Goal: Task Accomplishment & Management: Use online tool/utility

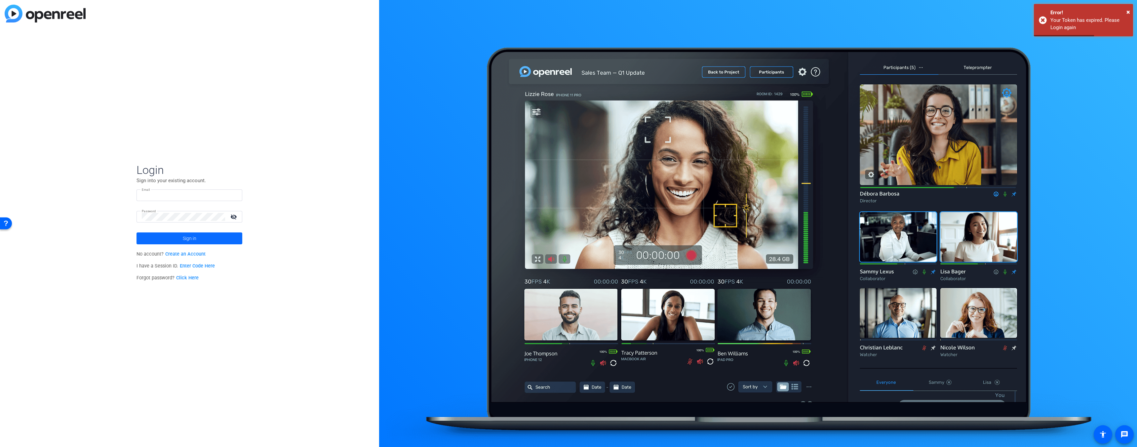
type input "sean@myproxypass.com"
click at [191, 238] on span "Sign in" at bounding box center [190, 238] width 14 height 17
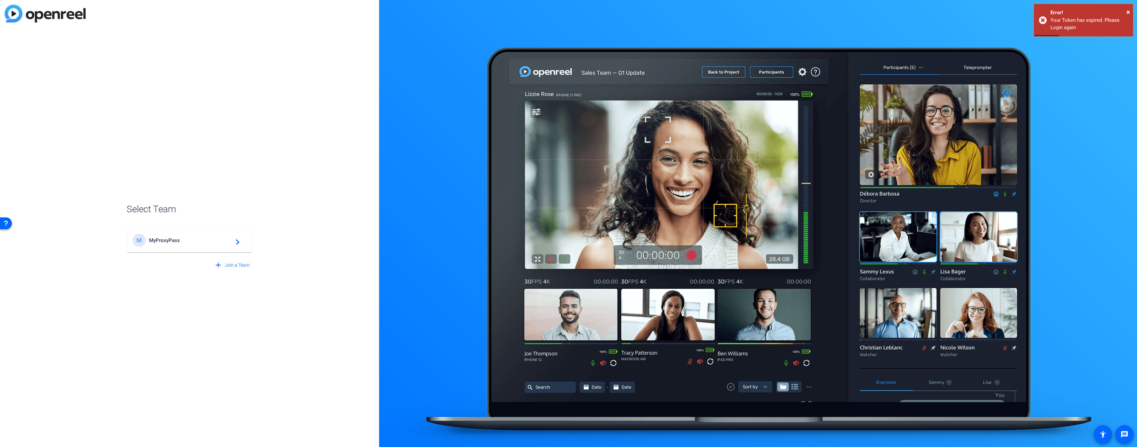
click at [168, 245] on div "M MyProxyPass navigate_next" at bounding box center [190, 240] width 114 height 13
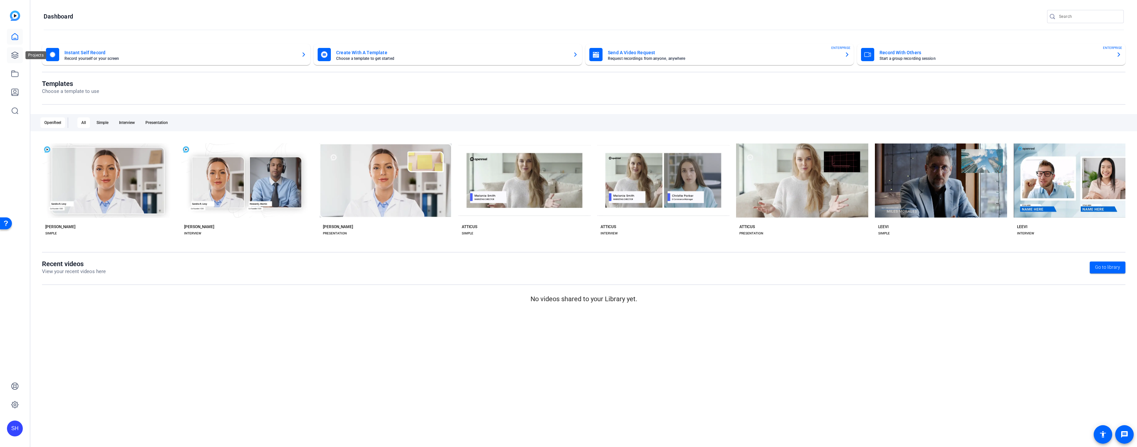
click at [16, 57] on icon at bounding box center [15, 55] width 7 height 7
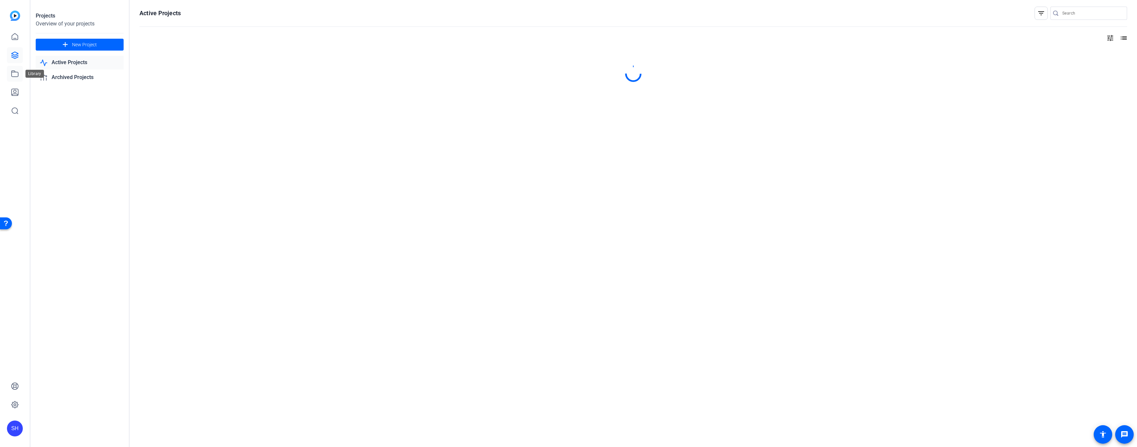
click at [18, 72] on icon at bounding box center [15, 74] width 7 height 6
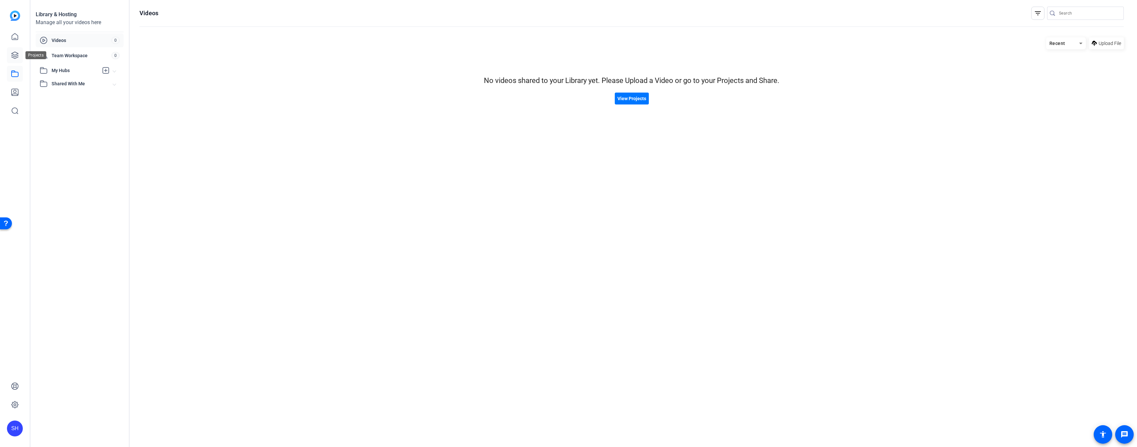
click at [16, 55] on icon at bounding box center [15, 55] width 8 height 8
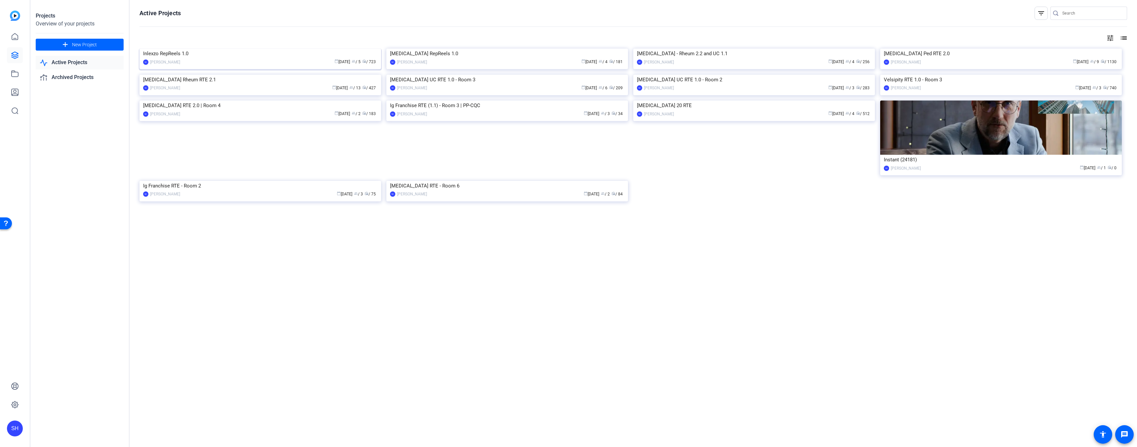
click at [264, 49] on img at bounding box center [260, 49] width 242 height 0
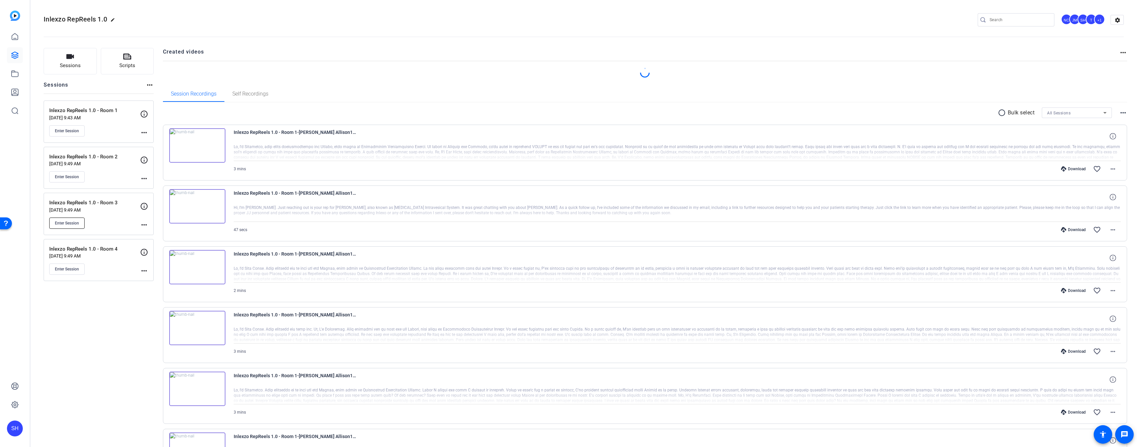
click at [61, 222] on span "Enter Session" at bounding box center [67, 222] width 24 height 5
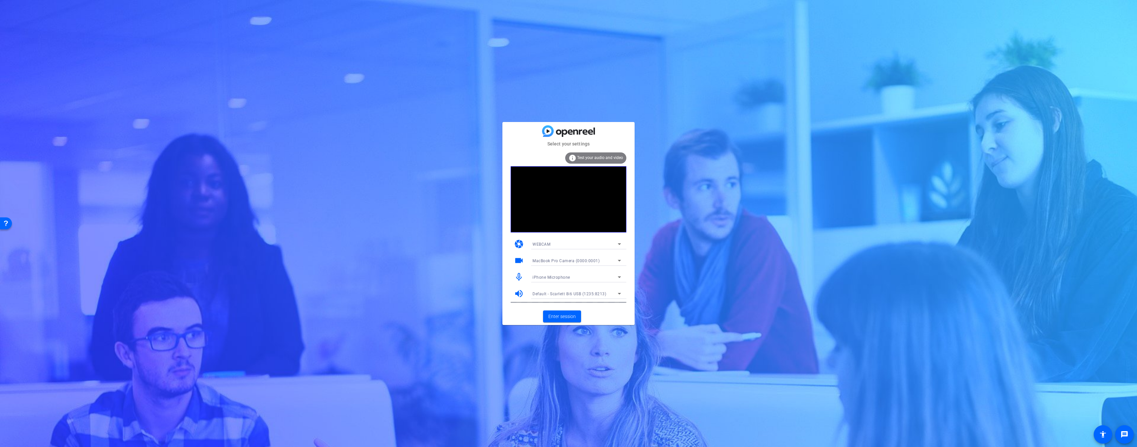
click at [588, 275] on div "iPhone Microphone" at bounding box center [575, 277] width 85 height 8
click at [587, 300] on span "MacBook Pro Microphone (Built-in)" at bounding box center [566, 301] width 66 height 8
click at [570, 315] on span "Enter session" at bounding box center [561, 316] width 27 height 7
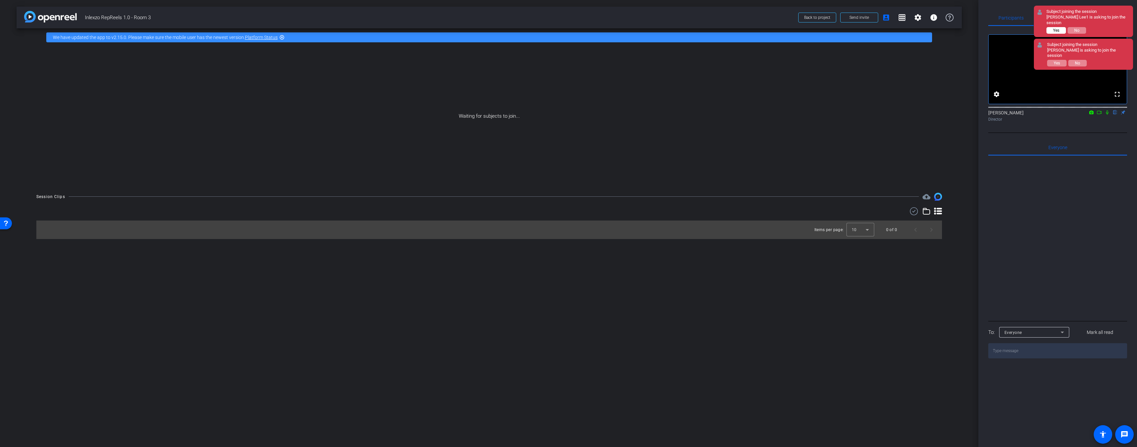
click at [1061, 27] on button "Yes" at bounding box center [1057, 30] width 20 height 7
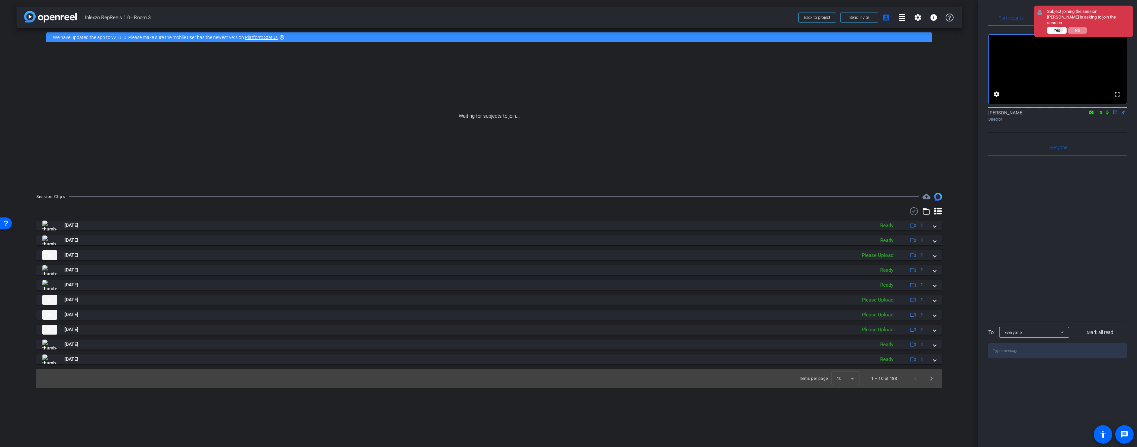
click at [1060, 28] on span "Yes" at bounding box center [1057, 30] width 6 height 5
click at [1059, 19] on span "Teleprompter" at bounding box center [1057, 18] width 27 height 5
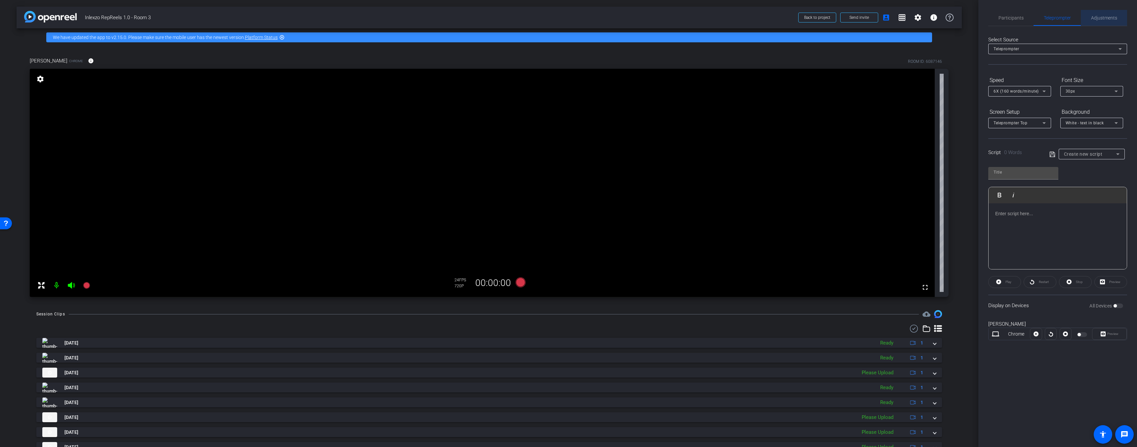
click at [1102, 16] on span "Adjustments" at bounding box center [1104, 18] width 26 height 5
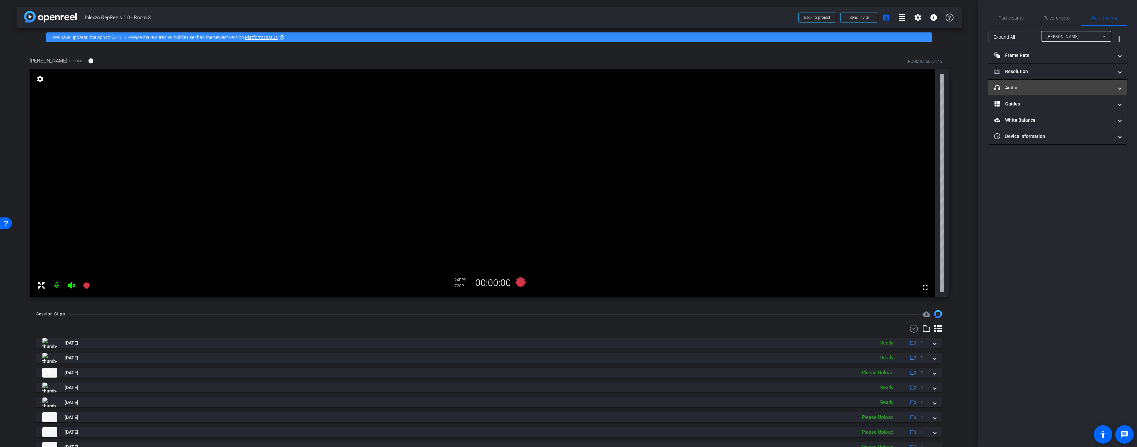
click at [1052, 81] on mat-expansion-panel-header "headphone icon Audio" at bounding box center [1057, 88] width 139 height 16
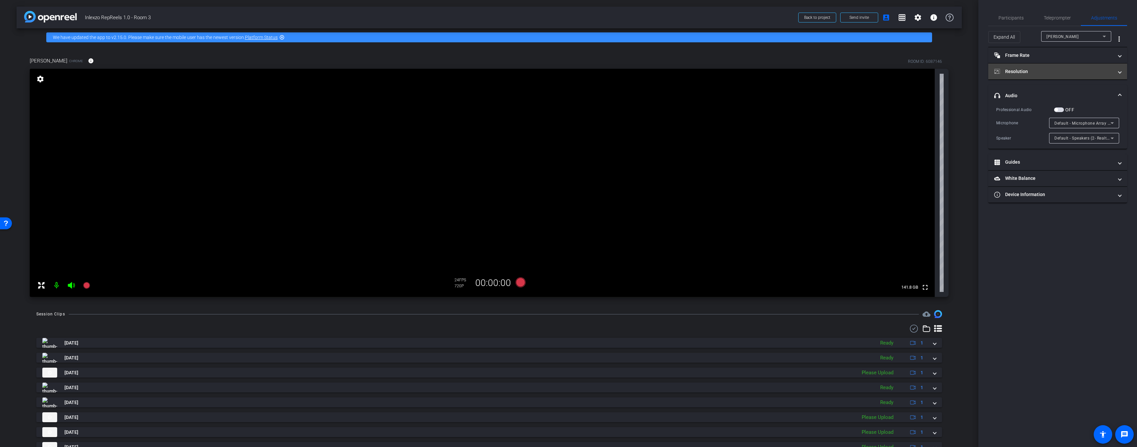
click at [1052, 74] on mat-panel-title "Resolution" at bounding box center [1053, 71] width 119 height 7
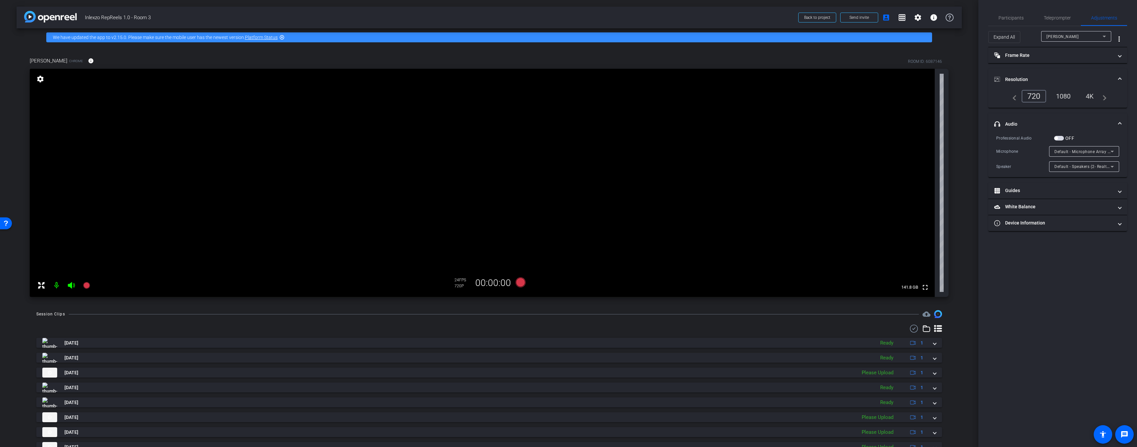
click at [1065, 97] on div "1080" at bounding box center [1063, 96] width 25 height 11
click at [1014, 190] on mat-panel-title "Guides" at bounding box center [1053, 190] width 119 height 7
click at [1025, 57] on mat-panel-title "Frame Rate Frame Rate" at bounding box center [1053, 55] width 119 height 7
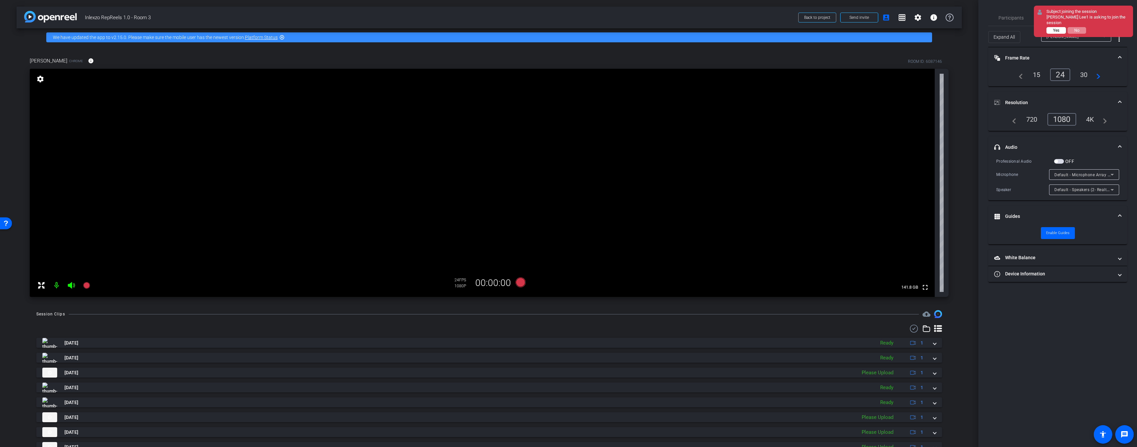
click at [1057, 28] on span "Yes" at bounding box center [1056, 30] width 6 height 5
click at [1056, 28] on span "Yes" at bounding box center [1056, 30] width 6 height 5
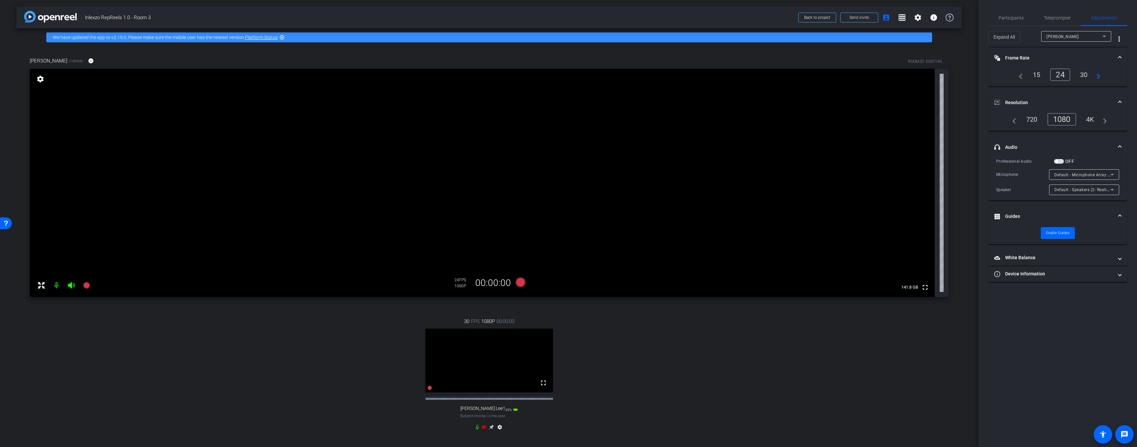
click at [483, 430] on icon at bounding box center [484, 426] width 5 height 5
type input "1000"
click at [483, 434] on div "arrow_back Inlexzo RepReels 1.0 - Room 3 Back to project Send invite account_bo…" at bounding box center [489, 223] width 978 height 447
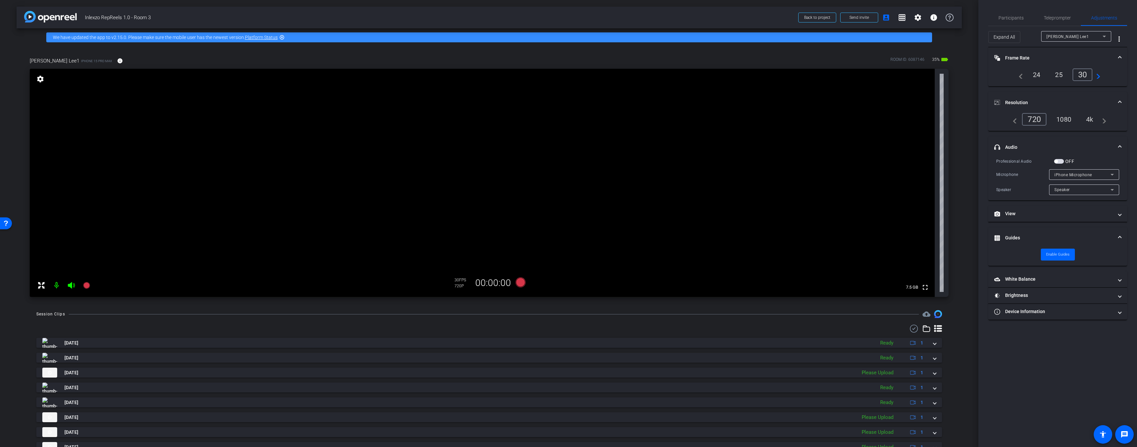
click at [1062, 121] on div "1080" at bounding box center [1064, 119] width 25 height 11
click at [1088, 121] on div "4k" at bounding box center [1090, 119] width 17 height 11
click at [1035, 72] on div "24" at bounding box center [1037, 74] width 18 height 11
click at [1015, 213] on mat-panel-title "View" at bounding box center [1053, 213] width 119 height 7
click at [1020, 229] on div "crop_landscape | crop_portrait Landscape Front Wide Lens" at bounding box center [1057, 237] width 123 height 20
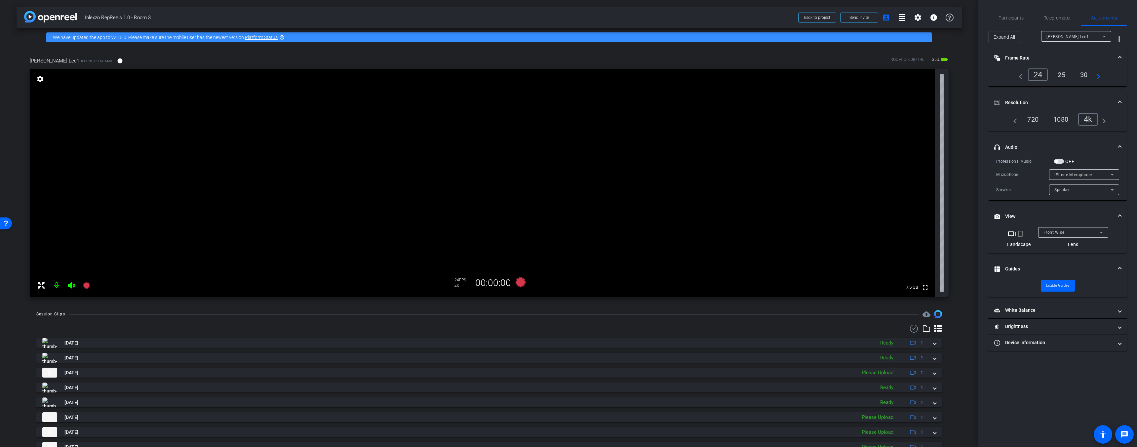
click at [1020, 232] on mat-icon "crop_portrait" at bounding box center [1020, 234] width 8 height 8
click at [1058, 16] on span "Teleprompter" at bounding box center [1057, 18] width 27 height 5
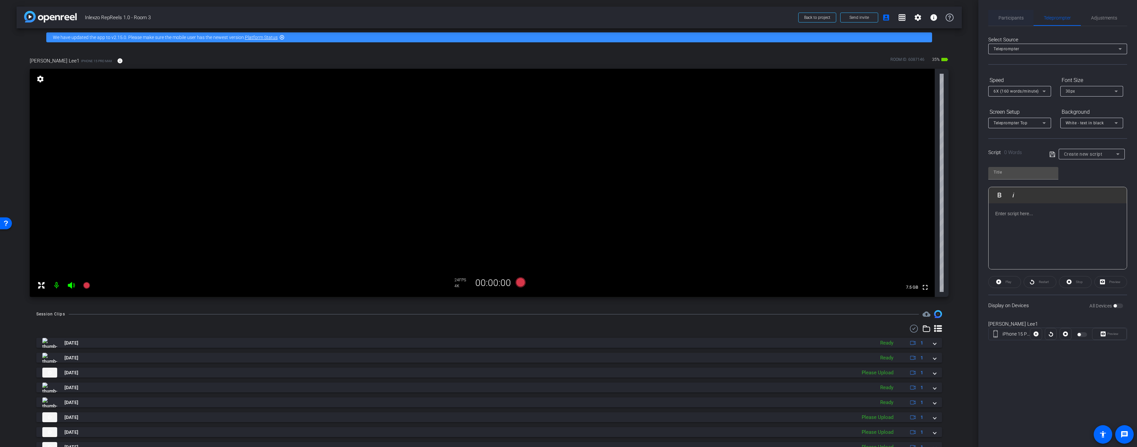
click at [1015, 23] on span "Participants" at bounding box center [1011, 18] width 25 height 16
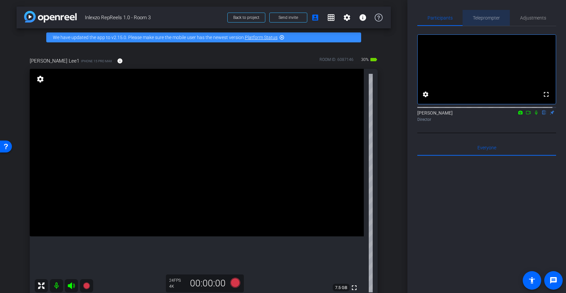
click at [491, 19] on span "Teleprompter" at bounding box center [486, 18] width 27 height 5
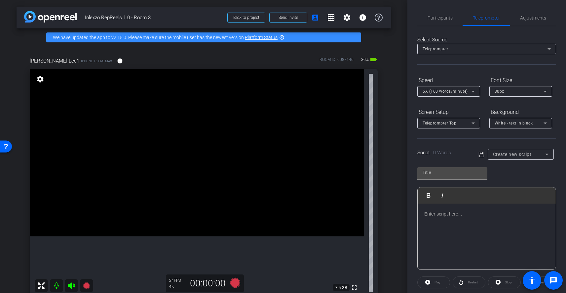
click at [515, 149] on div "Create new script" at bounding box center [521, 154] width 56 height 11
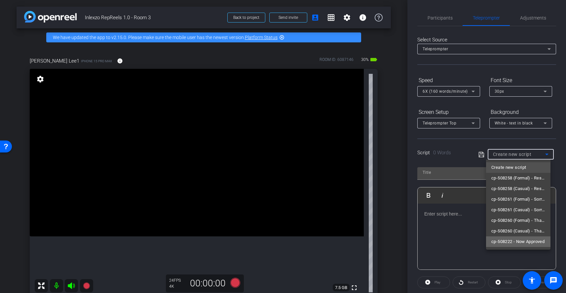
click at [519, 240] on span "cp-508222 - Now Approved" at bounding box center [518, 241] width 53 height 8
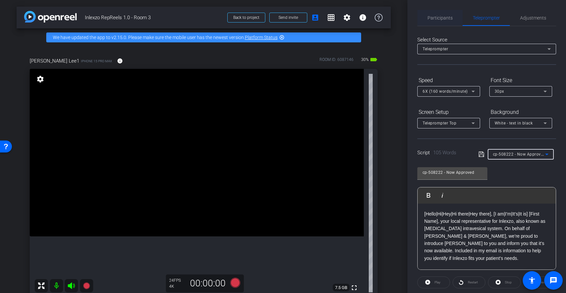
click at [445, 15] on span "Participants" at bounding box center [440, 18] width 25 height 16
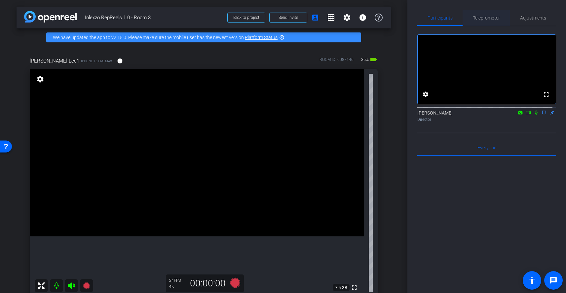
click at [495, 17] on span "Teleprompter" at bounding box center [486, 18] width 27 height 5
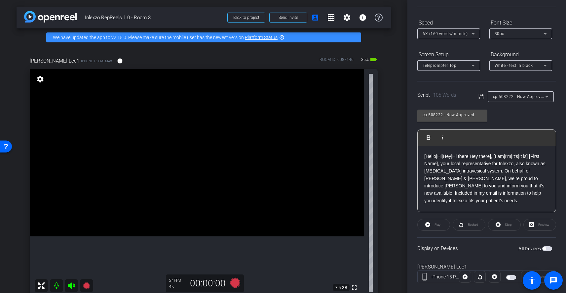
scroll to position [69, 0]
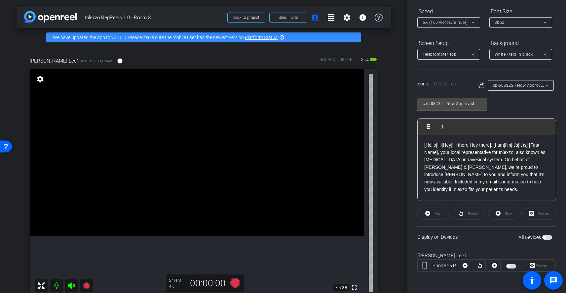
click at [544, 236] on span "button" at bounding box center [547, 237] width 10 height 5
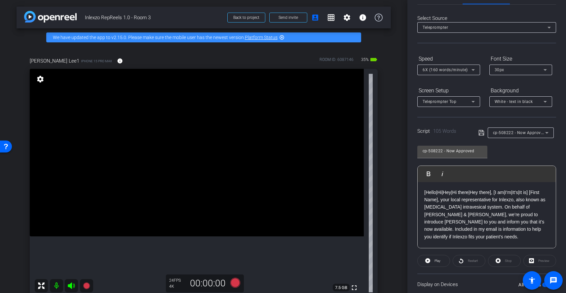
scroll to position [20, 0]
click at [448, 71] on span "6X (160 words/minute)" at bounding box center [445, 71] width 45 height 5
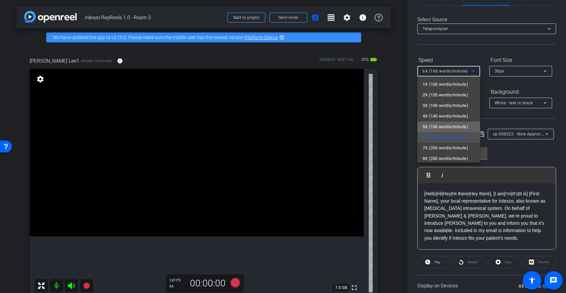
click at [450, 123] on span "5X (150 words/minute)" at bounding box center [446, 127] width 46 height 8
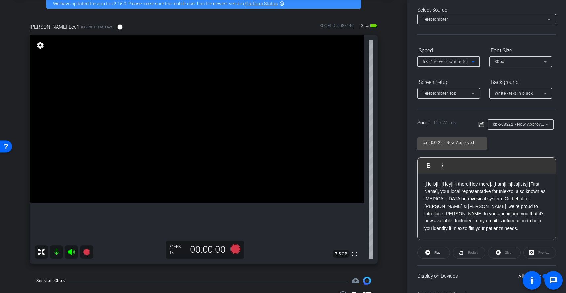
scroll to position [0, 0]
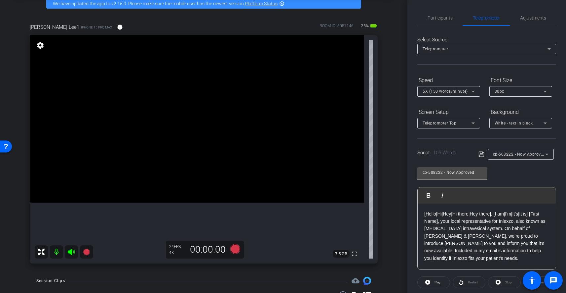
click at [494, 101] on div at bounding box center [521, 100] width 63 height 7
click at [530, 18] on span "Adjustments" at bounding box center [533, 18] width 26 height 5
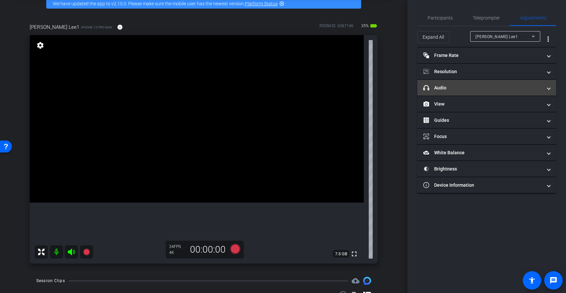
click at [464, 88] on mat-panel-title "headphone icon Audio" at bounding box center [482, 87] width 119 height 7
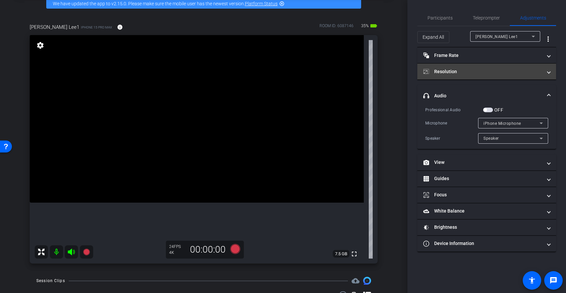
click at [483, 74] on mat-panel-title "Resolution" at bounding box center [482, 71] width 119 height 7
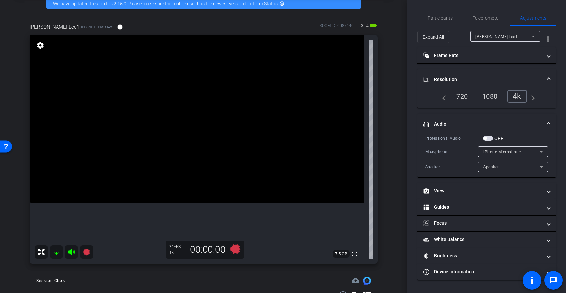
click at [485, 79] on mat-panel-title "Resolution" at bounding box center [482, 79] width 119 height 7
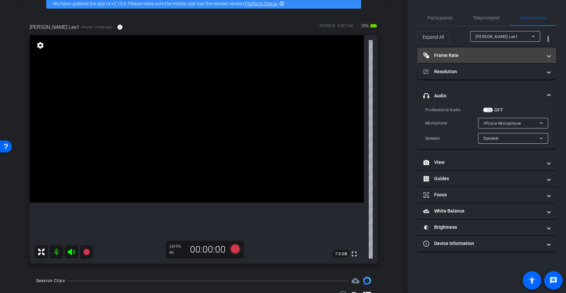
click at [496, 60] on mat-expansion-panel-header "Frame Rate Frame Rate" at bounding box center [487, 55] width 139 height 16
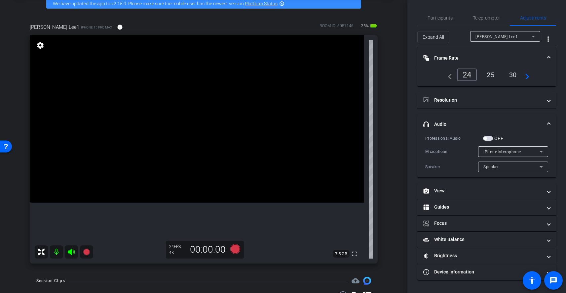
click at [496, 60] on mat-panel-title "Frame Rate Frame Rate" at bounding box center [482, 58] width 119 height 7
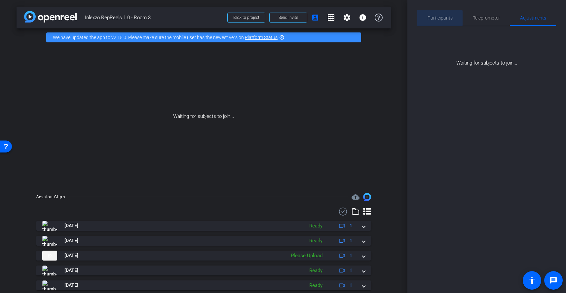
click at [438, 18] on span "Participants" at bounding box center [440, 18] width 25 height 5
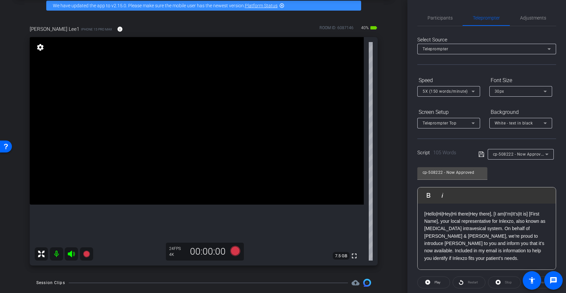
scroll to position [31, 0]
click at [528, 16] on span "Adjustments" at bounding box center [533, 18] width 26 height 5
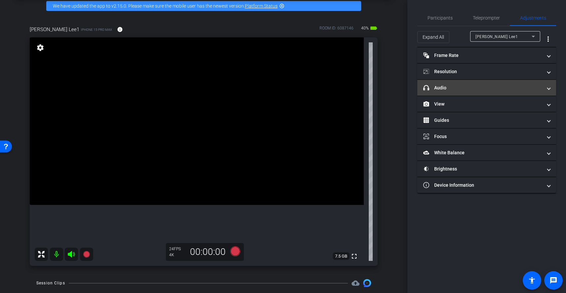
click at [470, 91] on mat-expansion-panel-header "headphone icon Audio" at bounding box center [487, 88] width 139 height 16
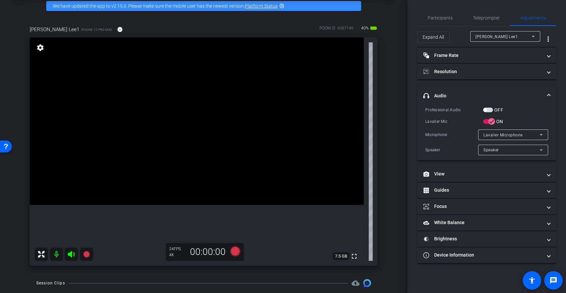
click at [490, 110] on span "button" at bounding box center [488, 109] width 10 height 5
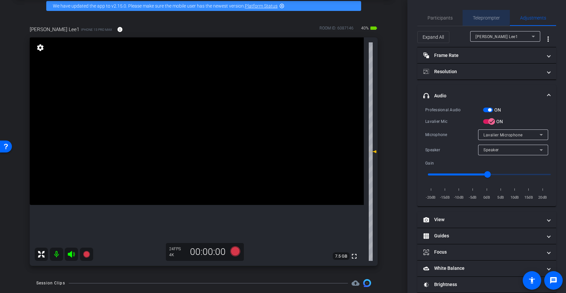
click at [482, 16] on span "Teleprompter" at bounding box center [486, 18] width 27 height 5
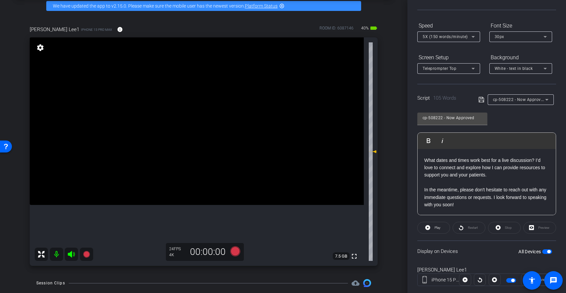
scroll to position [0, 0]
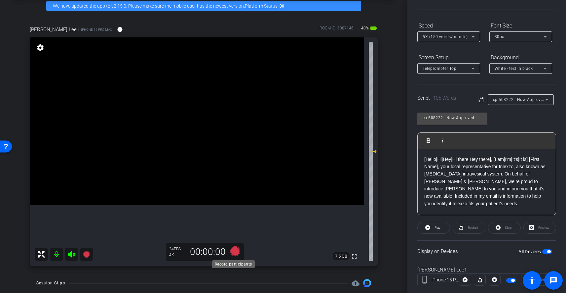
click at [233, 251] on icon at bounding box center [235, 251] width 10 height 10
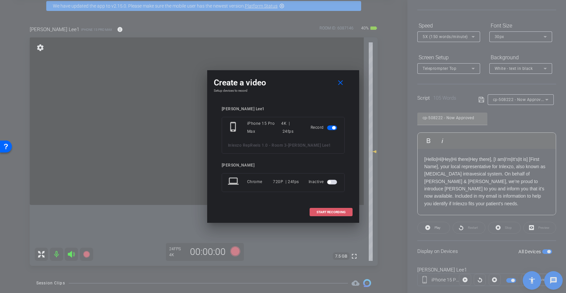
click at [335, 211] on span "START RECORDING" at bounding box center [331, 211] width 29 height 3
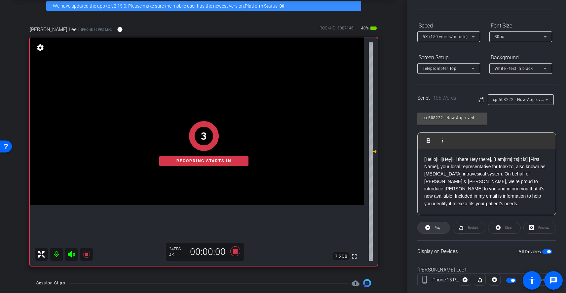
click at [430, 225] on span at bounding box center [434, 227] width 32 height 16
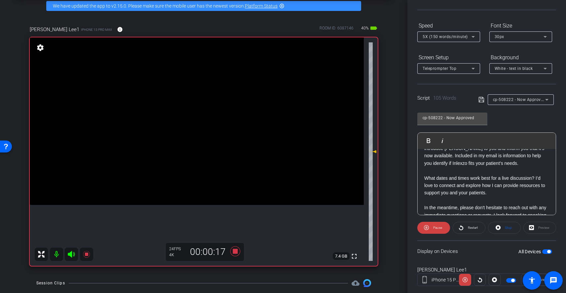
scroll to position [27, 0]
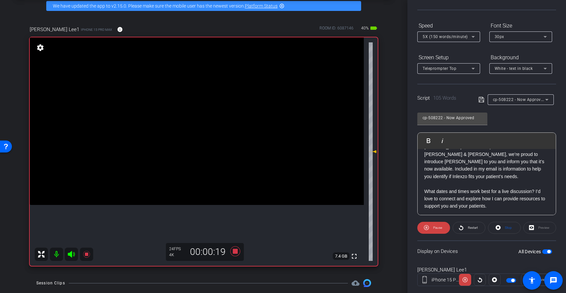
click at [456, 35] on span "5X (150 words/minute)" at bounding box center [445, 36] width 45 height 5
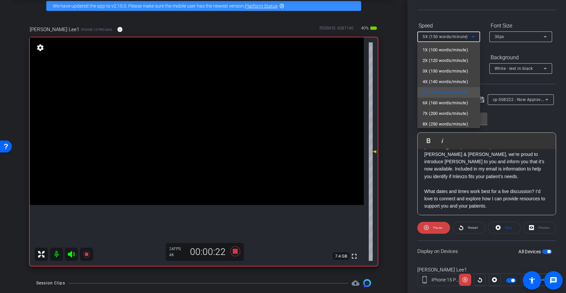
click at [502, 170] on div at bounding box center [283, 146] width 566 height 293
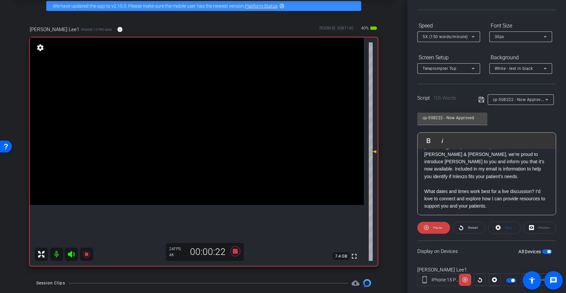
scroll to position [46, 0]
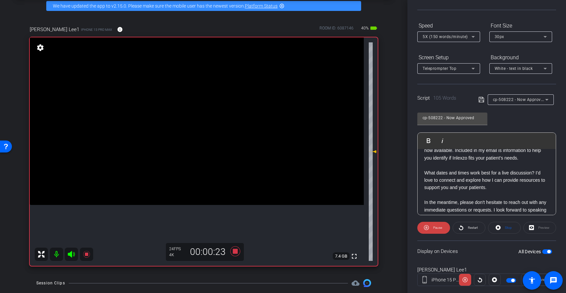
click at [465, 36] on span "5X (150 words/minute)" at bounding box center [445, 36] width 45 height 5
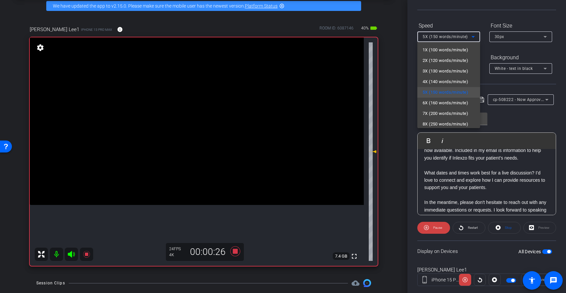
click at [483, 171] on div at bounding box center [283, 146] width 566 height 293
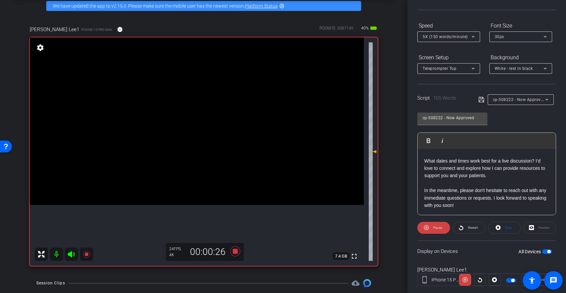
scroll to position [58, 0]
click at [237, 252] on icon at bounding box center [235, 251] width 16 height 12
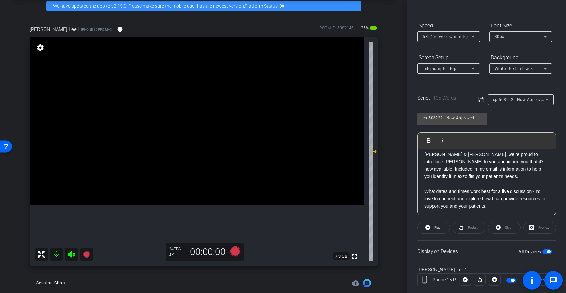
scroll to position [24, 0]
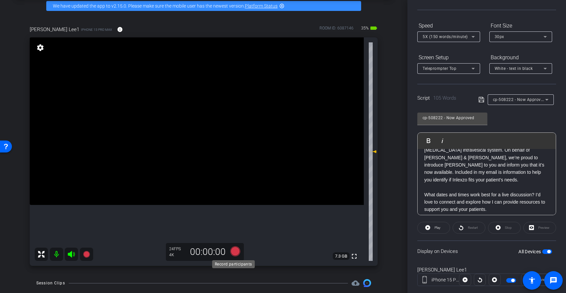
click at [232, 253] on icon at bounding box center [235, 251] width 10 height 10
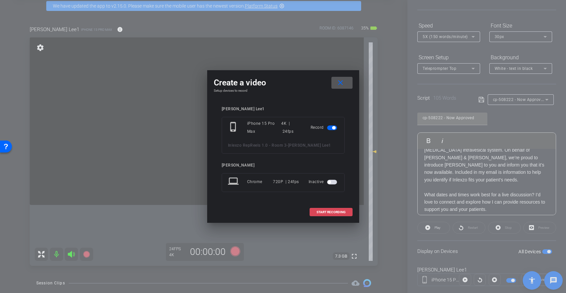
click at [334, 210] on span "START RECORDING" at bounding box center [331, 211] width 29 height 3
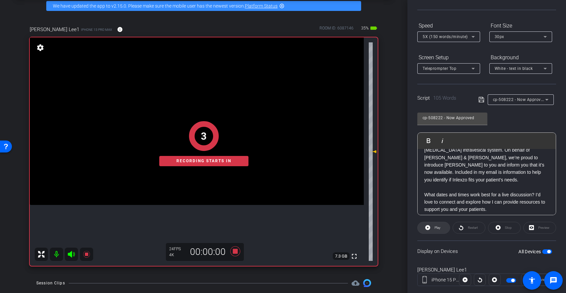
click at [429, 226] on icon at bounding box center [427, 227] width 5 height 5
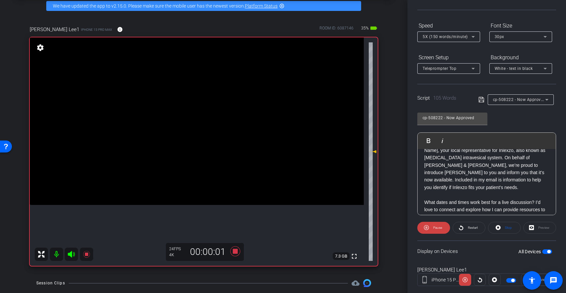
scroll to position [0, 0]
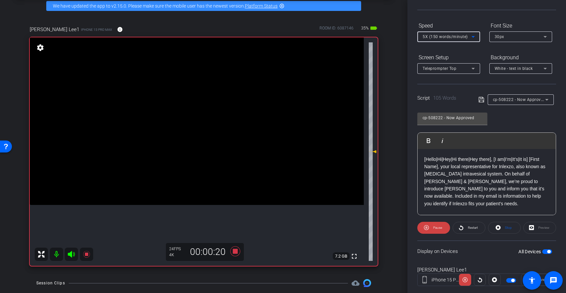
click at [459, 37] on span "5X (150 words/minute)" at bounding box center [445, 36] width 45 height 5
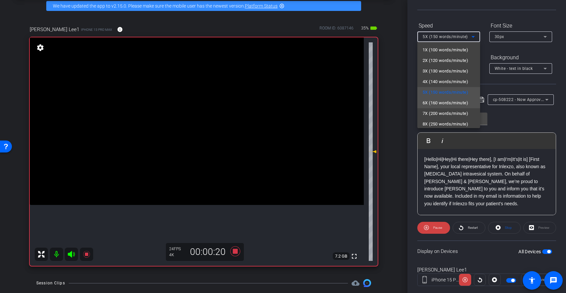
click at [457, 100] on span "6X (160 words/minute)" at bounding box center [446, 103] width 46 height 8
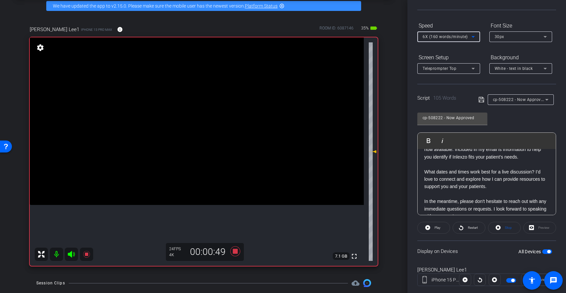
scroll to position [58, 0]
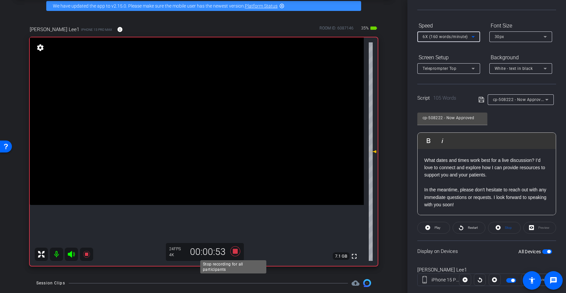
click at [236, 252] on icon at bounding box center [235, 251] width 16 height 12
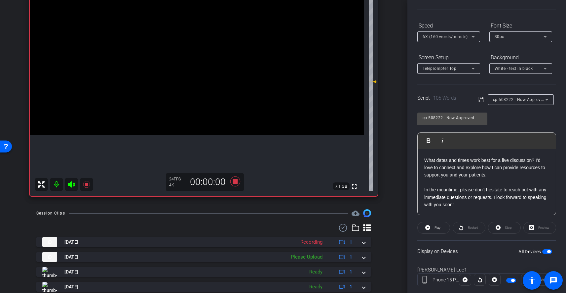
scroll to position [106, 0]
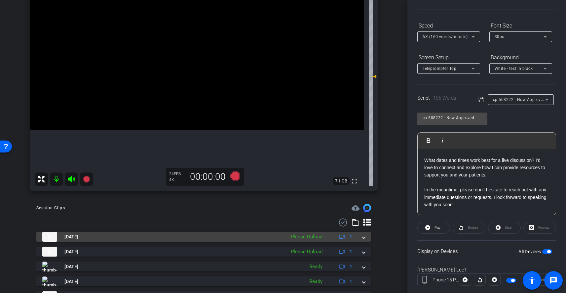
click at [316, 238] on div "Please Upload" at bounding box center [307, 237] width 38 height 8
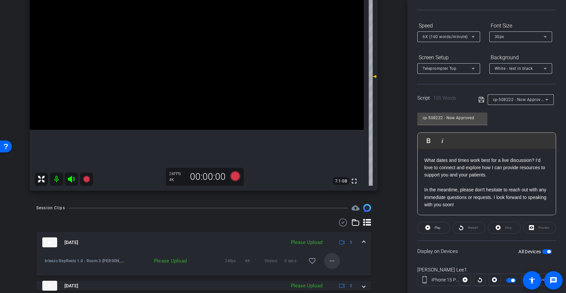
click at [330, 263] on mat-icon "more_horiz" at bounding box center [332, 261] width 8 height 8
click at [336, 230] on span "Upload" at bounding box center [339, 230] width 26 height 8
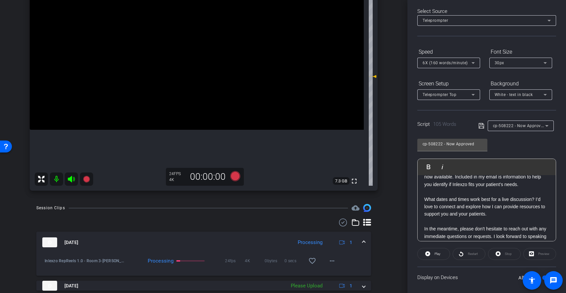
scroll to position [53, 0]
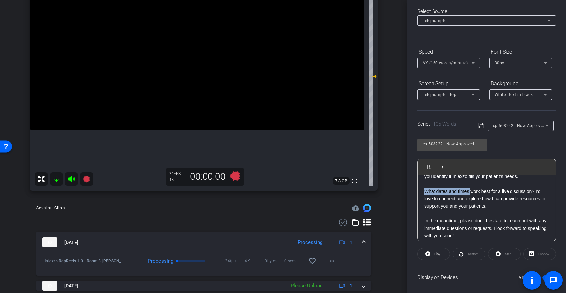
drag, startPoint x: 470, startPoint y: 191, endPoint x: 418, endPoint y: 189, distance: 52.3
click at [418, 189] on div "[Hello|Hi|Hey|Hi there|Hey there], [I am|I'm|It's|It is] [First Name], your loc…" at bounding box center [487, 184] width 138 height 124
click at [498, 207] on p "What dates and times work best for a live discussion? I’d love to connect and e…" at bounding box center [486, 198] width 125 height 22
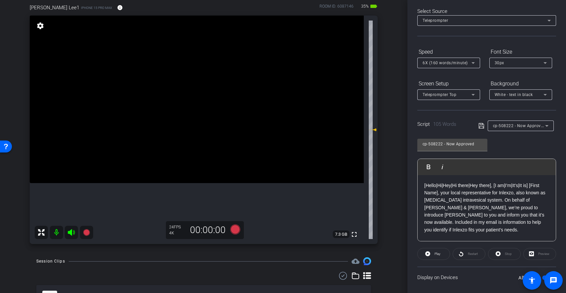
scroll to position [0, 0]
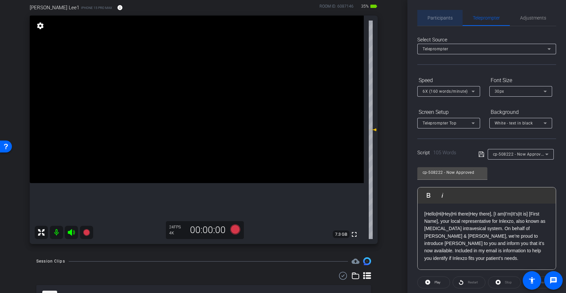
click at [441, 18] on span "Participants" at bounding box center [440, 18] width 25 height 5
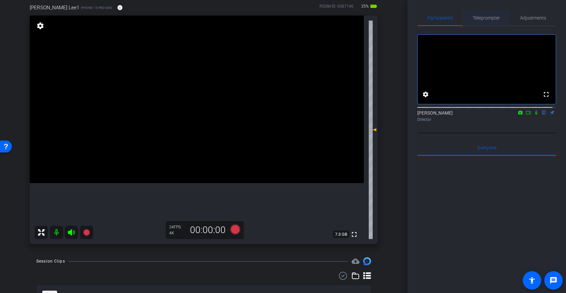
click at [487, 18] on span "Teleprompter" at bounding box center [486, 18] width 27 height 5
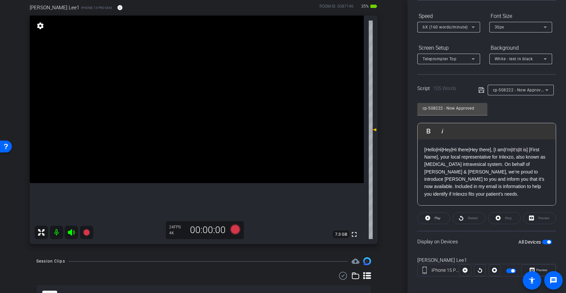
scroll to position [68, 0]
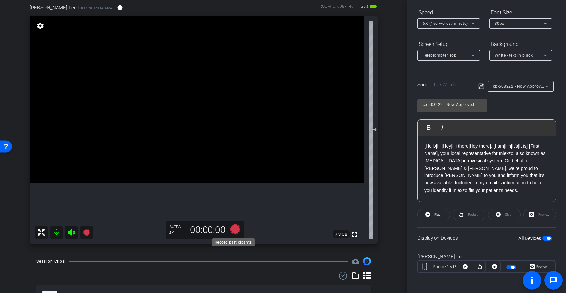
click at [236, 230] on icon at bounding box center [235, 229] width 10 height 10
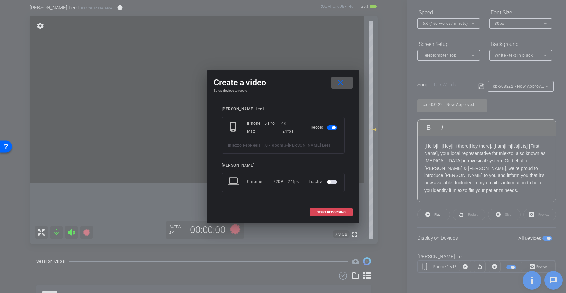
click at [333, 213] on span "START RECORDING" at bounding box center [331, 211] width 29 height 3
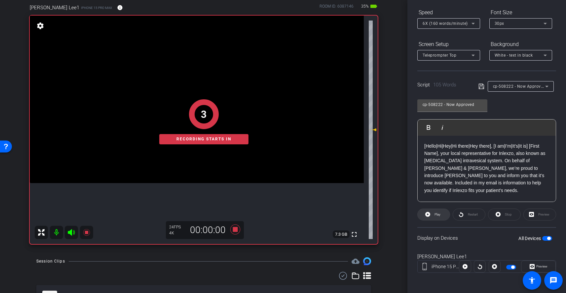
click at [440, 210] on span "Play" at bounding box center [437, 214] width 8 height 9
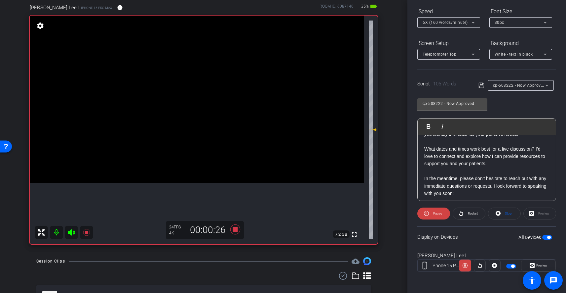
scroll to position [58, 0]
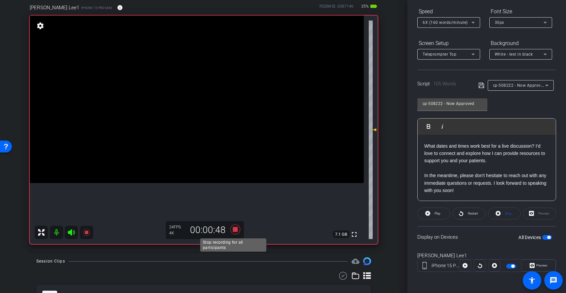
click at [235, 229] on icon at bounding box center [235, 229] width 10 height 10
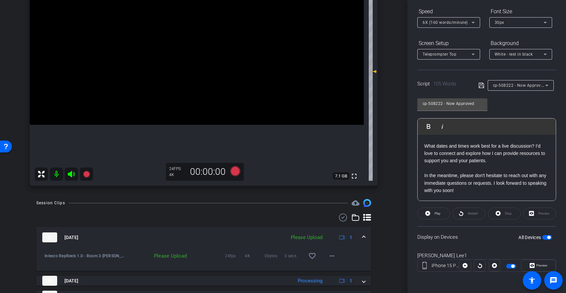
scroll to position [116, 0]
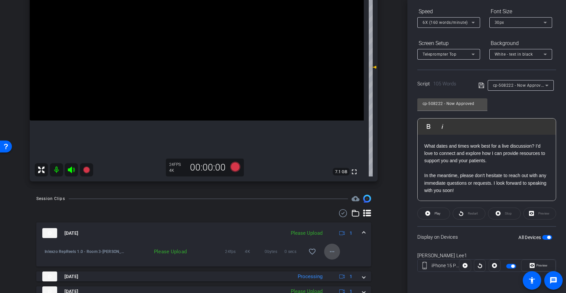
click at [331, 253] on mat-icon "more_horiz" at bounding box center [332, 251] width 8 height 8
click at [335, 267] on span "Upload" at bounding box center [339, 265] width 26 height 8
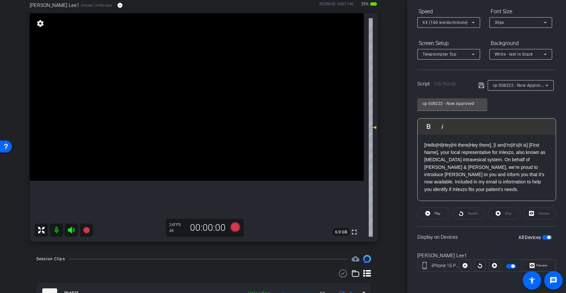
scroll to position [56, 0]
click at [234, 230] on icon at bounding box center [235, 226] width 16 height 12
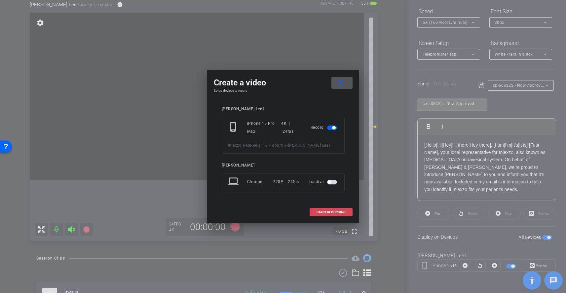
click at [328, 213] on span "START RECORDING" at bounding box center [331, 211] width 29 height 3
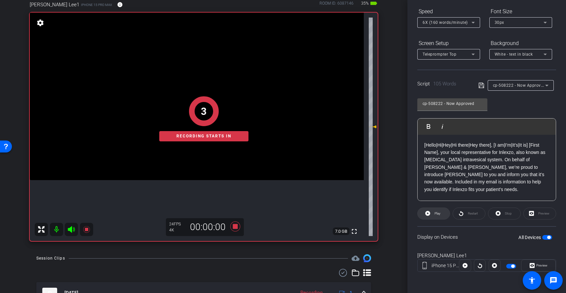
click at [433, 213] on span "Play" at bounding box center [437, 213] width 8 height 9
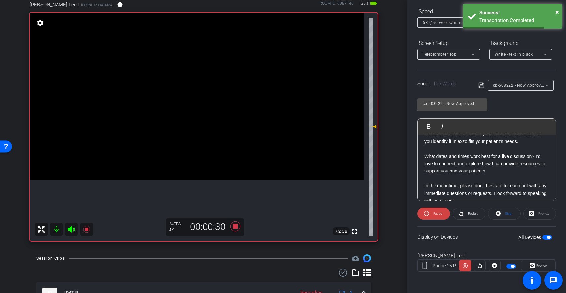
scroll to position [49, 0]
click at [557, 12] on span "×" at bounding box center [558, 12] width 4 height 8
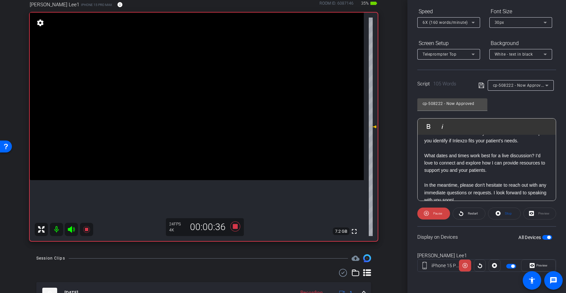
scroll to position [58, 0]
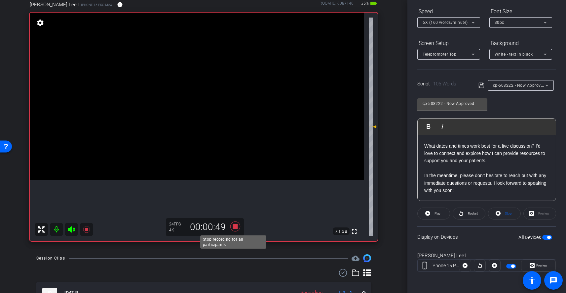
click at [235, 227] on icon at bounding box center [235, 226] width 10 height 10
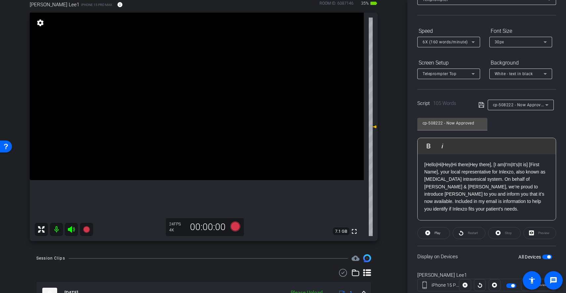
scroll to position [51, 0]
click at [234, 227] on icon at bounding box center [235, 226] width 10 height 10
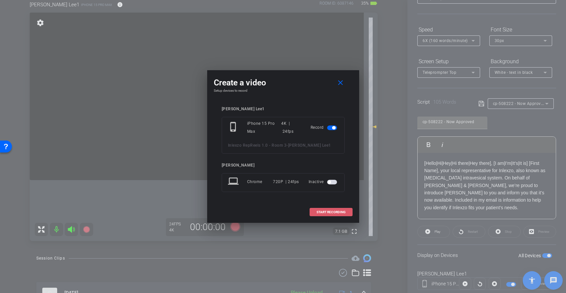
click at [332, 208] on span at bounding box center [331, 212] width 42 height 16
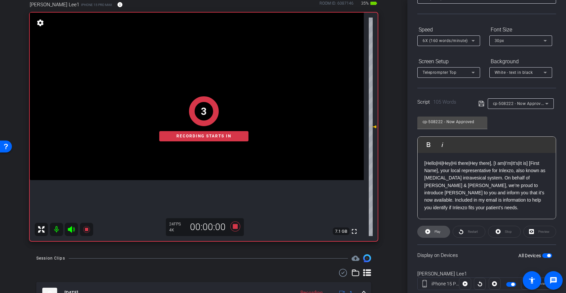
click at [437, 230] on span "Play" at bounding box center [438, 231] width 6 height 4
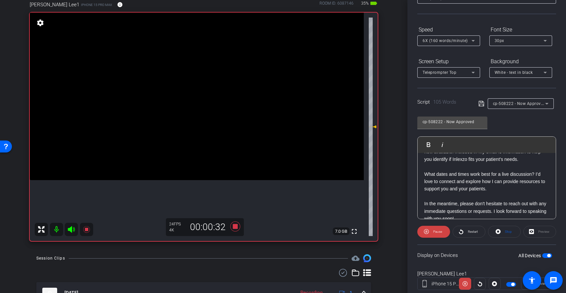
scroll to position [58, 0]
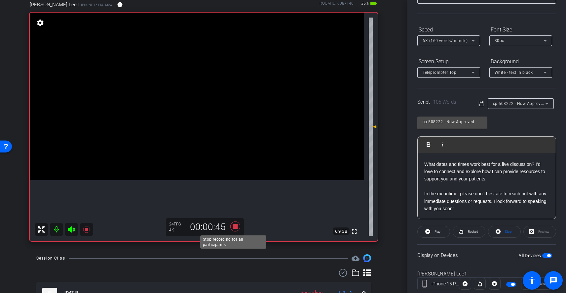
click at [233, 228] on icon at bounding box center [235, 226] width 10 height 10
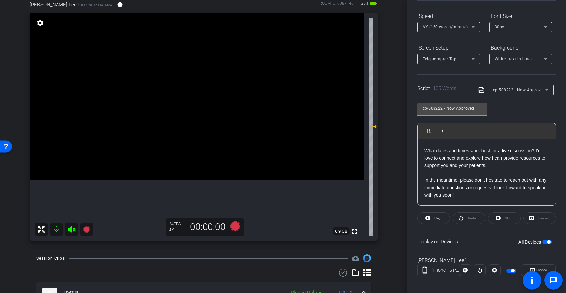
scroll to position [65, 0]
click at [233, 226] on icon at bounding box center [235, 226] width 10 height 10
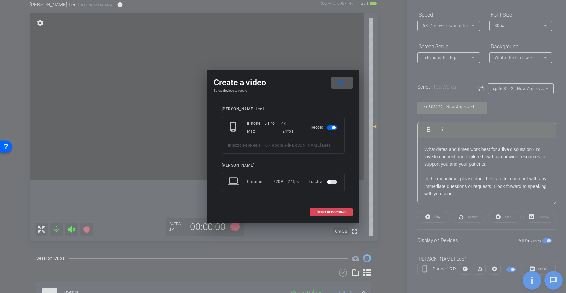
click at [334, 212] on span "START RECORDING" at bounding box center [331, 211] width 29 height 3
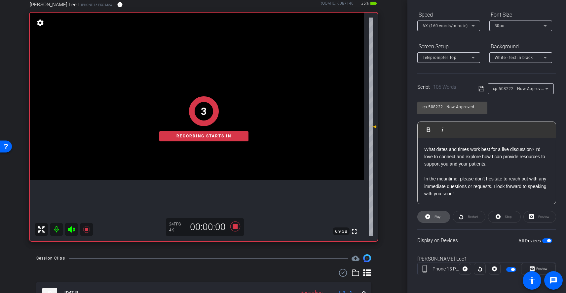
click at [426, 219] on icon at bounding box center [427, 216] width 5 height 8
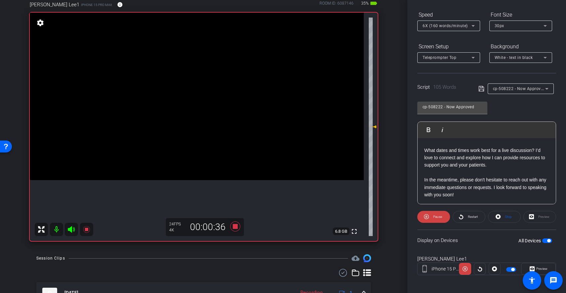
scroll to position [58, 0]
click at [234, 225] on icon at bounding box center [235, 226] width 10 height 10
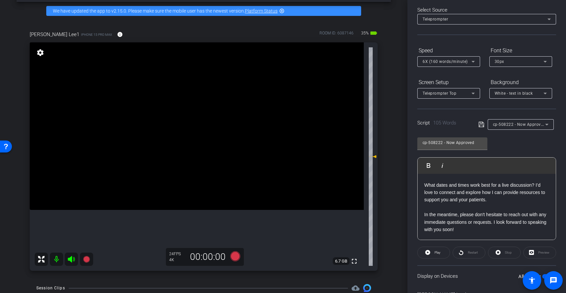
click at [234, 258] on icon at bounding box center [235, 256] width 10 height 10
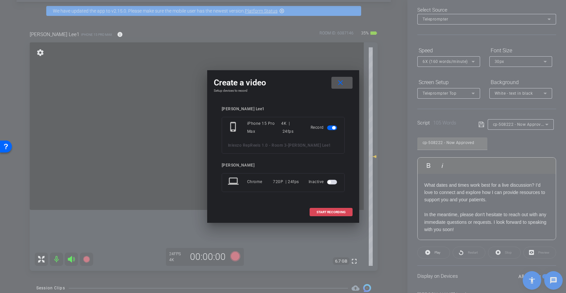
click at [344, 207] on span at bounding box center [331, 212] width 42 height 16
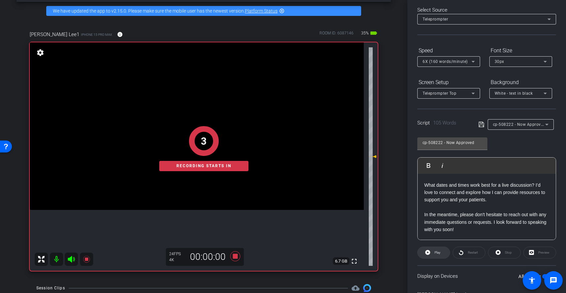
click at [432, 251] on span at bounding box center [434, 252] width 32 height 16
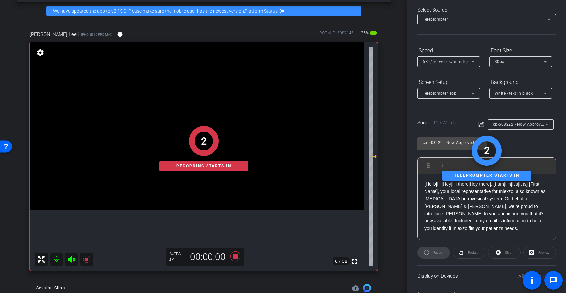
scroll to position [19, 0]
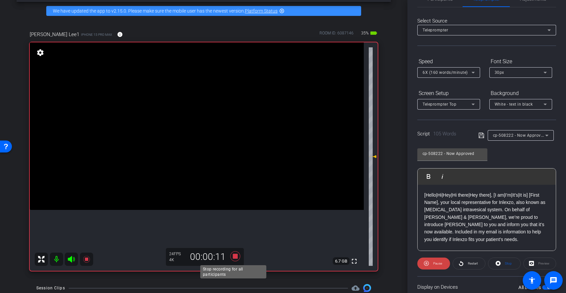
click at [233, 256] on icon at bounding box center [235, 256] width 10 height 10
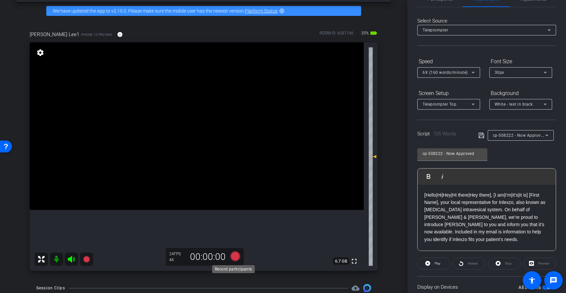
click at [235, 254] on icon at bounding box center [235, 256] width 10 height 10
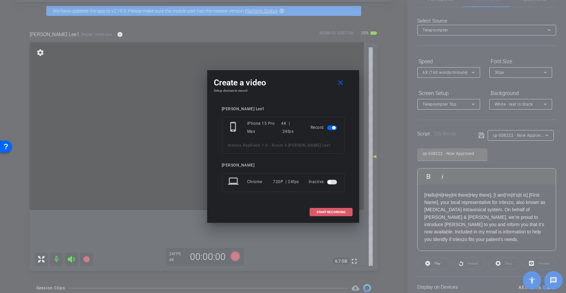
click at [332, 212] on span "START RECORDING" at bounding box center [331, 211] width 29 height 3
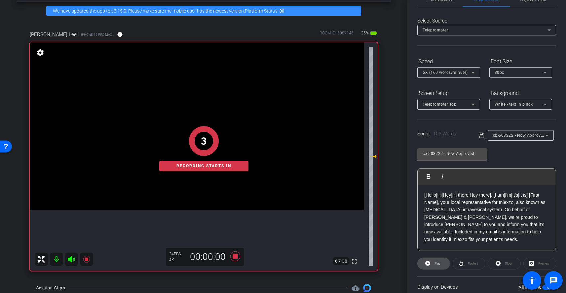
click at [437, 262] on span "Play" at bounding box center [438, 263] width 6 height 4
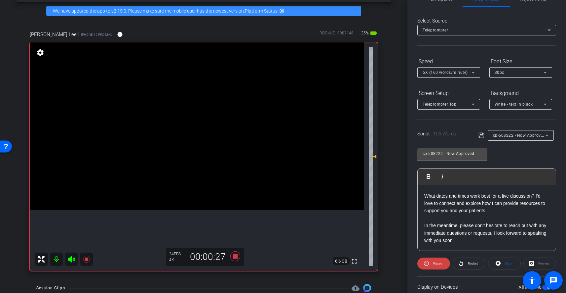
scroll to position [33, 0]
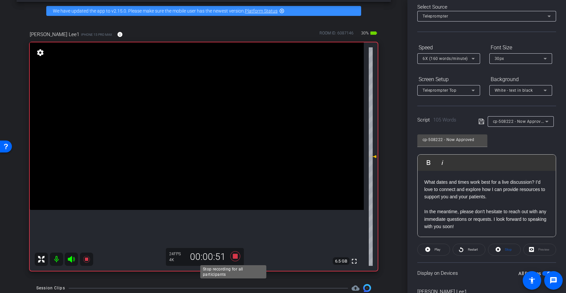
click at [234, 257] on icon at bounding box center [235, 256] width 10 height 10
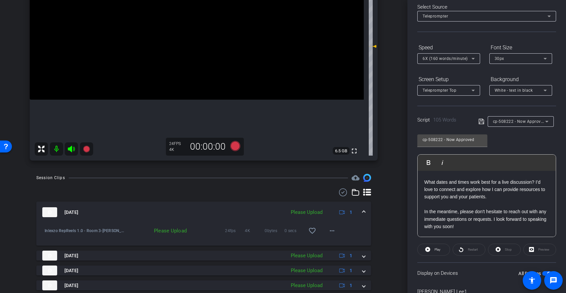
scroll to position [140, 0]
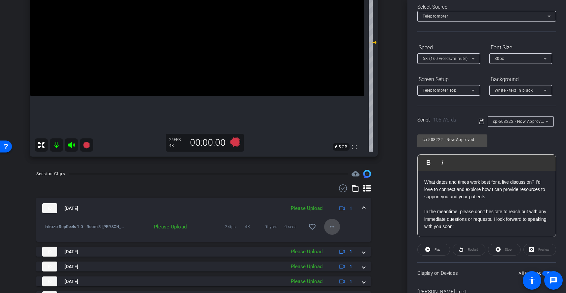
click at [331, 228] on mat-icon "more_horiz" at bounding box center [332, 226] width 8 height 8
click at [333, 238] on span "Upload" at bounding box center [339, 240] width 26 height 8
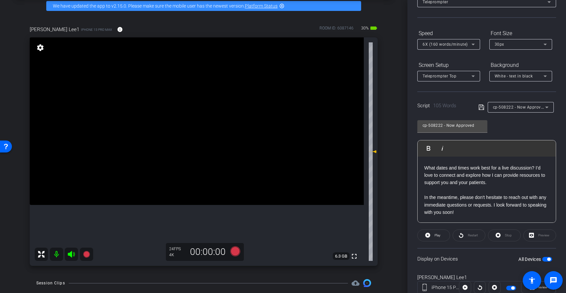
scroll to position [35, 0]
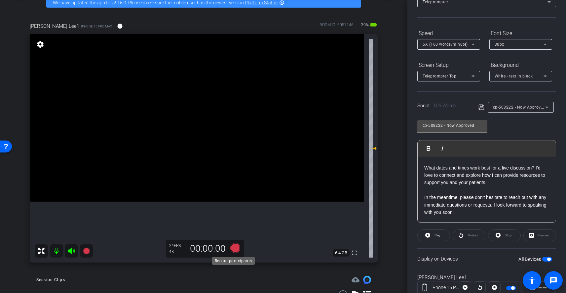
click at [235, 247] on icon at bounding box center [235, 248] width 10 height 10
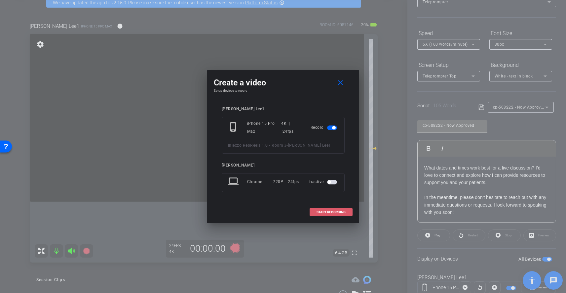
click at [332, 211] on span "START RECORDING" at bounding box center [331, 211] width 29 height 3
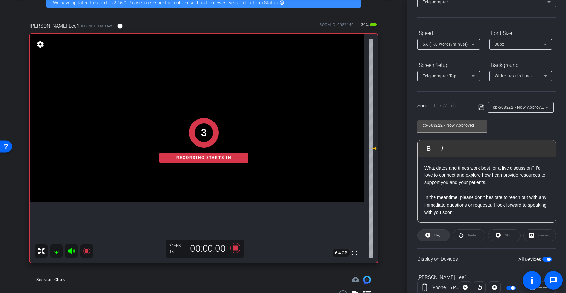
click at [440, 234] on span at bounding box center [434, 235] width 32 height 16
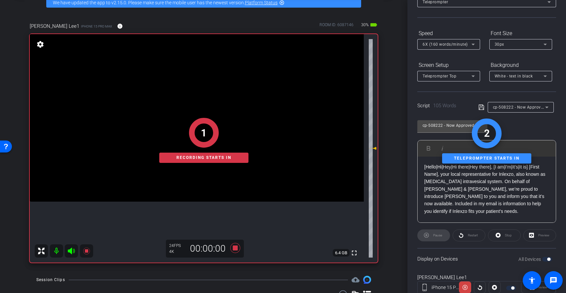
scroll to position [0, 0]
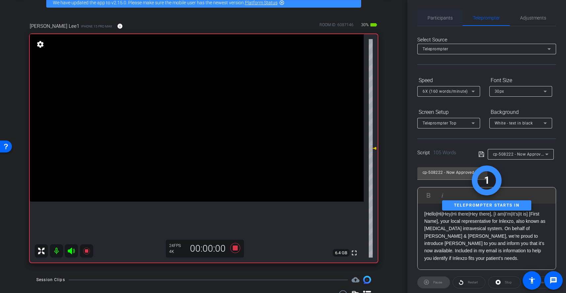
click at [444, 18] on span "Participants" at bounding box center [440, 18] width 25 height 5
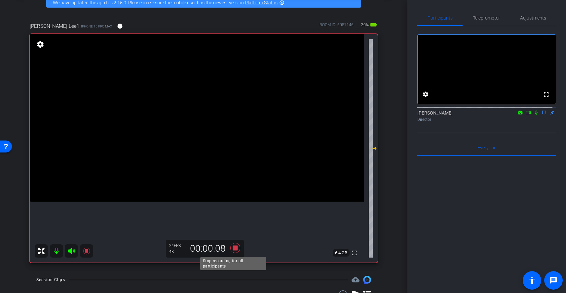
click at [231, 246] on icon at bounding box center [235, 248] width 10 height 10
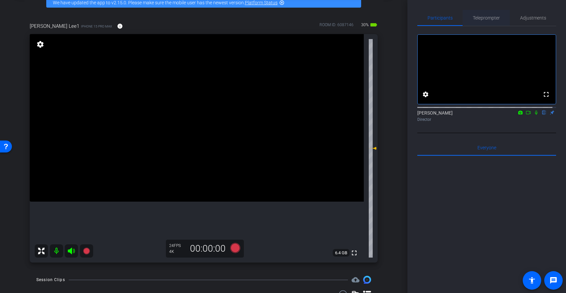
click at [489, 15] on span "Teleprompter" at bounding box center [486, 18] width 27 height 16
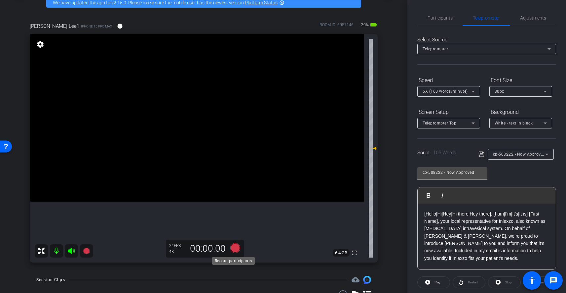
click at [232, 248] on icon at bounding box center [235, 248] width 10 height 10
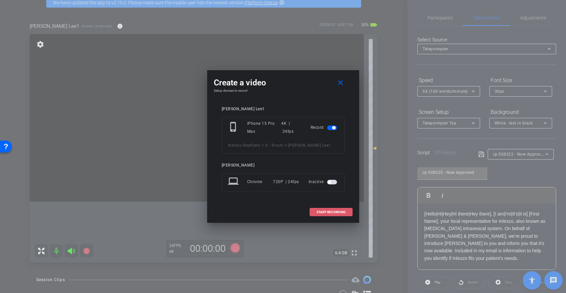
click at [342, 211] on span "START RECORDING" at bounding box center [331, 211] width 29 height 3
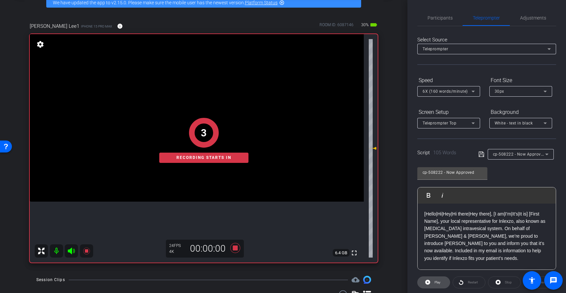
click at [440, 280] on span "Play" at bounding box center [438, 282] width 6 height 4
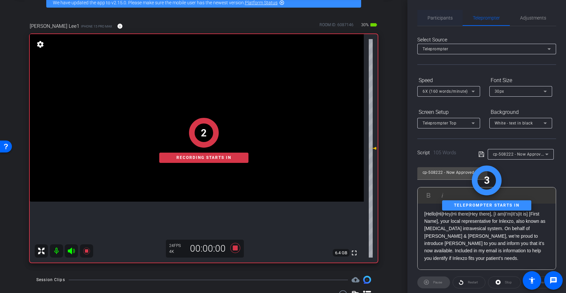
click at [443, 19] on span "Participants" at bounding box center [440, 18] width 25 height 5
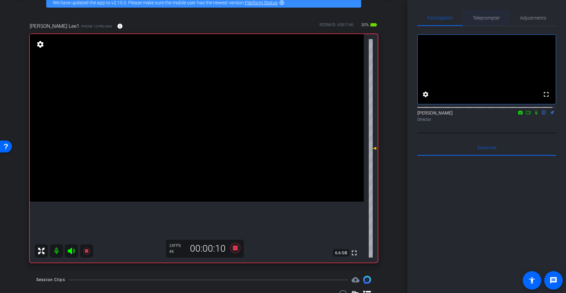
click at [488, 16] on span "Teleprompter" at bounding box center [486, 18] width 27 height 5
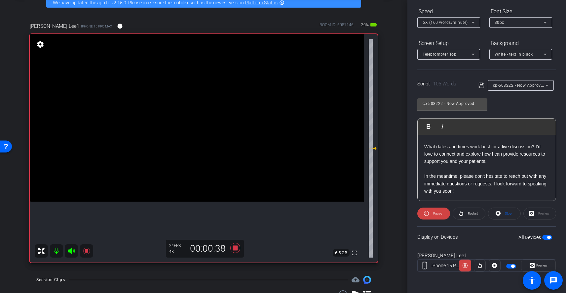
scroll to position [58, 0]
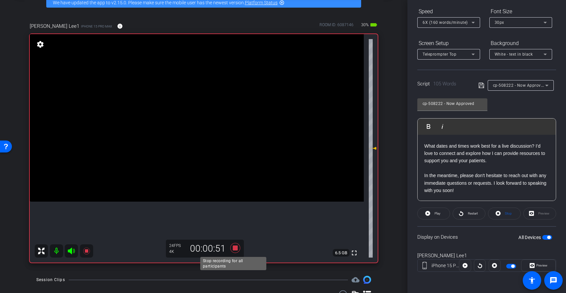
click at [233, 249] on icon at bounding box center [235, 248] width 10 height 10
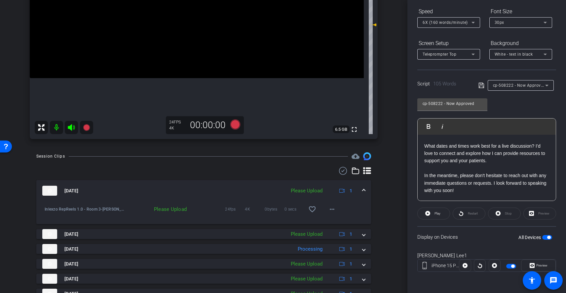
scroll to position [161, 0]
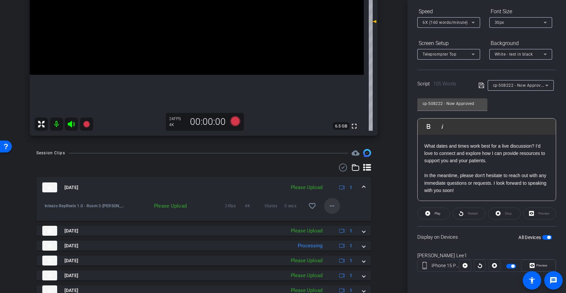
click at [331, 205] on mat-icon "more_horiz" at bounding box center [332, 206] width 8 height 8
click at [336, 219] on span "Upload" at bounding box center [339, 220] width 26 height 8
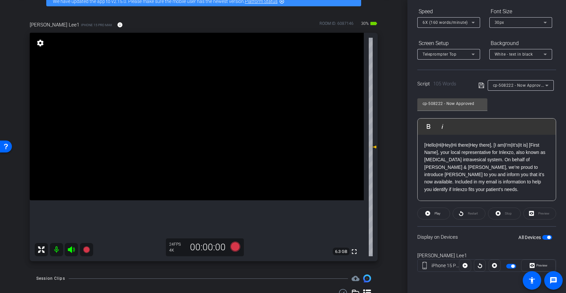
scroll to position [32, 0]
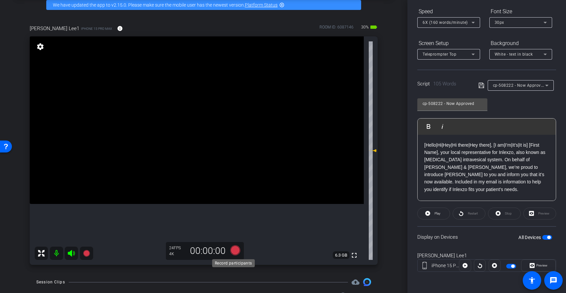
click at [235, 251] on icon at bounding box center [235, 250] width 10 height 10
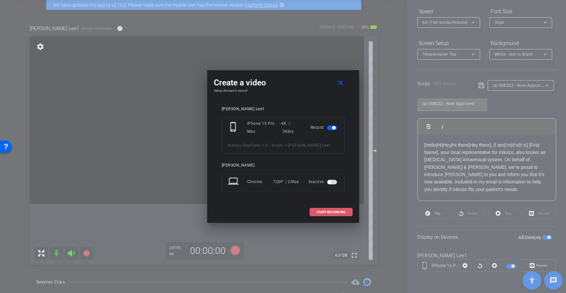
click at [333, 211] on span "START RECORDING" at bounding box center [331, 211] width 29 height 3
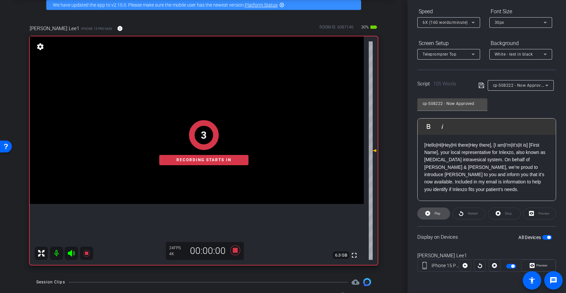
click at [441, 215] on span at bounding box center [434, 213] width 32 height 16
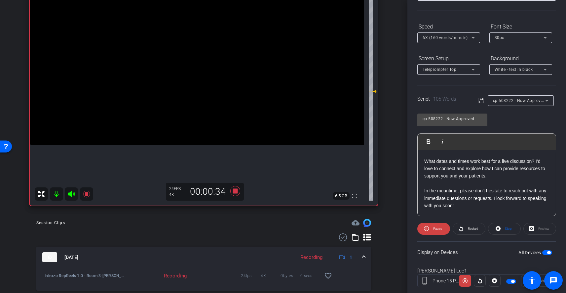
scroll to position [93, 0]
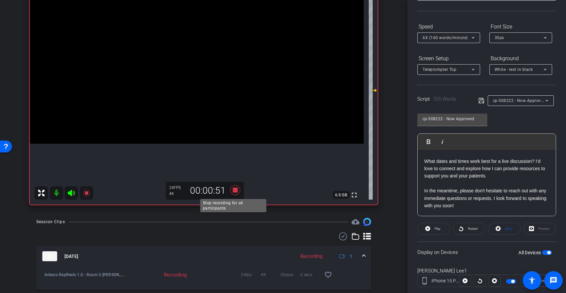
click at [234, 189] on icon at bounding box center [235, 190] width 10 height 10
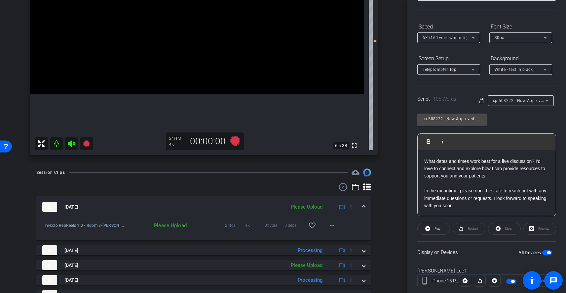
scroll to position [144, 0]
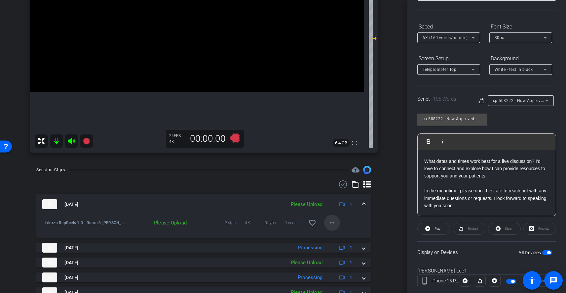
click at [329, 224] on mat-icon "more_horiz" at bounding box center [332, 223] width 8 height 8
click at [335, 238] on span "Upload" at bounding box center [339, 236] width 26 height 8
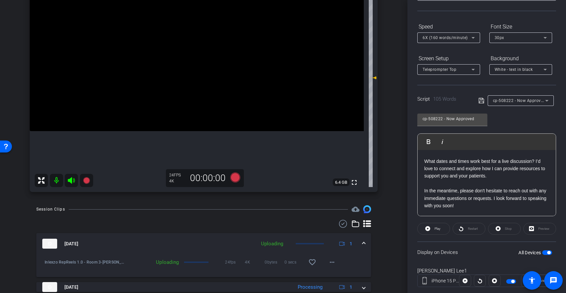
scroll to position [106, 0]
click at [515, 97] on div "cp-508222 - Now Approved" at bounding box center [519, 100] width 52 height 8
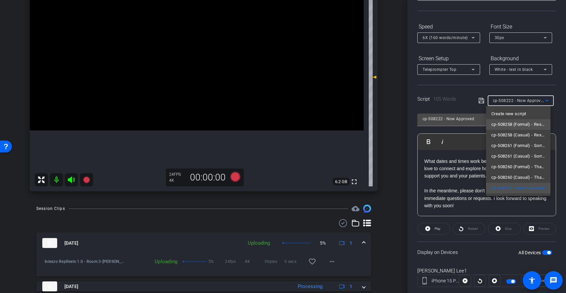
click at [522, 123] on span "cp-508258 (Formal) - Resources to Share" at bounding box center [519, 124] width 54 height 8
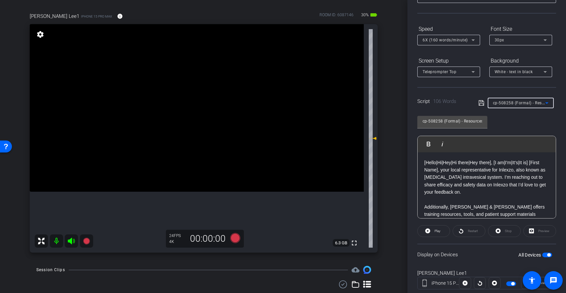
scroll to position [63, 0]
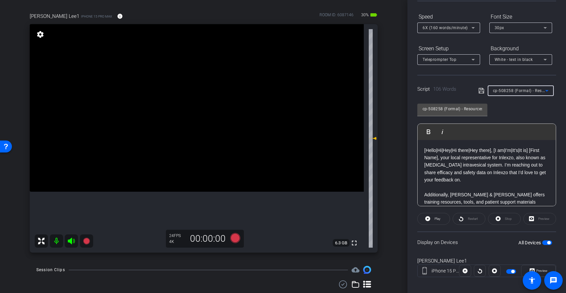
click at [530, 88] on span "cp-508258 (Formal) - Resources to Share" at bounding box center [532, 90] width 79 height 5
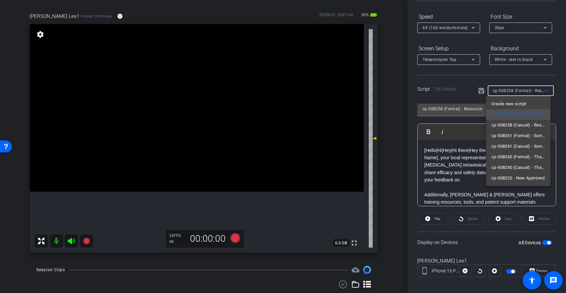
click at [530, 88] on div at bounding box center [283, 146] width 566 height 293
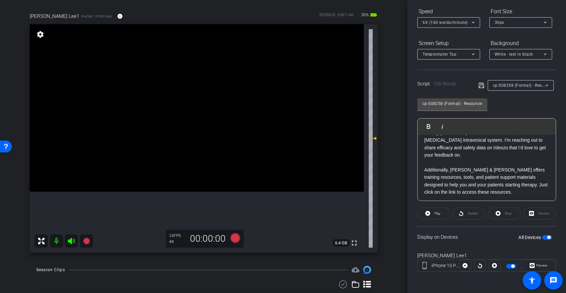
scroll to position [0, 0]
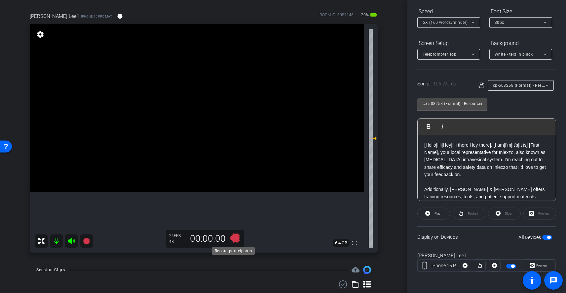
click at [231, 238] on icon at bounding box center [235, 238] width 10 height 10
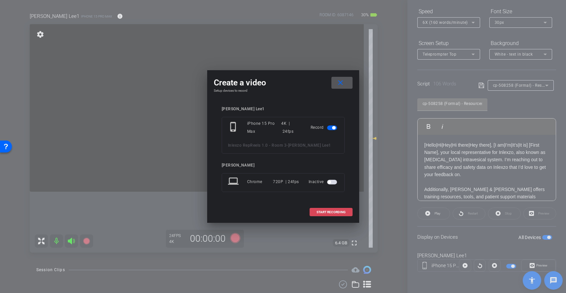
click at [329, 210] on span "START RECORDING" at bounding box center [331, 211] width 29 height 3
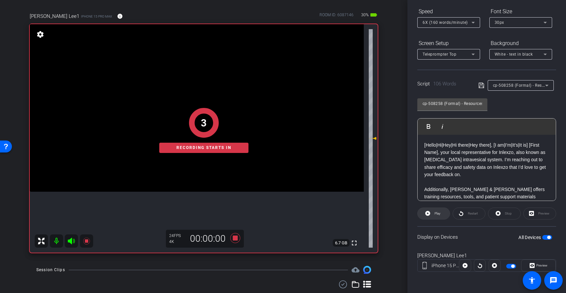
click at [433, 211] on span "Play" at bounding box center [437, 213] width 8 height 9
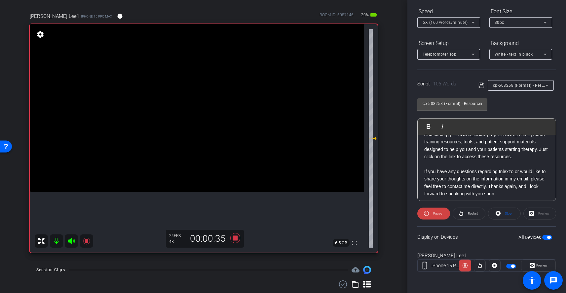
scroll to position [58, 0]
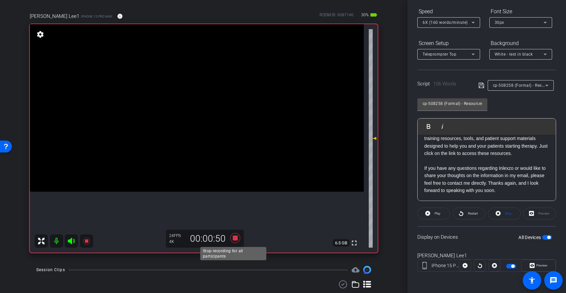
click at [230, 238] on icon at bounding box center [235, 238] width 16 height 12
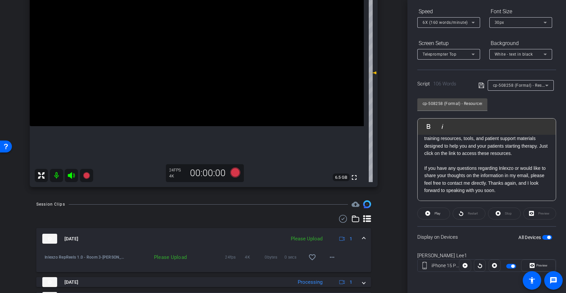
scroll to position [112, 0]
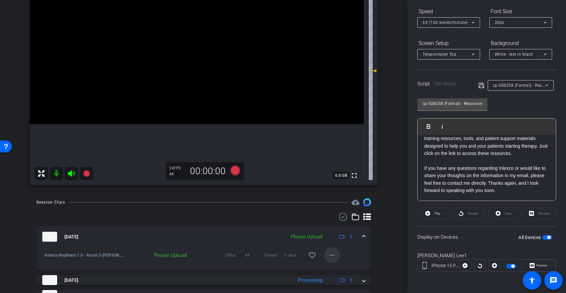
click at [324, 250] on span at bounding box center [332, 255] width 16 height 16
click at [334, 267] on span "Upload" at bounding box center [339, 269] width 26 height 8
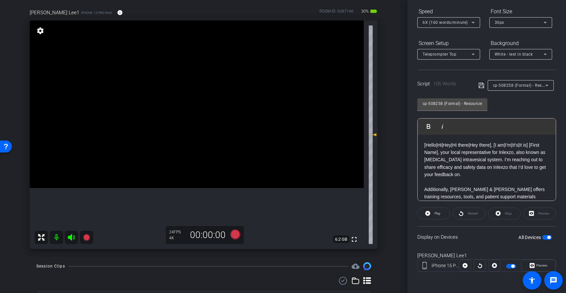
scroll to position [53, 0]
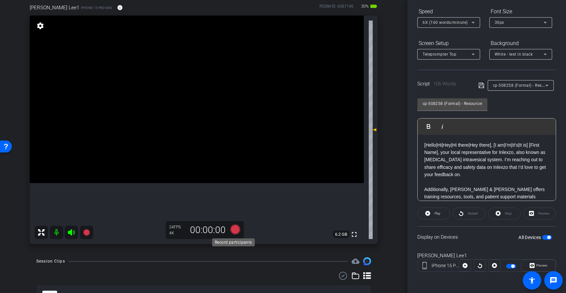
click at [231, 229] on icon at bounding box center [235, 229] width 10 height 10
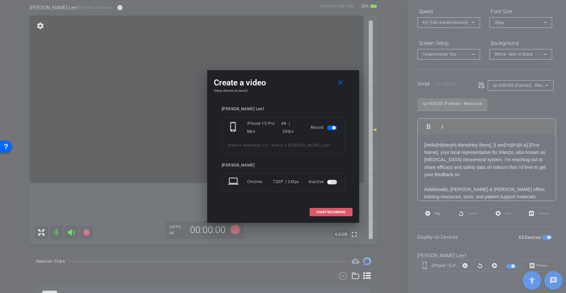
click at [332, 211] on span "START RECORDING" at bounding box center [331, 211] width 29 height 3
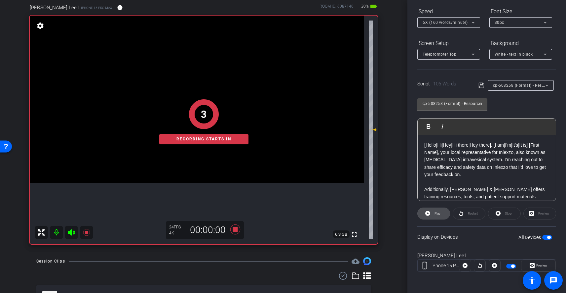
click at [439, 212] on span "Play" at bounding box center [438, 213] width 6 height 4
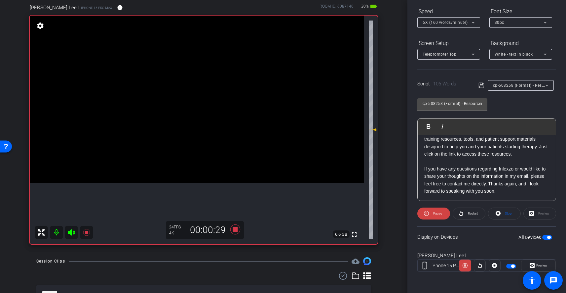
scroll to position [58, 0]
click at [235, 229] on icon at bounding box center [235, 229] width 10 height 10
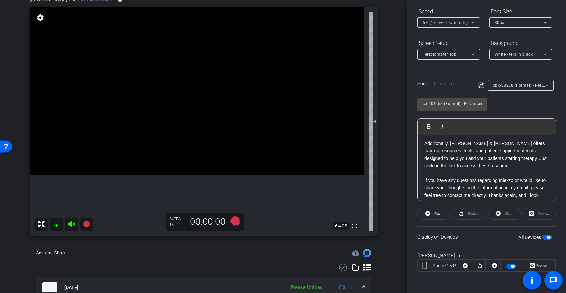
scroll to position [43, 0]
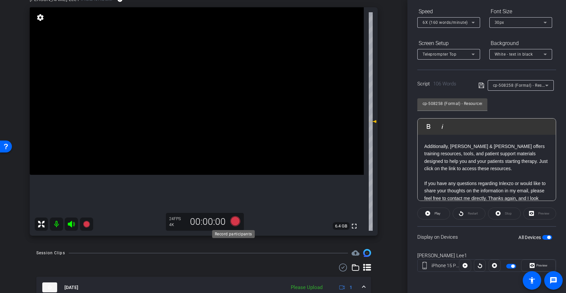
click at [234, 221] on icon at bounding box center [235, 221] width 10 height 10
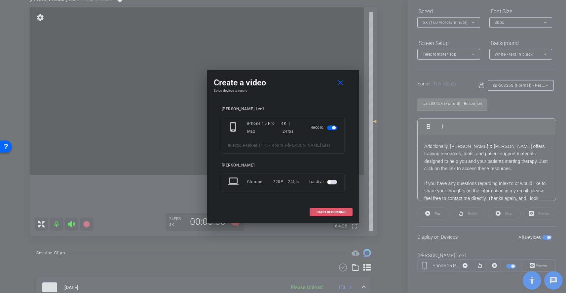
click at [331, 209] on span at bounding box center [331, 212] width 42 height 16
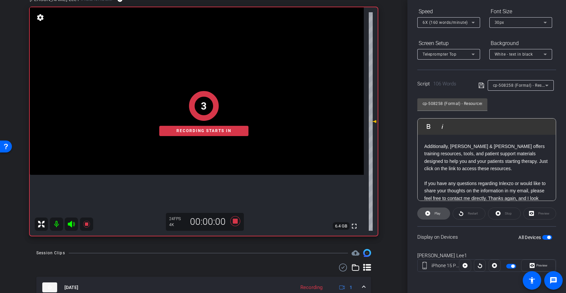
click at [430, 215] on icon at bounding box center [427, 213] width 5 height 8
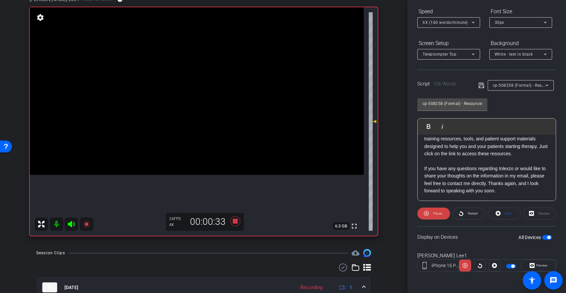
scroll to position [58, 0]
click at [234, 221] on icon at bounding box center [235, 221] width 10 height 10
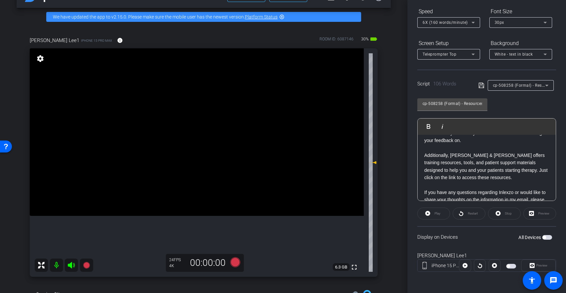
scroll to position [0, 0]
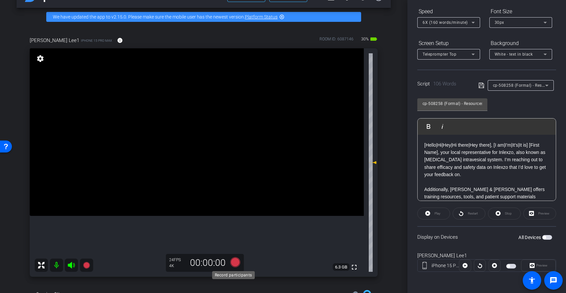
click at [231, 259] on icon at bounding box center [235, 262] width 10 height 10
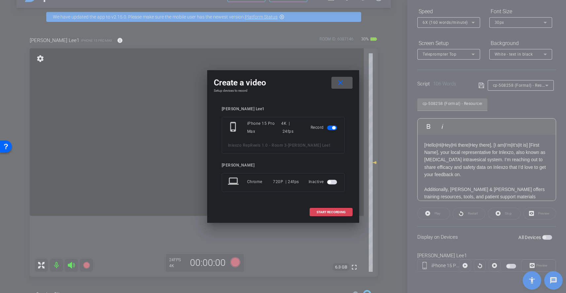
click at [338, 209] on span at bounding box center [331, 212] width 42 height 16
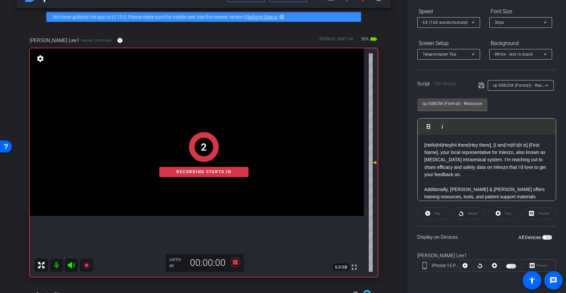
click at [234, 265] on div "2 Recording starts in" at bounding box center [204, 154] width 348 height 244
click at [236, 262] on div "2 Recording starts in" at bounding box center [204, 154] width 348 height 244
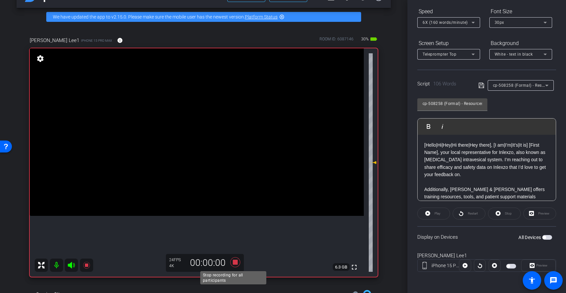
click at [234, 262] on icon at bounding box center [235, 262] width 10 height 10
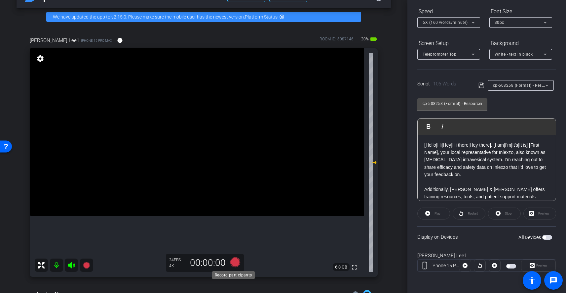
click at [234, 261] on icon at bounding box center [235, 262] width 10 height 10
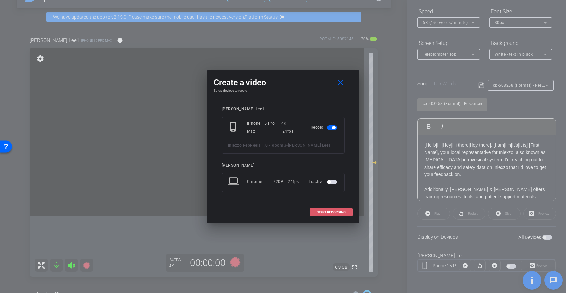
click at [337, 212] on span "START RECORDING" at bounding box center [331, 211] width 29 height 3
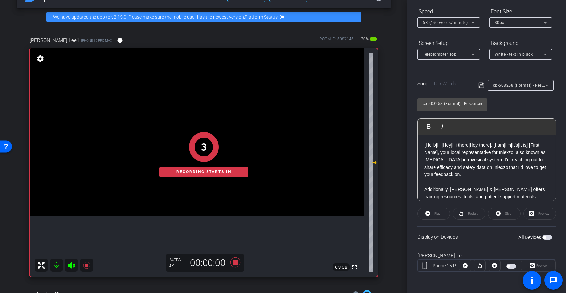
click at [435, 215] on div "Play" at bounding box center [434, 213] width 33 height 12
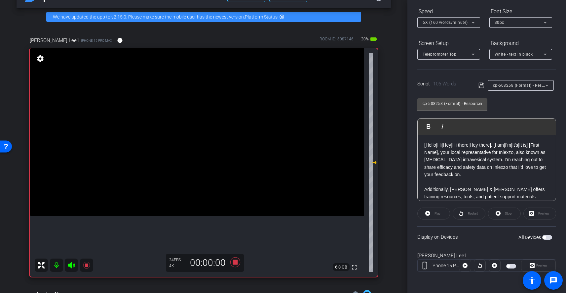
click at [440, 216] on div "Play" at bounding box center [434, 213] width 33 height 12
click at [436, 218] on div "Play" at bounding box center [434, 213] width 33 height 12
click at [544, 237] on span "button" at bounding box center [547, 237] width 10 height 5
click at [438, 211] on span "Play" at bounding box center [438, 213] width 6 height 4
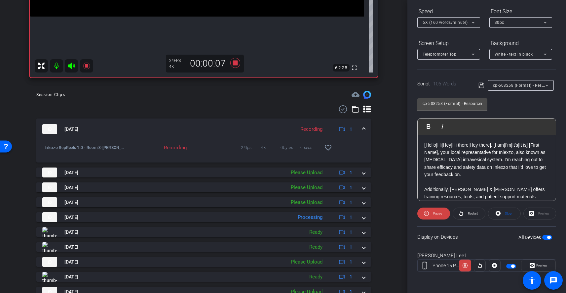
scroll to position [213, 0]
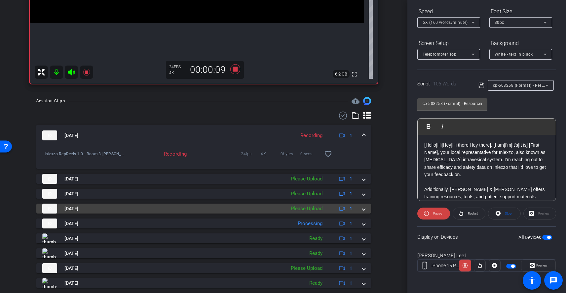
click at [229, 211] on mat-panel-title "Sep 10, 2025" at bounding box center [162, 208] width 240 height 10
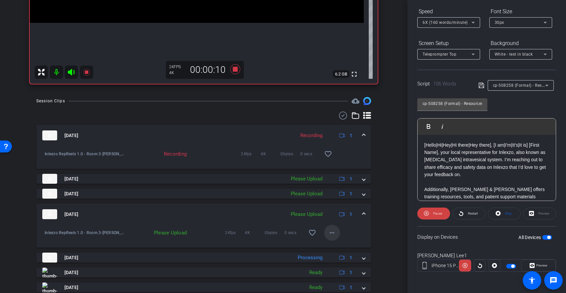
click at [333, 234] on span at bounding box center [332, 232] width 16 height 16
click at [333, 248] on span "Upload" at bounding box center [339, 246] width 26 height 8
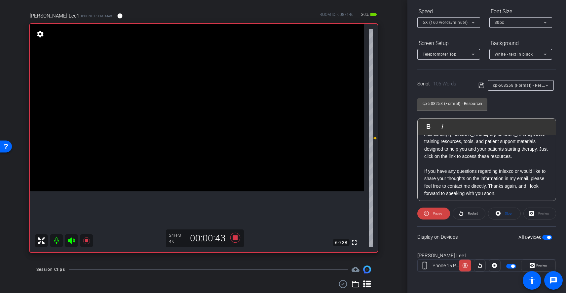
scroll to position [58, 0]
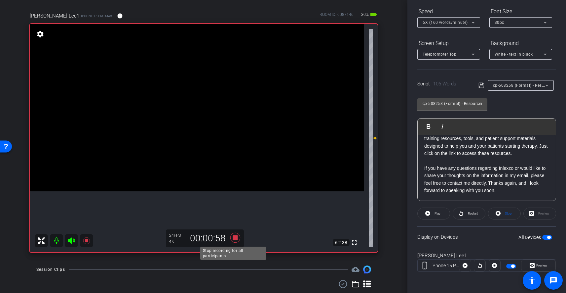
click at [236, 238] on icon at bounding box center [235, 237] width 10 height 10
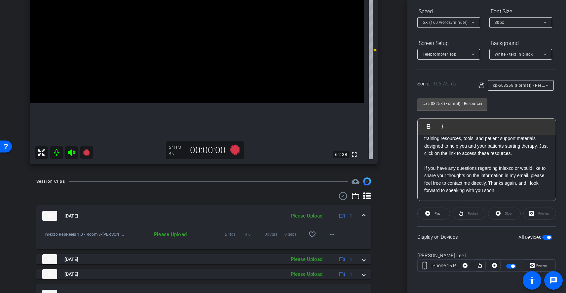
scroll to position [140, 0]
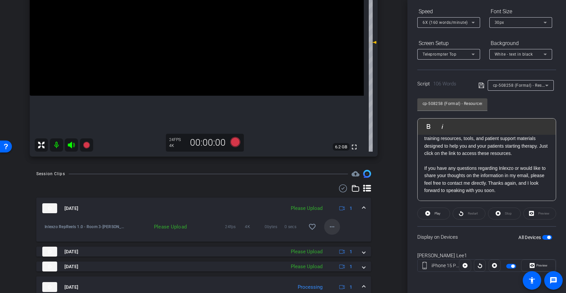
click at [333, 225] on span at bounding box center [332, 227] width 16 height 16
click at [337, 240] on span "Upload" at bounding box center [339, 240] width 26 height 8
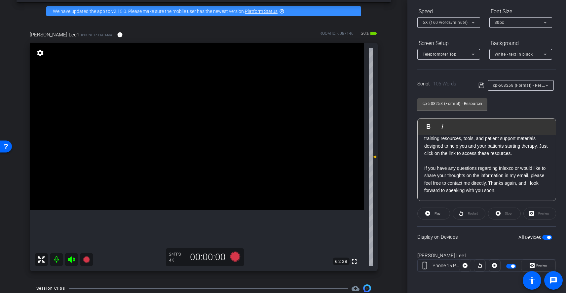
scroll to position [58, 0]
click at [234, 259] on icon at bounding box center [235, 256] width 10 height 10
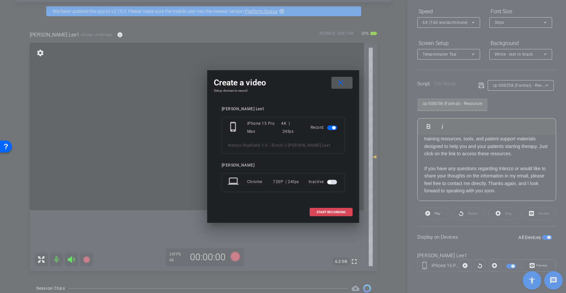
click at [338, 213] on span "START RECORDING" at bounding box center [331, 211] width 29 height 3
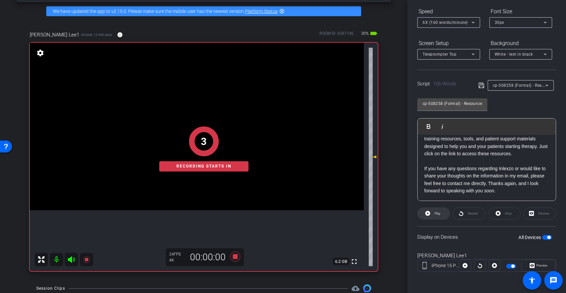
click at [436, 213] on span "Play" at bounding box center [438, 213] width 6 height 4
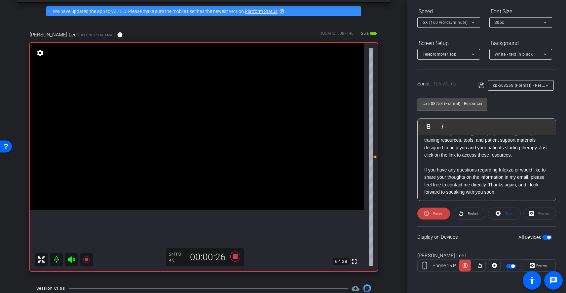
scroll to position [58, 0]
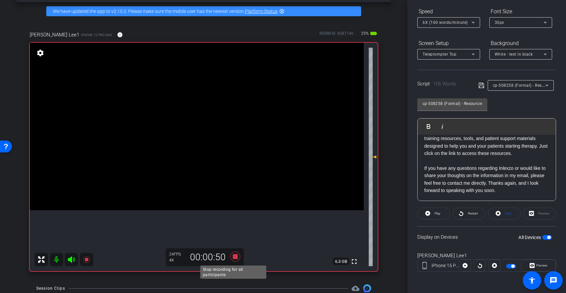
click at [233, 256] on icon at bounding box center [235, 256] width 10 height 10
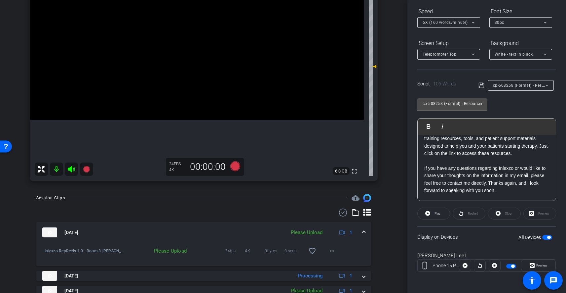
scroll to position [127, 0]
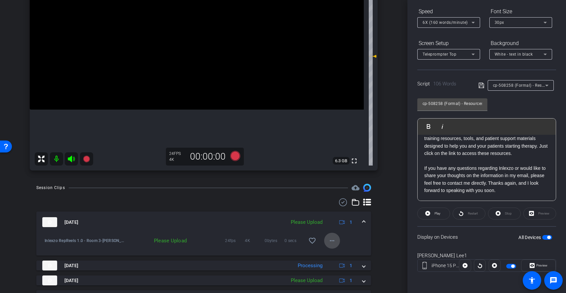
click at [328, 240] on mat-icon "more_horiz" at bounding box center [332, 240] width 8 height 8
click at [334, 252] on span "Upload" at bounding box center [339, 254] width 26 height 8
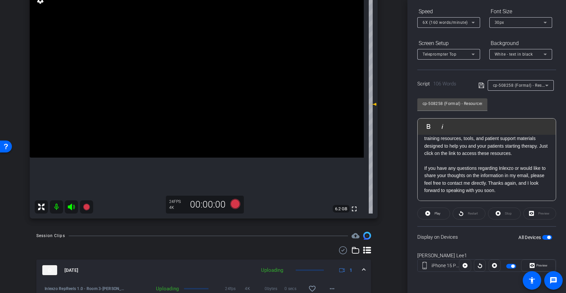
scroll to position [75, 0]
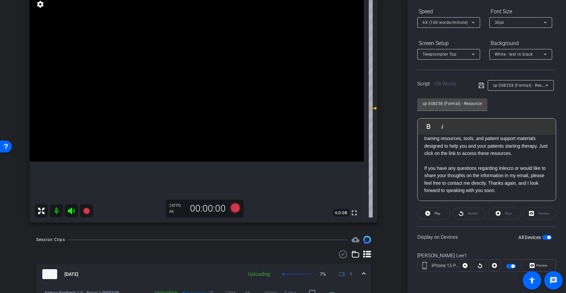
click at [518, 86] on span "cp-508258 (Formal) - Resources to Share" at bounding box center [532, 84] width 79 height 5
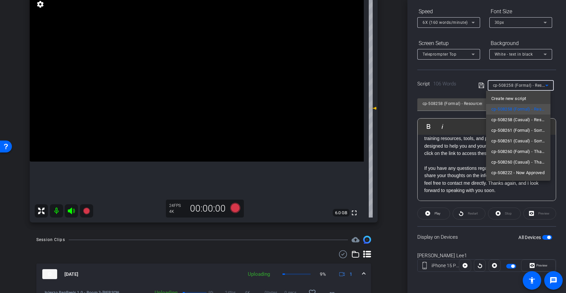
click at [518, 86] on div at bounding box center [283, 146] width 566 height 293
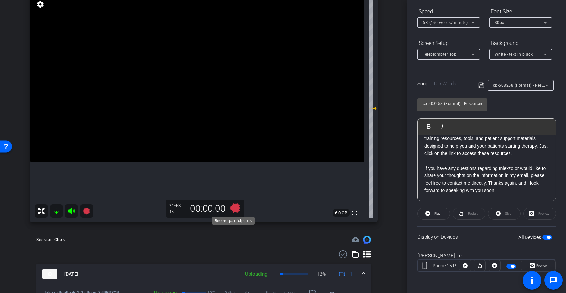
click at [232, 205] on icon at bounding box center [235, 208] width 10 height 10
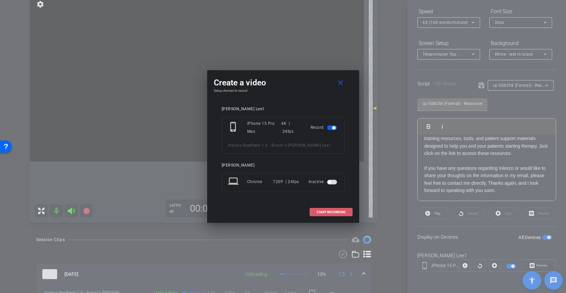
click at [332, 210] on span "START RECORDING" at bounding box center [331, 211] width 29 height 3
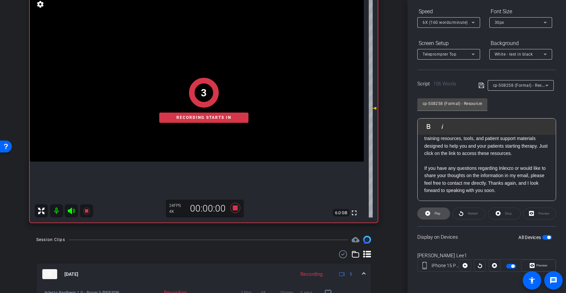
click at [427, 214] on icon at bounding box center [427, 213] width 5 height 8
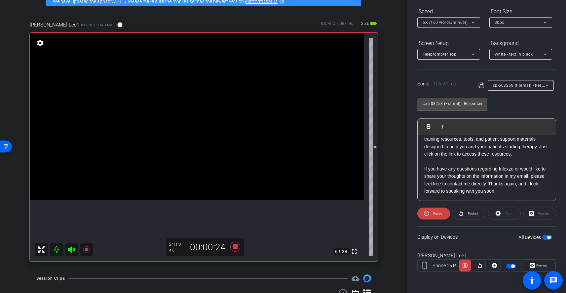
scroll to position [58, 0]
click at [233, 247] on icon at bounding box center [235, 246] width 10 height 10
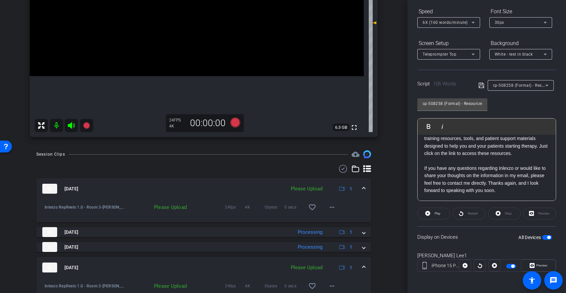
scroll to position [167, 0]
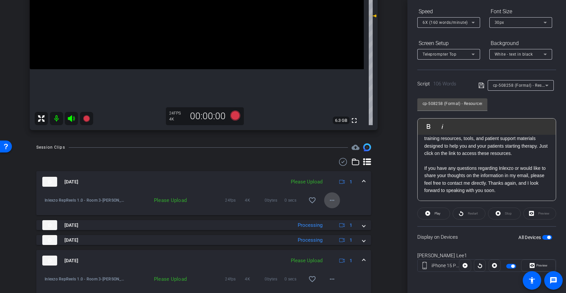
click at [333, 202] on span at bounding box center [332, 200] width 16 height 16
click at [335, 216] on span "Upload" at bounding box center [339, 214] width 26 height 8
click at [521, 86] on span "cp-508258 (Formal) - Resources to Share" at bounding box center [532, 84] width 79 height 5
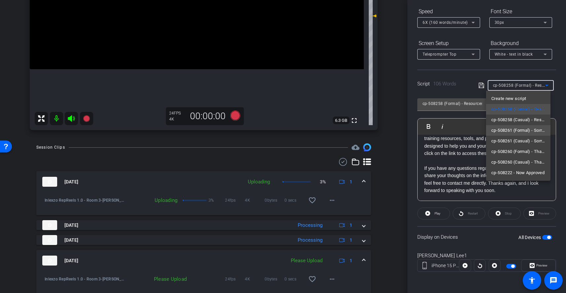
click at [525, 130] on span "cp-508261 (Formal) - Sorry I Missed You" at bounding box center [519, 130] width 54 height 8
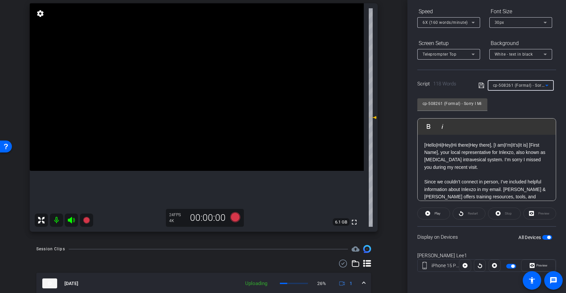
scroll to position [63, 0]
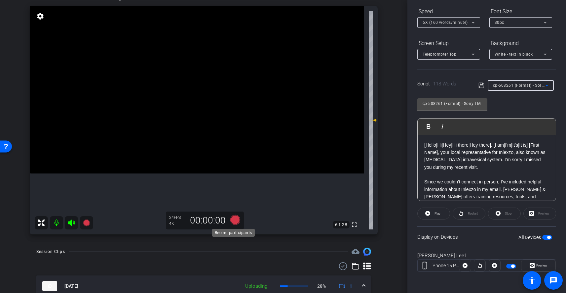
click at [236, 220] on icon at bounding box center [235, 220] width 10 height 10
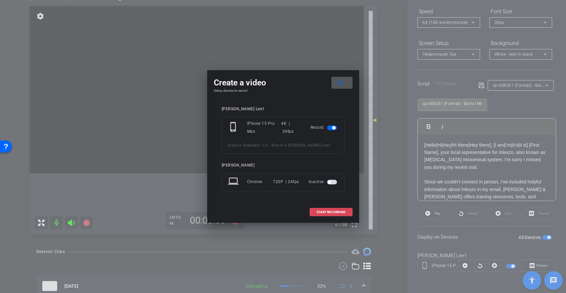
click at [320, 214] on span "START RECORDING" at bounding box center [331, 211] width 29 height 3
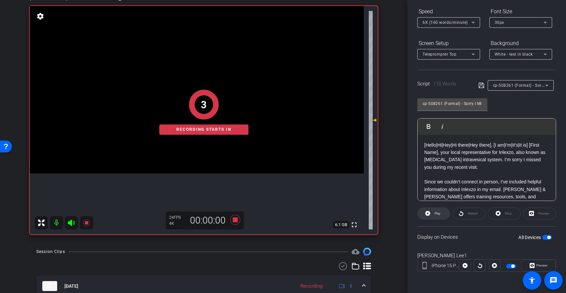
click at [432, 215] on span at bounding box center [434, 213] width 32 height 16
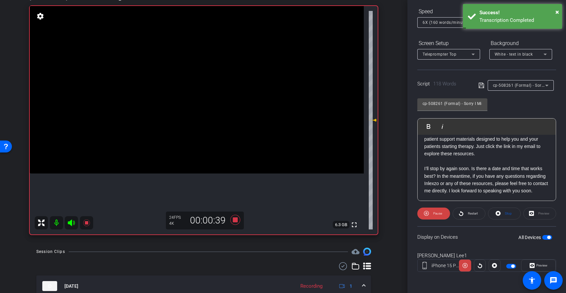
scroll to position [73, 0]
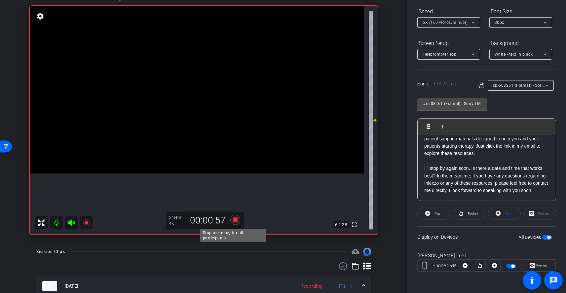
click at [234, 222] on icon at bounding box center [235, 220] width 10 height 10
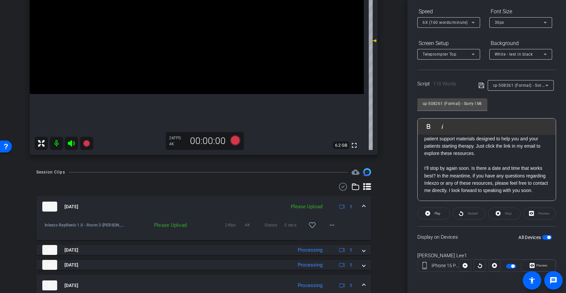
scroll to position [145, 0]
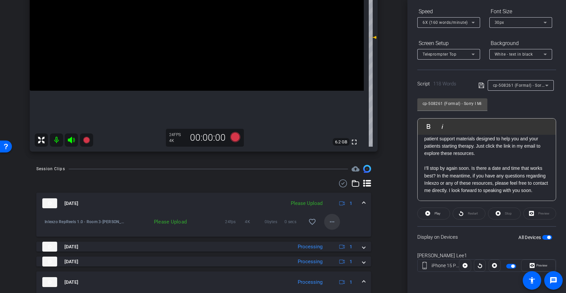
click at [328, 224] on mat-icon "more_horiz" at bounding box center [332, 222] width 8 height 8
click at [336, 234] on span "Upload" at bounding box center [339, 235] width 26 height 8
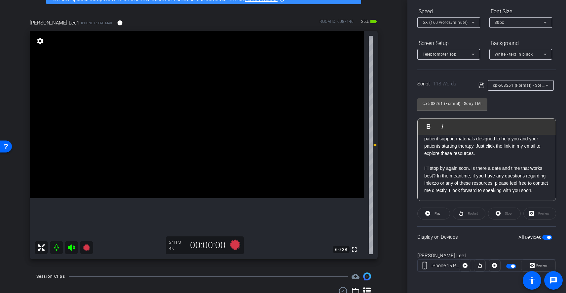
scroll to position [0, 0]
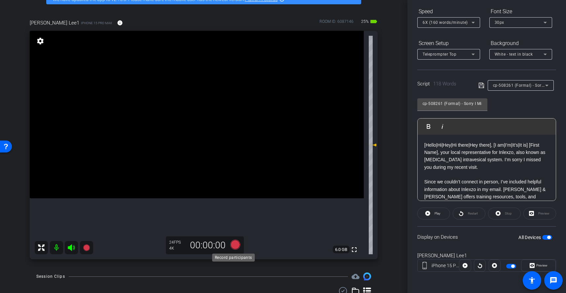
click at [236, 247] on icon at bounding box center [235, 244] width 10 height 10
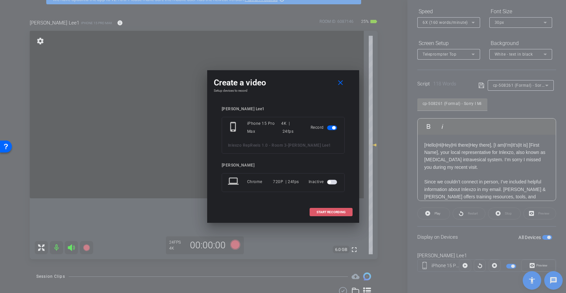
click at [346, 212] on span at bounding box center [331, 212] width 42 height 16
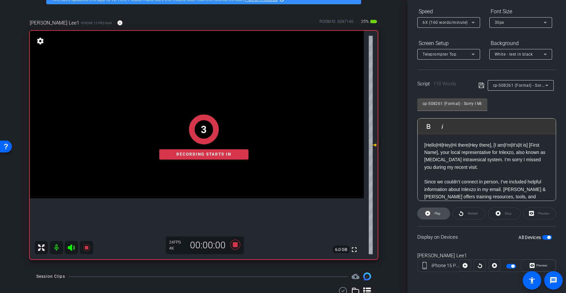
click at [434, 210] on span "Play" at bounding box center [437, 213] width 8 height 9
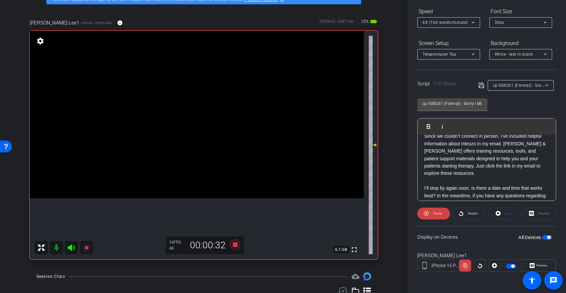
scroll to position [48, 0]
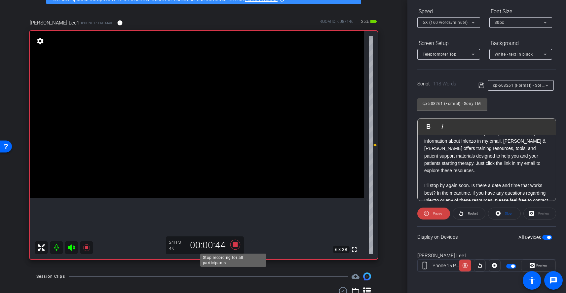
click at [230, 248] on icon at bounding box center [235, 244] width 16 height 12
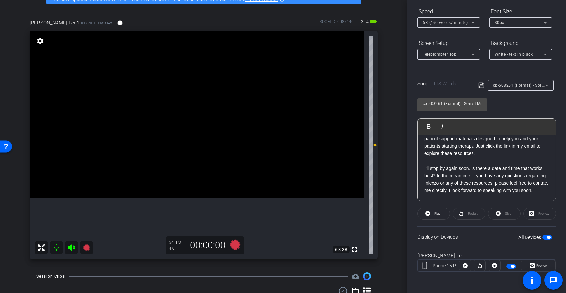
scroll to position [73, 0]
click at [235, 247] on icon at bounding box center [235, 244] width 10 height 10
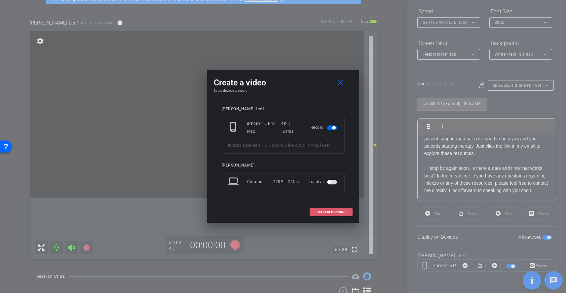
click at [341, 212] on span "START RECORDING" at bounding box center [331, 211] width 29 height 3
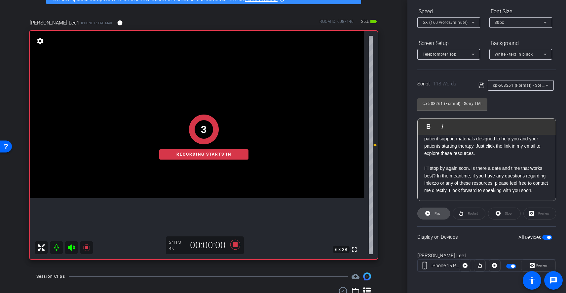
click at [435, 214] on span "Play" at bounding box center [438, 213] width 6 height 4
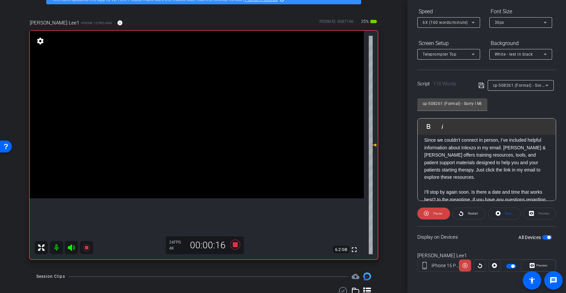
scroll to position [42, 0]
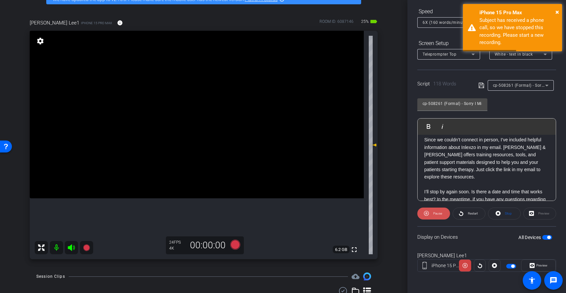
click at [432, 213] on span "Pause" at bounding box center [437, 213] width 11 height 9
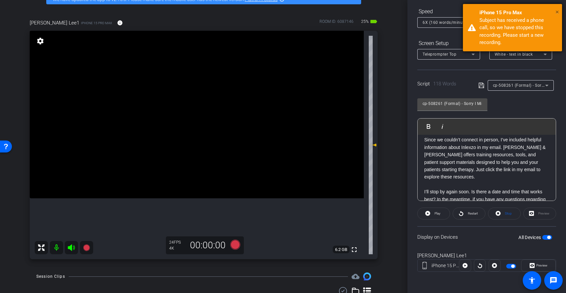
click at [556, 12] on span "×" at bounding box center [558, 12] width 4 height 8
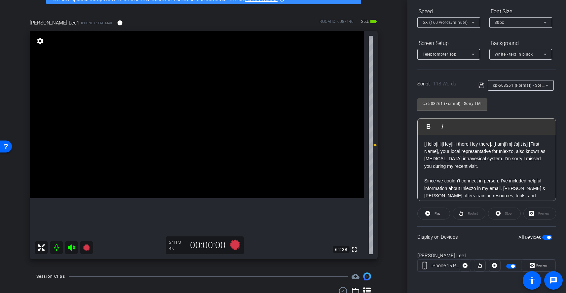
scroll to position [0, 0]
click at [234, 244] on icon at bounding box center [235, 244] width 10 height 10
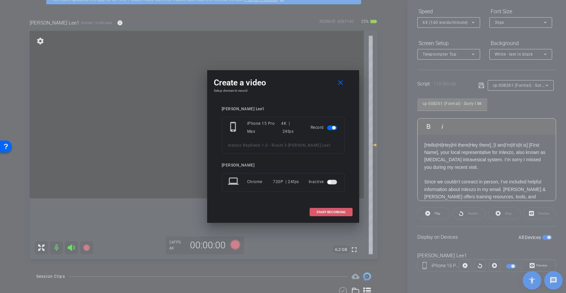
click at [320, 209] on span at bounding box center [331, 212] width 42 height 16
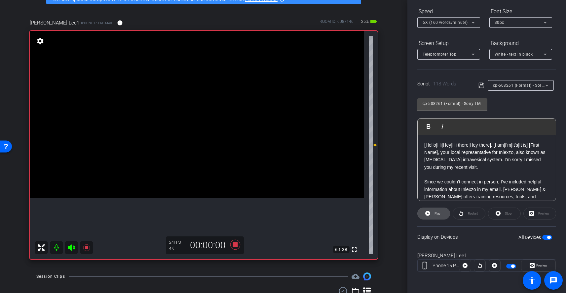
click at [436, 213] on span "Play" at bounding box center [438, 213] width 6 height 4
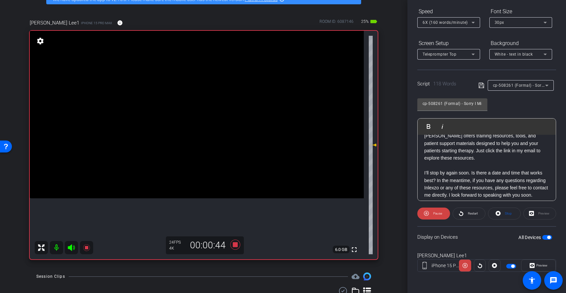
scroll to position [73, 0]
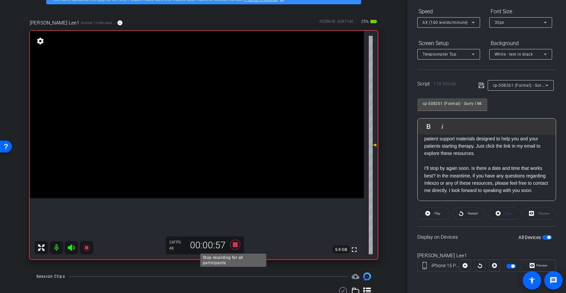
click at [235, 246] on icon at bounding box center [235, 244] width 10 height 10
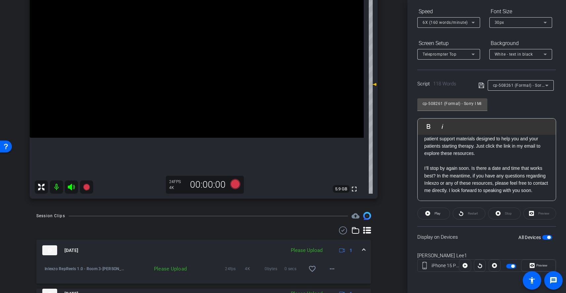
scroll to position [100, 0]
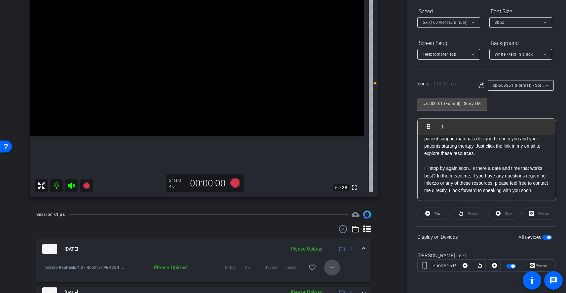
click at [328, 268] on mat-icon "more_horiz" at bounding box center [332, 267] width 8 height 8
click at [338, 236] on span "Upload" at bounding box center [339, 237] width 26 height 8
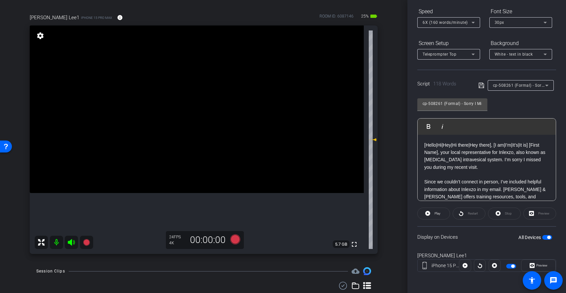
scroll to position [45, 0]
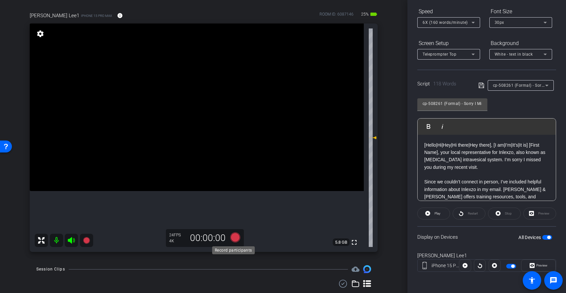
click at [235, 237] on icon at bounding box center [235, 237] width 10 height 10
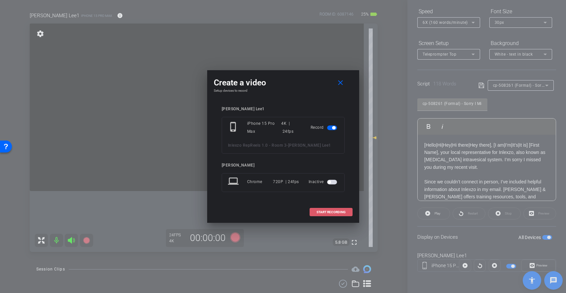
click at [343, 213] on span "START RECORDING" at bounding box center [331, 211] width 29 height 3
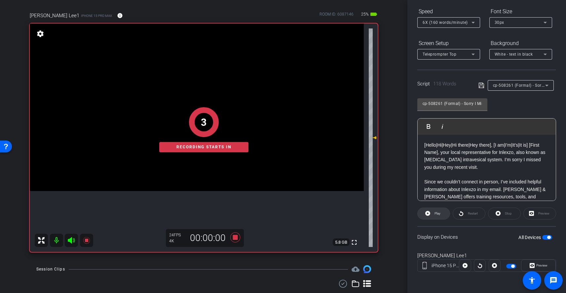
click at [423, 214] on span at bounding box center [434, 213] width 32 height 16
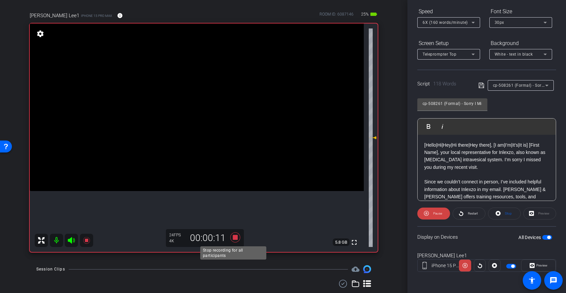
click at [236, 236] on icon at bounding box center [235, 237] width 16 height 12
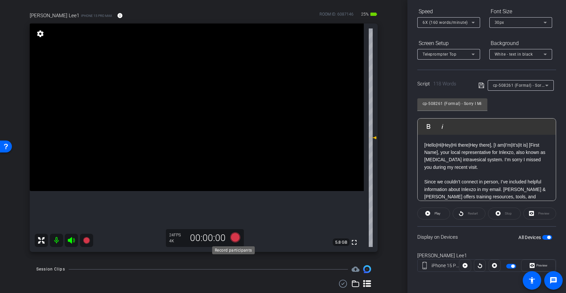
click at [234, 237] on icon at bounding box center [235, 237] width 10 height 10
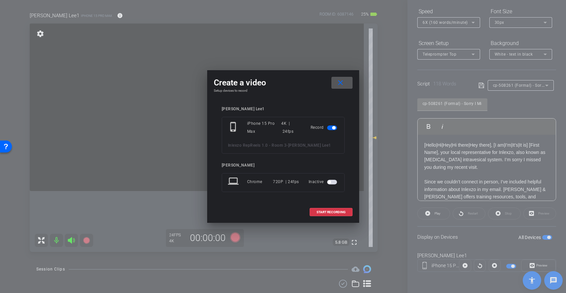
click at [342, 82] on mat-icon "close" at bounding box center [341, 83] width 8 height 8
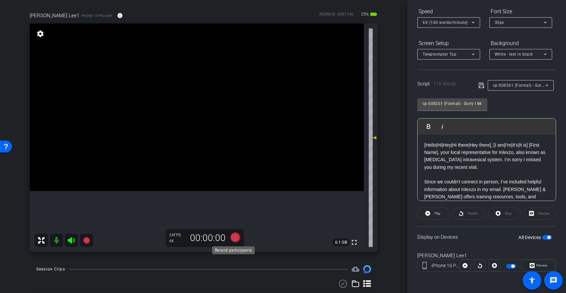
click at [233, 239] on icon at bounding box center [235, 237] width 10 height 10
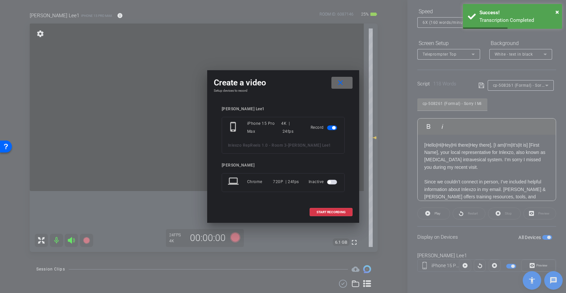
click at [341, 84] on mat-icon "close" at bounding box center [341, 83] width 8 height 8
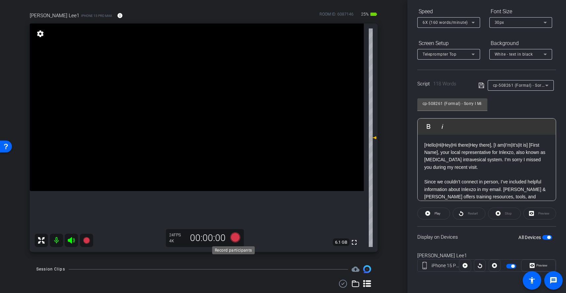
click at [234, 239] on icon at bounding box center [235, 237] width 10 height 10
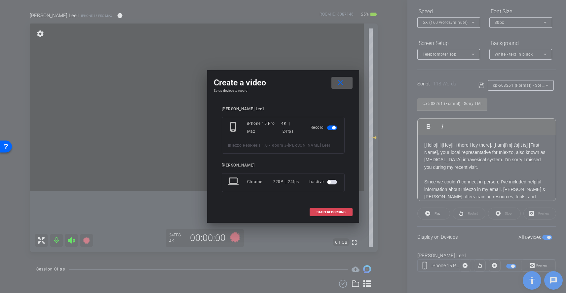
click at [330, 212] on span "START RECORDING" at bounding box center [331, 211] width 29 height 3
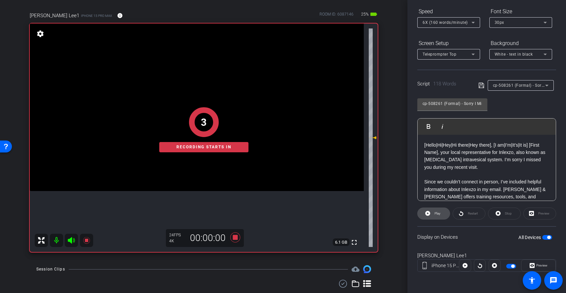
click at [434, 213] on span "Play" at bounding box center [437, 213] width 8 height 9
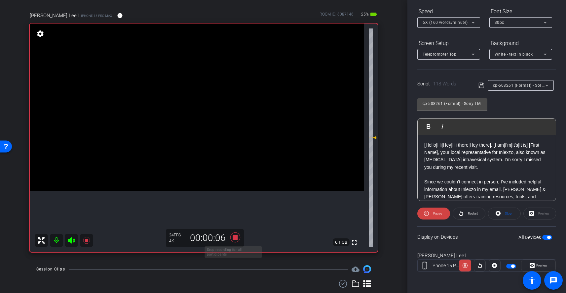
click at [235, 238] on icon at bounding box center [235, 237] width 10 height 10
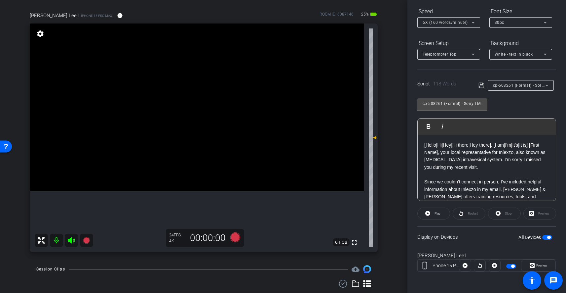
drag, startPoint x: 234, startPoint y: 239, endPoint x: 259, endPoint y: 276, distance: 44.7
click at [259, 247] on div "arrow_back Inlexzo RepReels 1.0 - Room 3 Back to project Send invite account_bo…" at bounding box center [204, 101] width 408 height 293
click at [232, 237] on icon at bounding box center [235, 237] width 10 height 10
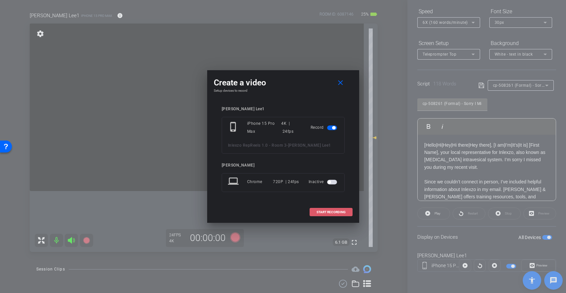
click at [335, 211] on span "START RECORDING" at bounding box center [331, 211] width 29 height 3
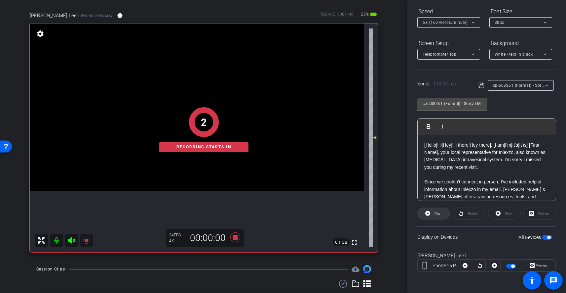
click at [441, 212] on span at bounding box center [434, 213] width 32 height 16
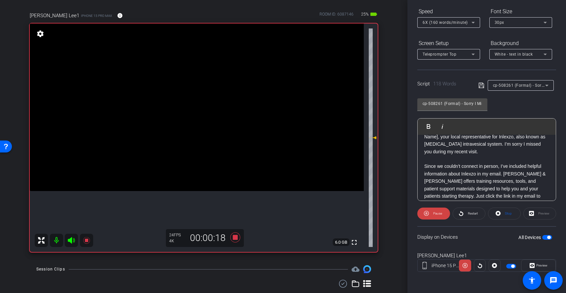
scroll to position [16, 0]
click at [235, 238] on icon at bounding box center [235, 237] width 10 height 10
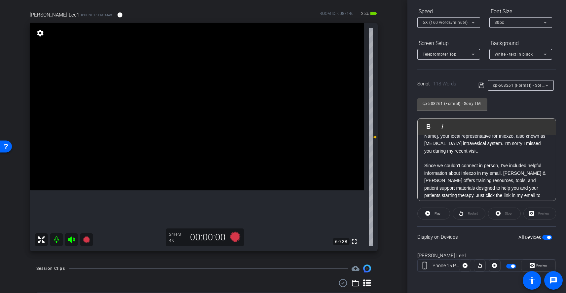
scroll to position [43, 0]
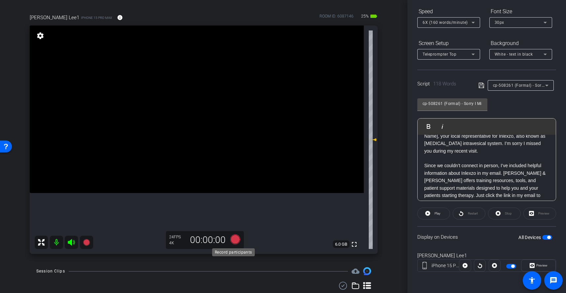
click at [234, 240] on icon at bounding box center [235, 239] width 10 height 10
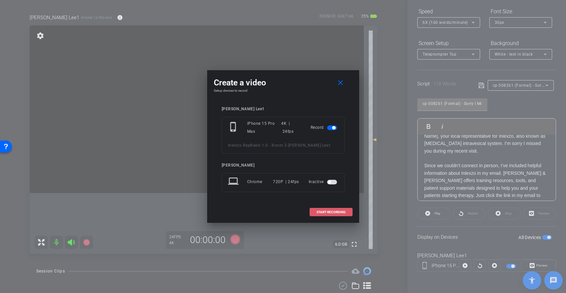
click at [335, 210] on span "START RECORDING" at bounding box center [331, 211] width 29 height 3
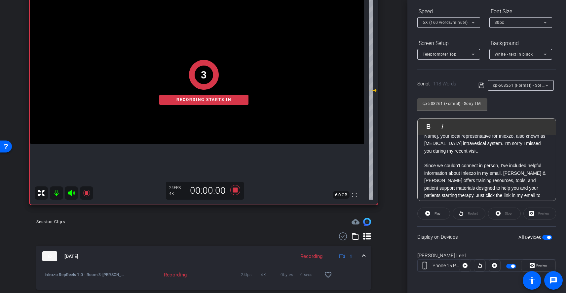
scroll to position [94, 0]
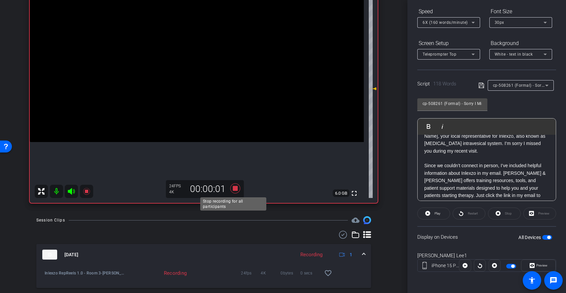
click at [235, 187] on icon at bounding box center [235, 188] width 10 height 10
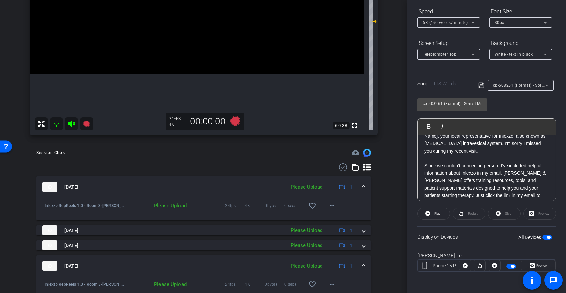
scroll to position [165, 0]
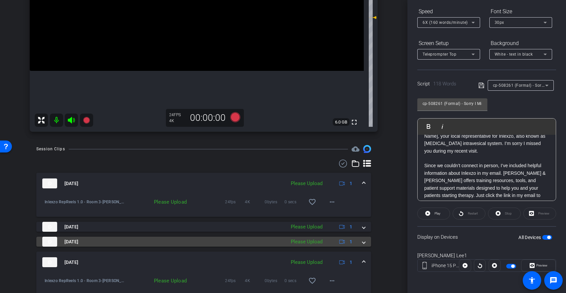
click at [319, 243] on div "Please Upload" at bounding box center [307, 242] width 38 height 8
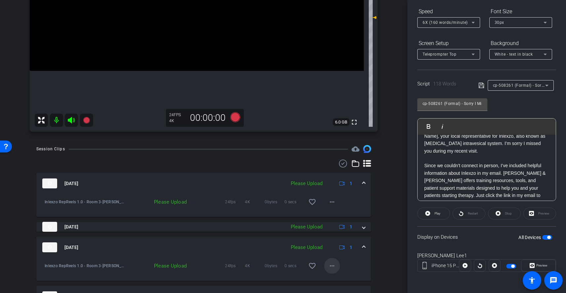
click at [331, 264] on mat-icon "more_horiz" at bounding box center [332, 265] width 8 height 8
click at [334, 234] on span "Upload" at bounding box center [339, 235] width 26 height 8
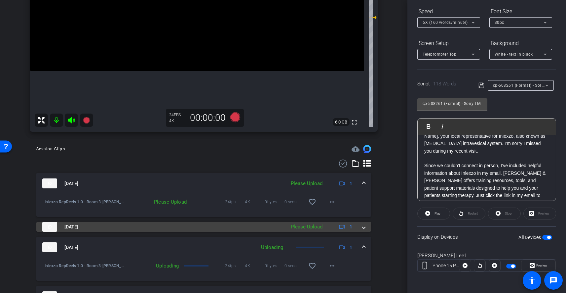
click at [310, 228] on div "Please Upload" at bounding box center [307, 227] width 38 height 8
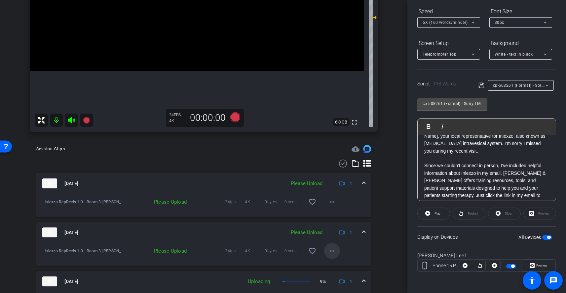
click at [328, 250] on mat-icon "more_horiz" at bounding box center [332, 251] width 8 height 8
click at [333, 261] on span "Upload" at bounding box center [339, 264] width 26 height 8
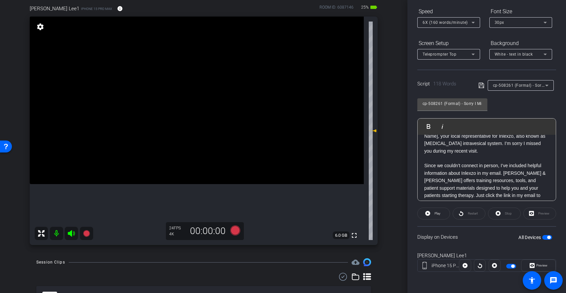
scroll to position [53, 0]
click at [234, 231] on icon at bounding box center [235, 229] width 10 height 10
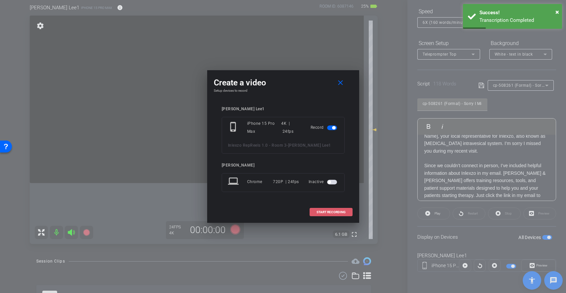
click at [335, 213] on span "START RECORDING" at bounding box center [331, 211] width 29 height 3
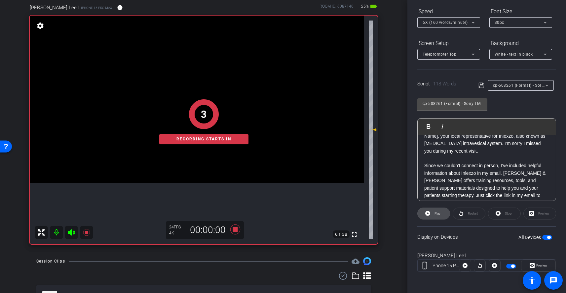
click at [441, 215] on span at bounding box center [434, 213] width 32 height 16
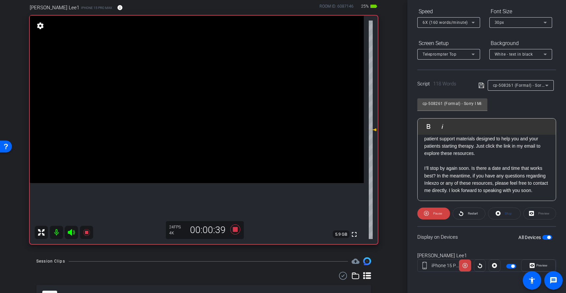
scroll to position [73, 0]
click at [233, 227] on icon at bounding box center [235, 229] width 10 height 10
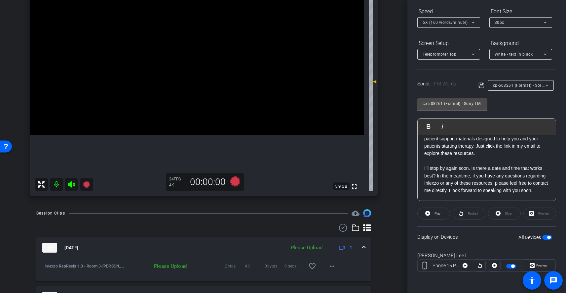
scroll to position [110, 0]
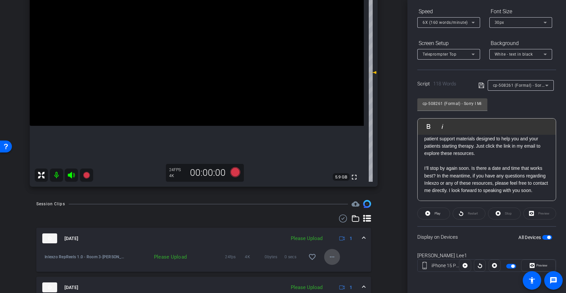
click at [329, 258] on mat-icon "more_horiz" at bounding box center [332, 257] width 8 height 8
click at [338, 227] on span "Upload" at bounding box center [339, 226] width 26 height 8
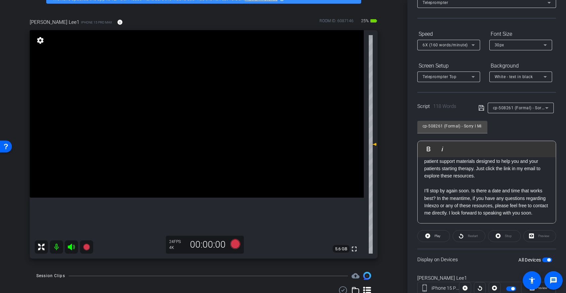
scroll to position [50, 0]
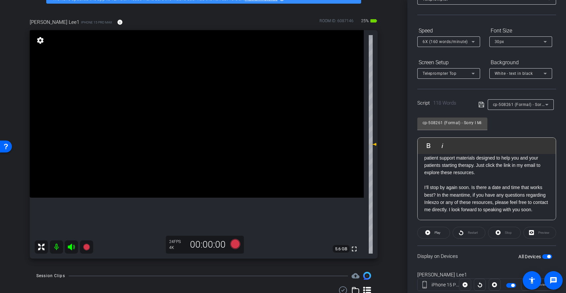
click at [461, 42] on span "6X (160 words/minute)" at bounding box center [445, 41] width 45 height 5
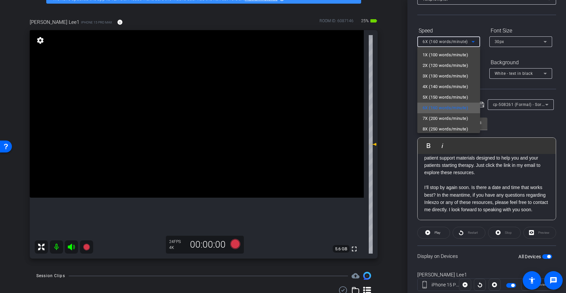
click at [459, 109] on span "6X (160 words/minute)" at bounding box center [446, 108] width 46 height 8
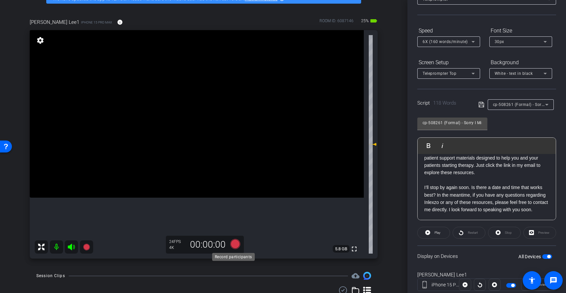
click at [235, 247] on icon at bounding box center [235, 244] width 10 height 10
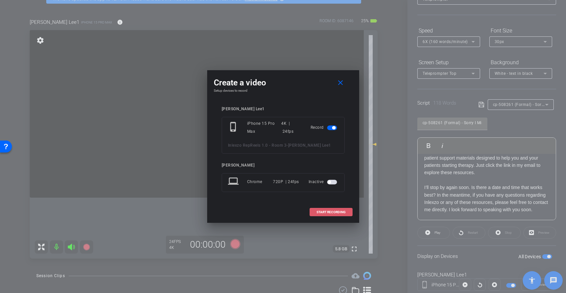
click at [340, 212] on span "START RECORDING" at bounding box center [331, 211] width 29 height 3
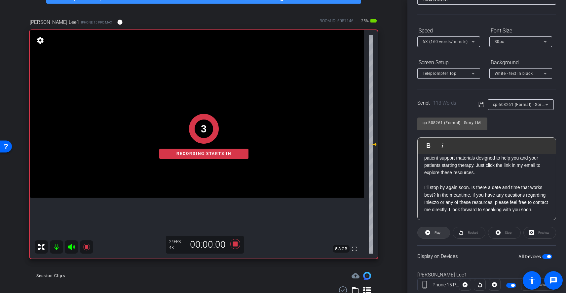
click at [432, 234] on span at bounding box center [434, 232] width 32 height 16
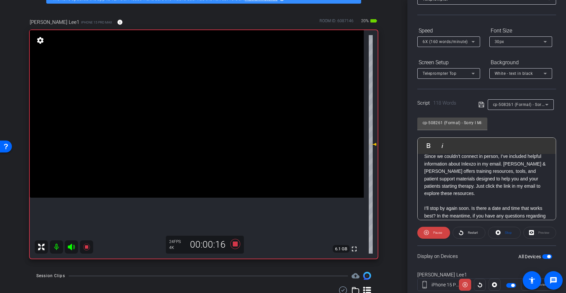
scroll to position [45, 0]
click at [461, 41] on span "6X (160 words/minute)" at bounding box center [445, 41] width 45 height 5
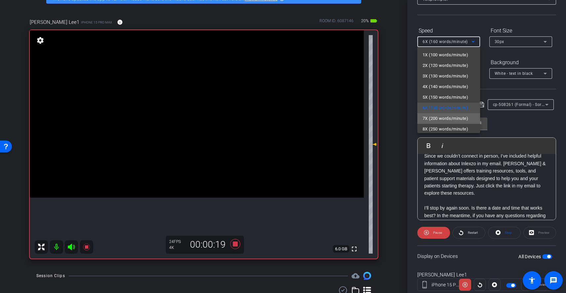
click at [452, 117] on span "7X (200 words/minute)" at bounding box center [446, 118] width 46 height 8
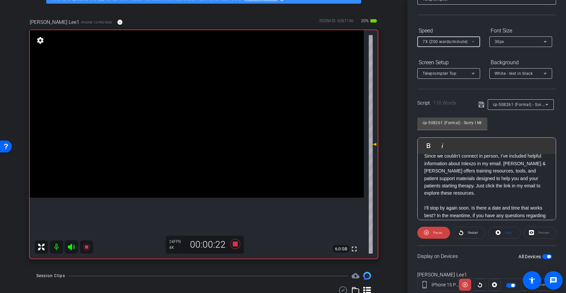
click at [460, 41] on span "7X (200 words/minute)" at bounding box center [445, 41] width 45 height 5
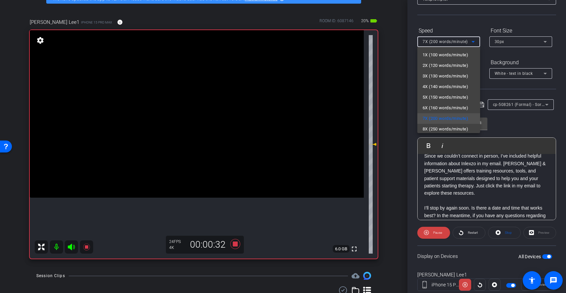
click at [490, 191] on div at bounding box center [283, 146] width 566 height 293
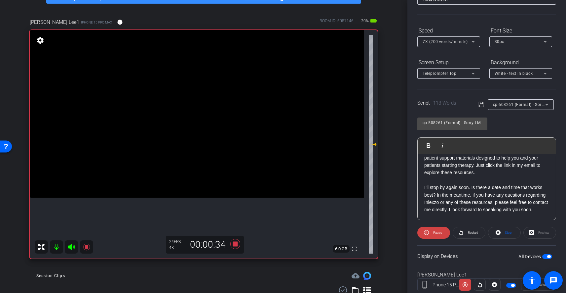
scroll to position [73, 0]
click at [466, 42] on span "7X (200 words/minute)" at bounding box center [445, 41] width 45 height 5
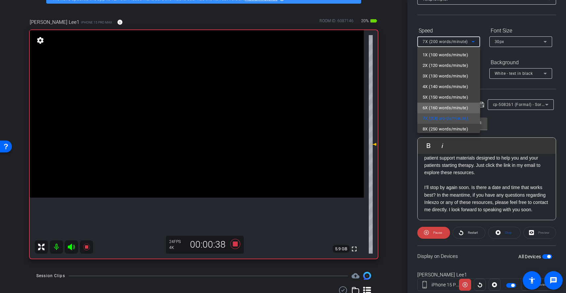
click at [457, 107] on span "6X (160 words/minute)" at bounding box center [446, 108] width 46 height 8
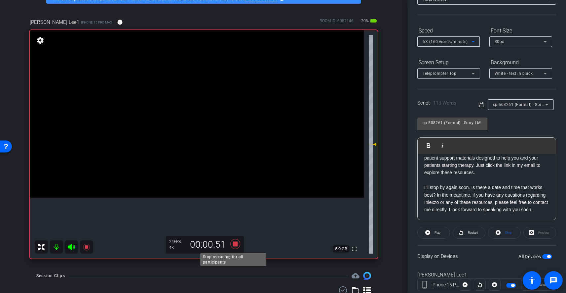
click at [236, 244] on icon at bounding box center [235, 244] width 16 height 12
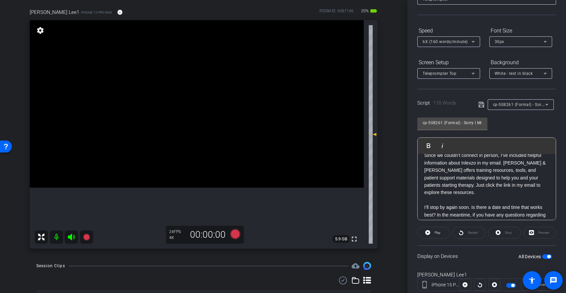
scroll to position [47, 0]
click at [449, 40] on span "6X (160 words/minute)" at bounding box center [445, 41] width 45 height 5
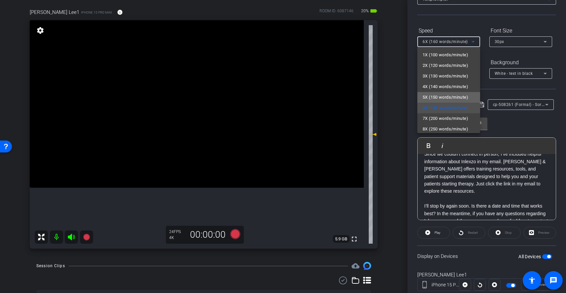
click at [456, 100] on span "5X (150 words/minute)" at bounding box center [446, 97] width 46 height 8
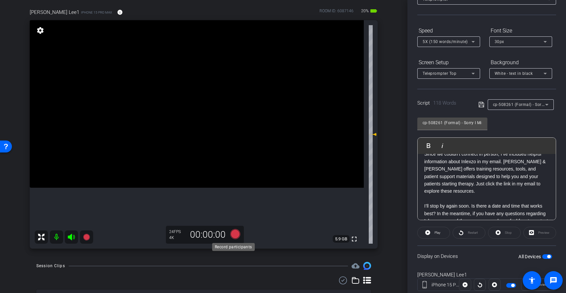
click at [234, 234] on icon at bounding box center [235, 234] width 10 height 10
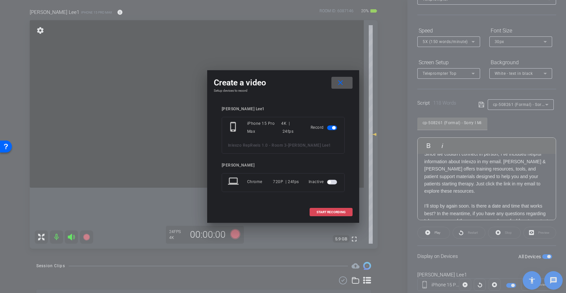
click at [324, 212] on span "START RECORDING" at bounding box center [331, 211] width 29 height 3
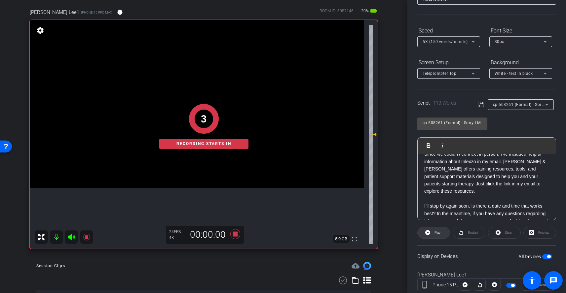
click at [437, 234] on span "Play" at bounding box center [438, 232] width 6 height 4
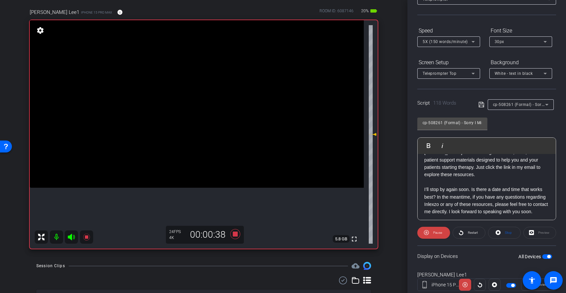
scroll to position [73, 0]
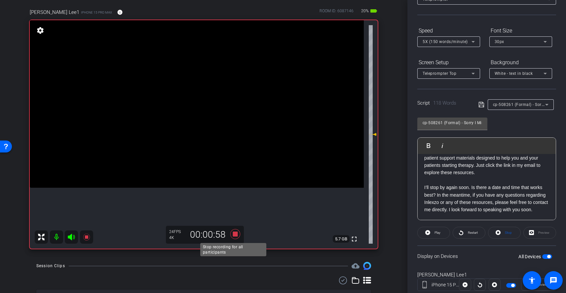
click at [233, 236] on icon at bounding box center [235, 234] width 16 height 12
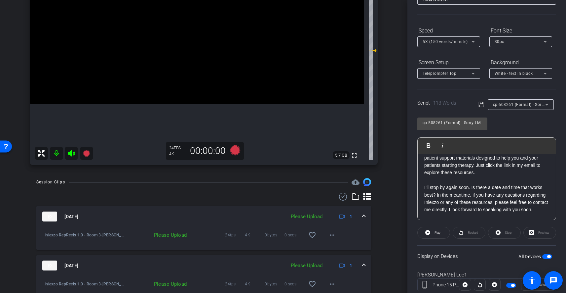
scroll to position [135, 0]
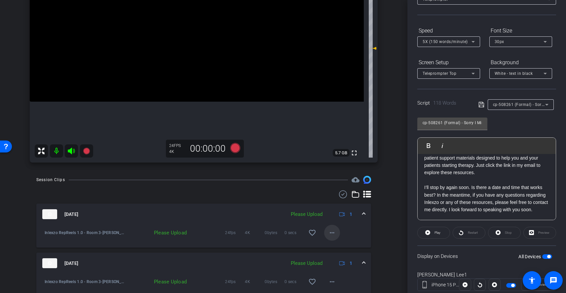
click at [329, 235] on mat-icon "more_horiz" at bounding box center [332, 232] width 8 height 8
click at [341, 247] on span "Upload" at bounding box center [339, 246] width 26 height 8
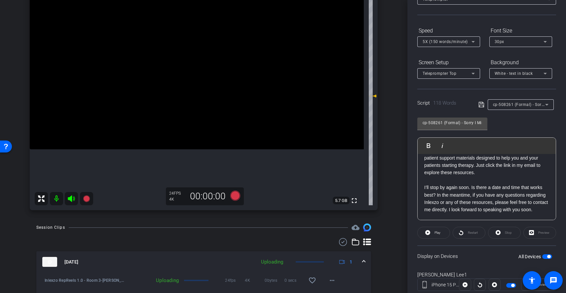
scroll to position [78, 0]
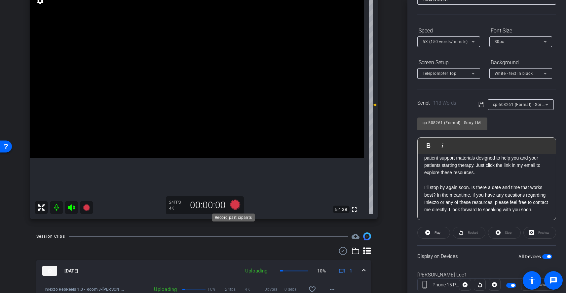
click at [234, 208] on icon at bounding box center [235, 204] width 10 height 10
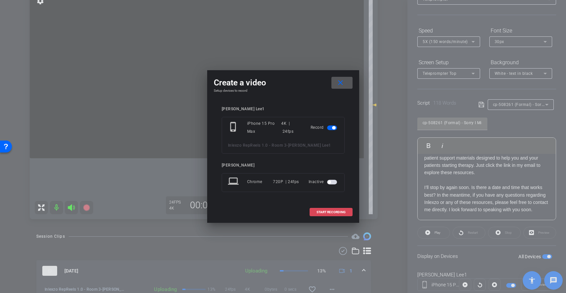
click at [340, 211] on span "START RECORDING" at bounding box center [331, 211] width 29 height 3
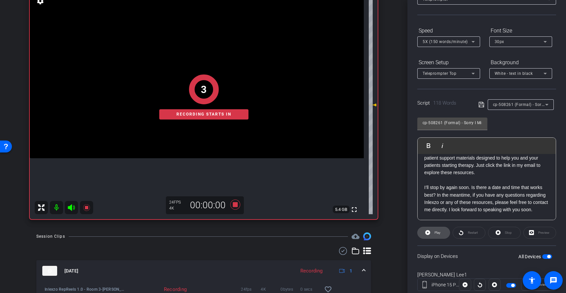
click at [438, 234] on span "Play" at bounding box center [438, 232] width 6 height 4
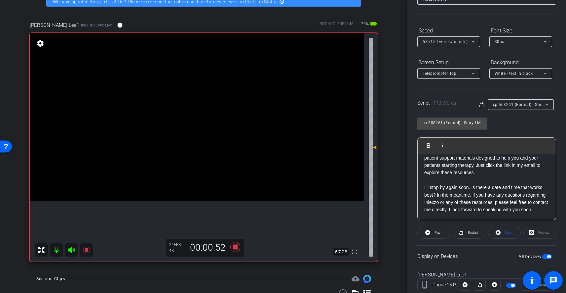
scroll to position [40, 0]
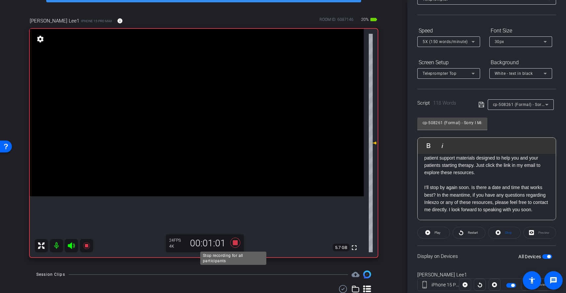
click at [234, 243] on icon at bounding box center [235, 242] width 10 height 10
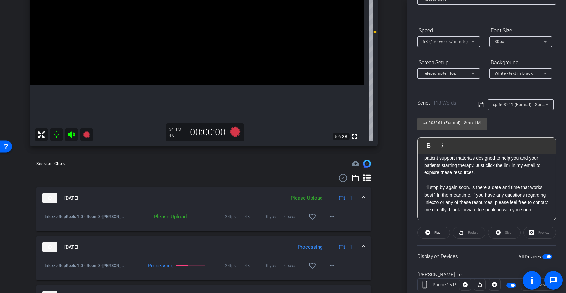
scroll to position [158, 0]
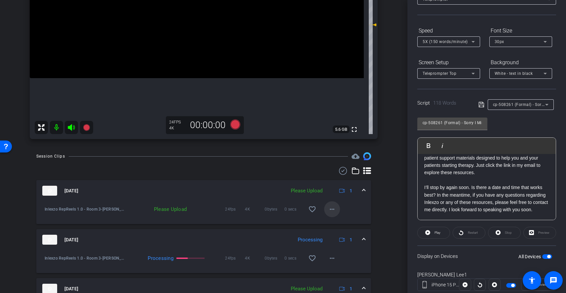
click at [331, 210] on mat-icon "more_horiz" at bounding box center [332, 209] width 8 height 8
click at [332, 223] on span "Upload" at bounding box center [339, 223] width 26 height 8
click at [523, 103] on span "cp-508261 (Formal) - Sorry I Missed You" at bounding box center [532, 103] width 78 height 5
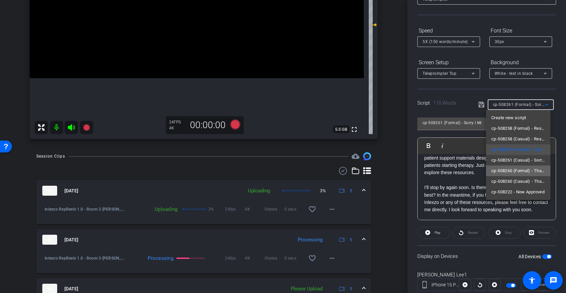
click at [534, 170] on span "cp-508260 (Formal) - Thanks for Seeing Me" at bounding box center [519, 171] width 54 height 8
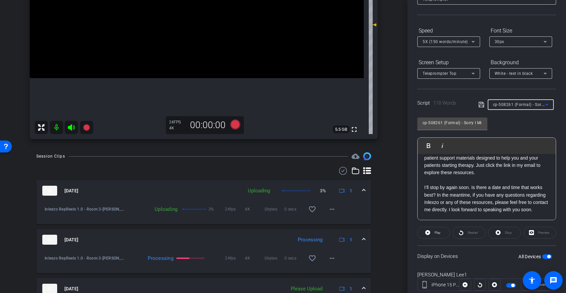
type input "cp-508260 (Formal) - Thanks for Seeing Me"
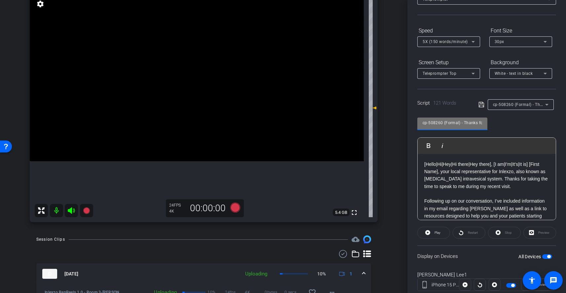
scroll to position [0, 22]
drag, startPoint x: 463, startPoint y: 124, endPoint x: 537, endPoint y: 122, distance: 74.1
click at [537, 122] on div "cp-508260 (Formal) - Thanks for Seeing Me Play Play from this location Play Sel…" at bounding box center [487, 165] width 139 height 107
click at [534, 123] on div "cp-508260 (Formal) - Thanks for Seeing Me Play Play from this location Play Sel…" at bounding box center [487, 165] width 139 height 107
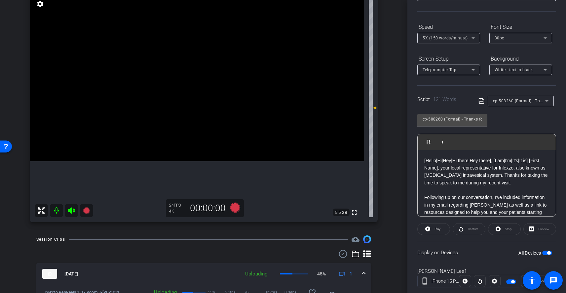
scroll to position [47, 0]
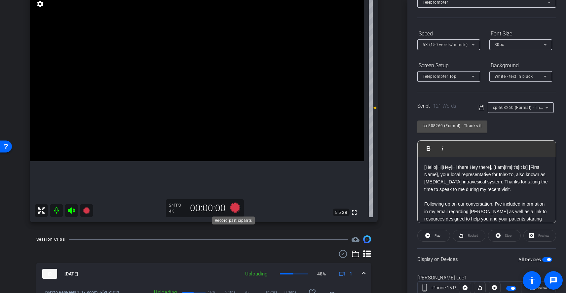
click at [232, 208] on icon at bounding box center [235, 207] width 10 height 10
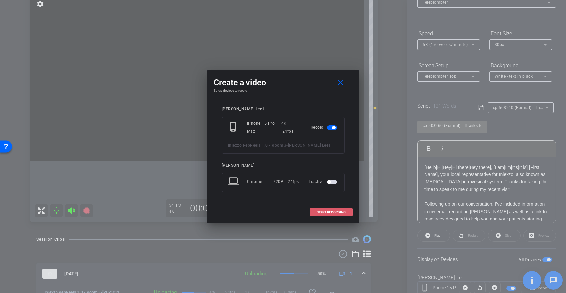
click at [330, 210] on span "START RECORDING" at bounding box center [331, 211] width 29 height 3
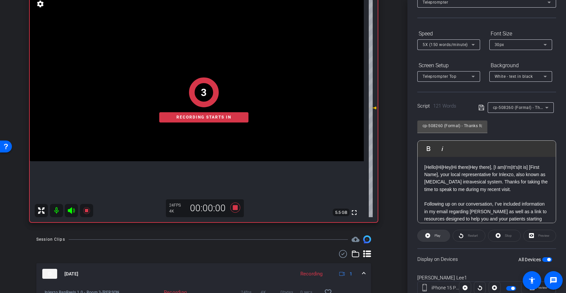
click at [431, 238] on span at bounding box center [434, 235] width 32 height 16
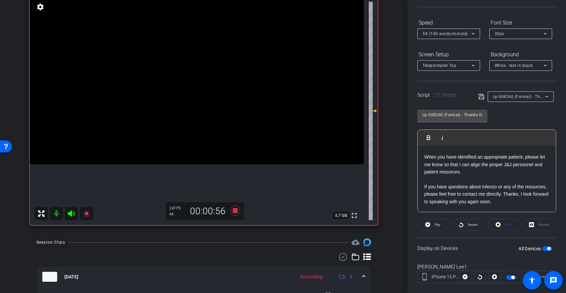
scroll to position [58, 0]
click at [234, 211] on icon at bounding box center [235, 210] width 10 height 10
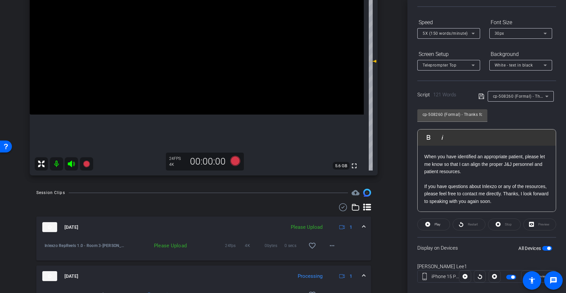
scroll to position [121, 0]
click at [328, 248] on mat-icon "more_horiz" at bounding box center [332, 246] width 8 height 8
click at [337, 257] on span "Upload" at bounding box center [339, 260] width 26 height 8
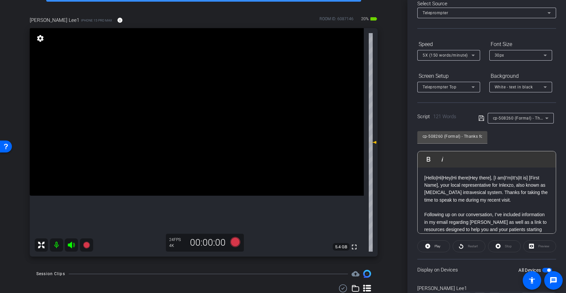
scroll to position [38, 0]
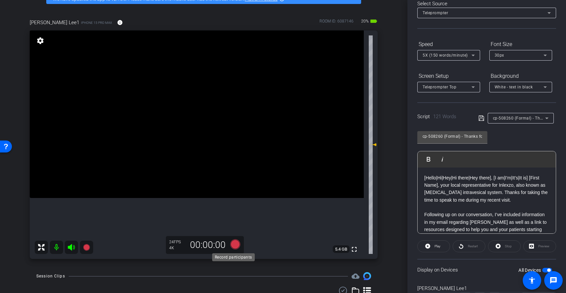
click at [233, 244] on icon at bounding box center [235, 244] width 10 height 10
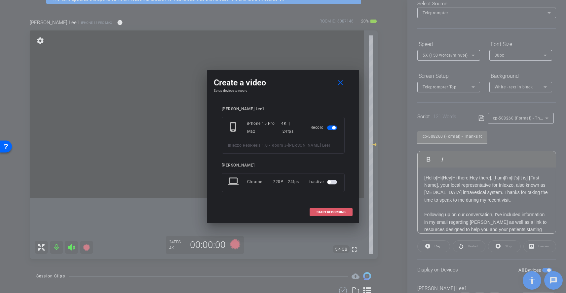
click at [346, 212] on span at bounding box center [331, 212] width 42 height 16
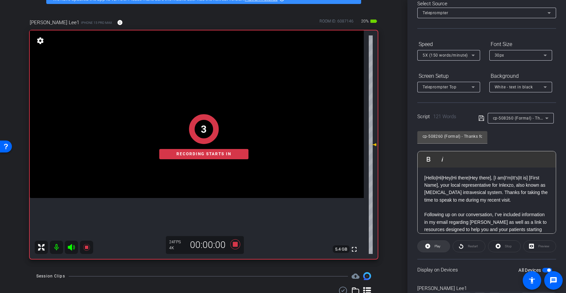
click at [439, 245] on span "Play" at bounding box center [438, 246] width 6 height 4
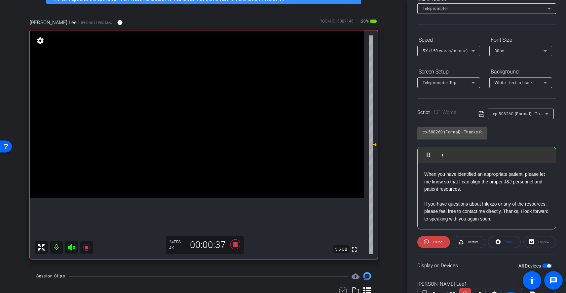
scroll to position [43, 0]
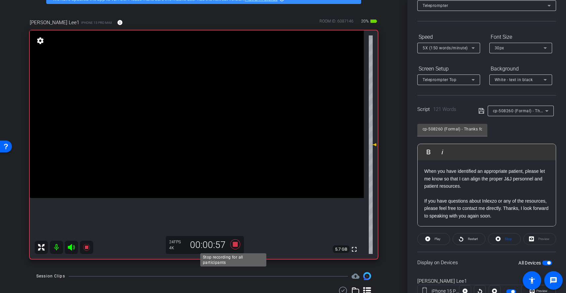
click at [232, 246] on icon at bounding box center [235, 244] width 10 height 10
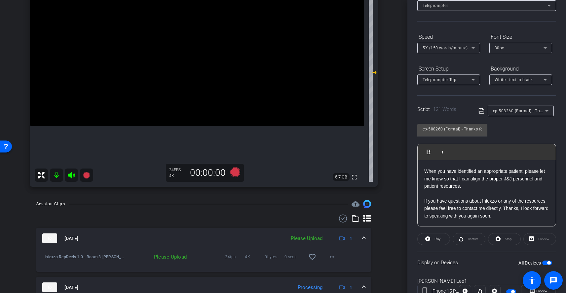
scroll to position [137, 0]
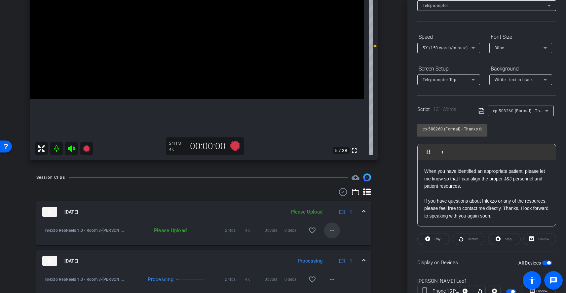
click at [331, 230] on mat-icon "more_horiz" at bounding box center [332, 230] width 8 height 8
click at [340, 243] on span "Upload" at bounding box center [339, 244] width 26 height 8
click at [237, 145] on icon at bounding box center [235, 145] width 10 height 10
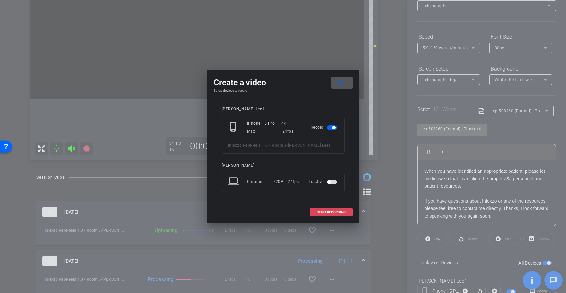
click at [328, 211] on span "START RECORDING" at bounding box center [331, 211] width 29 height 3
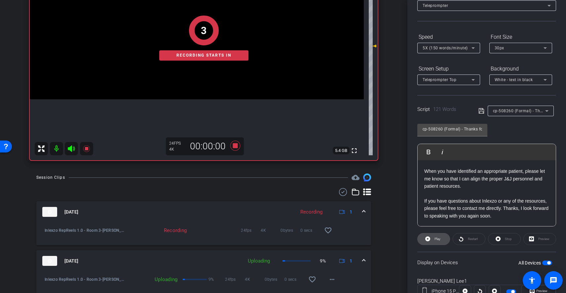
click at [436, 238] on span "Play" at bounding box center [438, 239] width 6 height 4
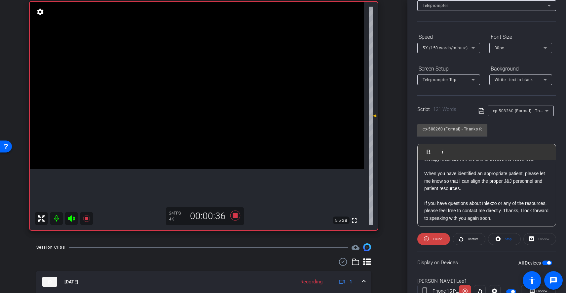
scroll to position [80, 0]
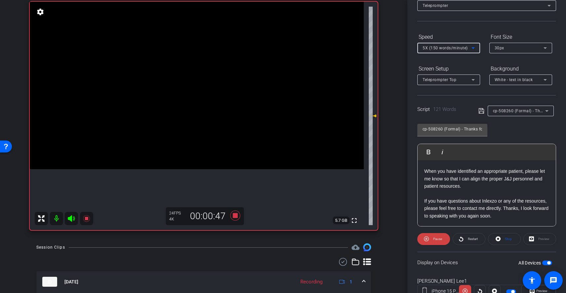
click at [457, 45] on div "5X (150 words/minute)" at bounding box center [447, 48] width 49 height 8
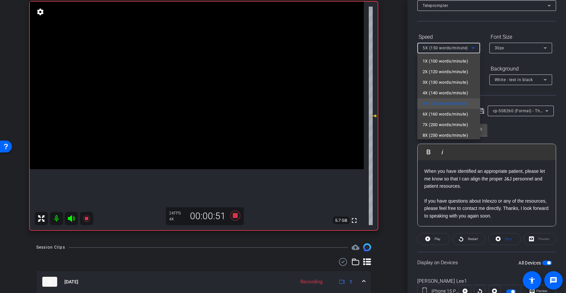
click at [484, 184] on div at bounding box center [283, 146] width 566 height 293
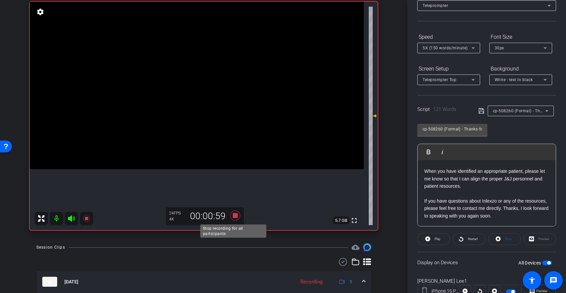
click at [233, 216] on icon at bounding box center [235, 215] width 10 height 10
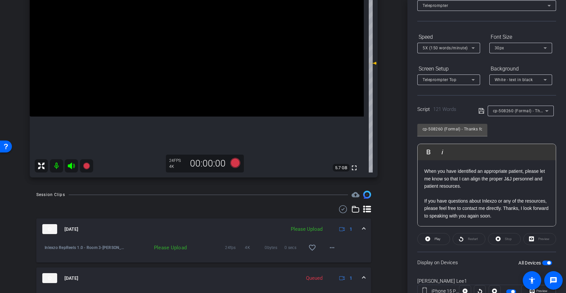
scroll to position [120, 0]
click at [328, 246] on mat-icon "more_horiz" at bounding box center [332, 247] width 8 height 8
click at [339, 262] on span "Upload" at bounding box center [339, 261] width 26 height 8
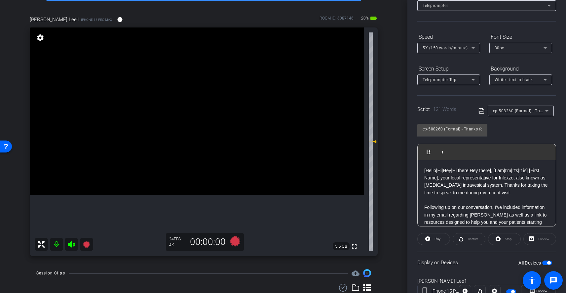
scroll to position [69, 0]
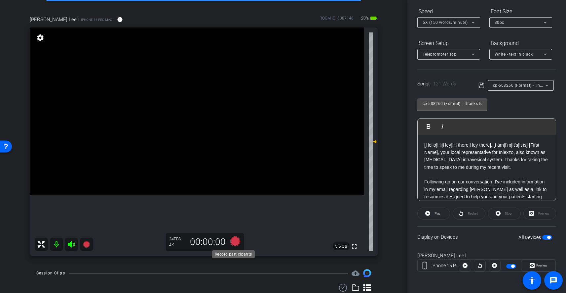
click at [233, 242] on icon at bounding box center [235, 241] width 10 height 10
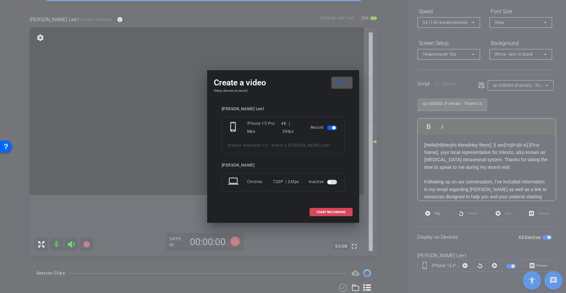
click at [338, 212] on span "START RECORDING" at bounding box center [331, 211] width 29 height 3
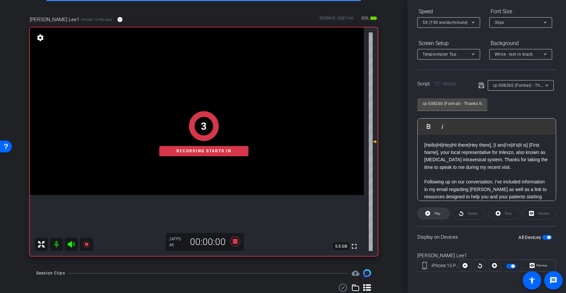
click at [441, 214] on span at bounding box center [434, 213] width 32 height 16
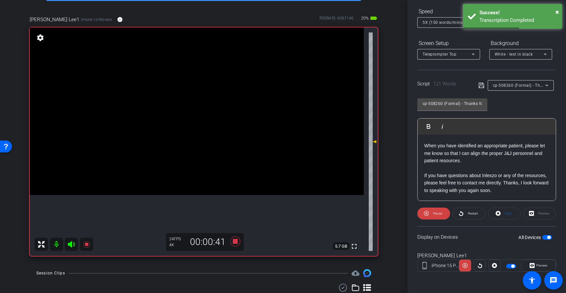
scroll to position [80, 0]
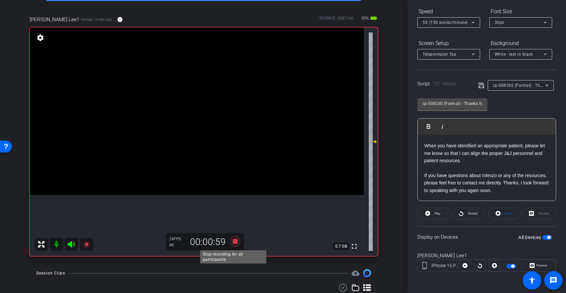
click at [237, 242] on icon at bounding box center [235, 241] width 16 height 12
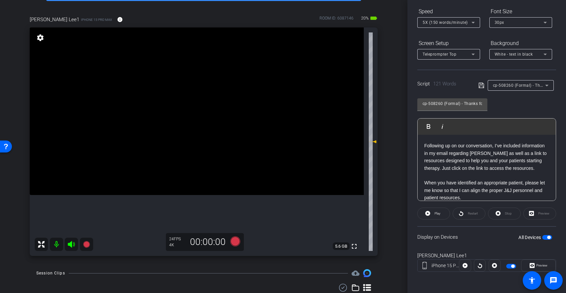
scroll to position [34, 0]
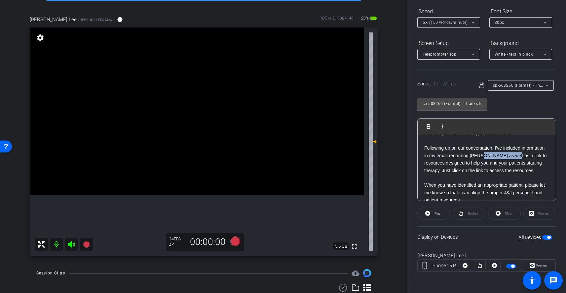
drag, startPoint x: 503, startPoint y: 155, endPoint x: 539, endPoint y: 156, distance: 35.7
click at [539, 156] on p "Following up on our conversation, I’ve included information in my email regardi…" at bounding box center [486, 159] width 125 height 30
drag, startPoint x: 426, startPoint y: 163, endPoint x: 451, endPoint y: 165, distance: 24.9
click at [451, 165] on p "Following up on our conversation, I’ve included information in my email regardi…" at bounding box center [486, 159] width 125 height 30
click at [483, 165] on p "Following up on our conversation, I’ve included information in my email regardi…" at bounding box center [486, 159] width 125 height 30
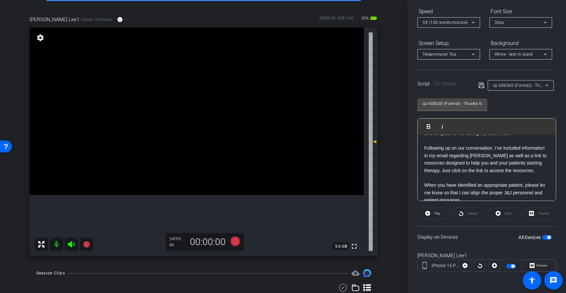
click at [474, 174] on p "Following up on our conversation, I’ve included information in my email regardi…" at bounding box center [486, 159] width 125 height 30
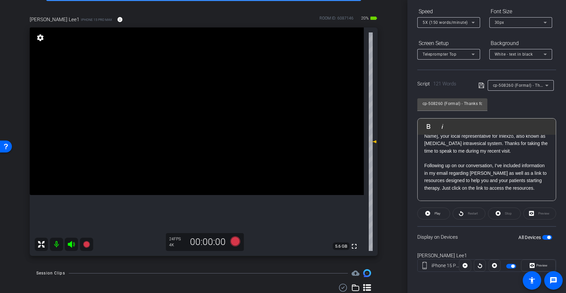
scroll to position [17, 0]
click at [234, 241] on icon at bounding box center [235, 241] width 10 height 10
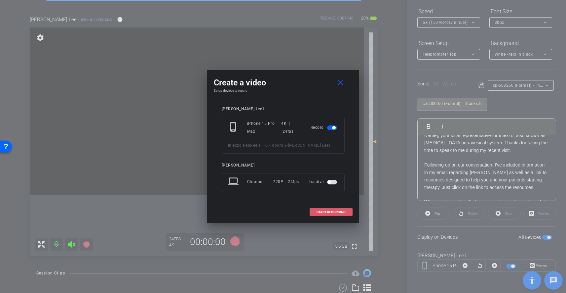
click at [336, 214] on span "START RECORDING" at bounding box center [331, 211] width 29 height 3
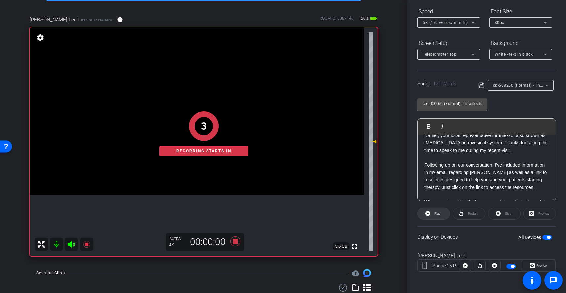
click at [442, 213] on span at bounding box center [434, 213] width 32 height 16
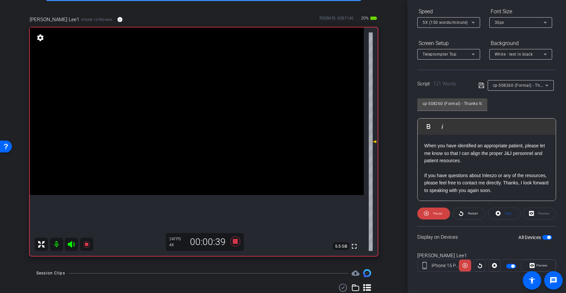
scroll to position [80, 0]
click at [233, 241] on icon at bounding box center [235, 241] width 10 height 10
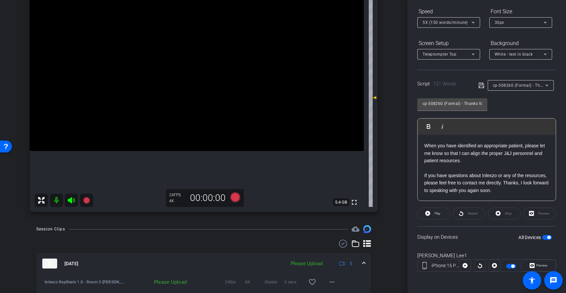
scroll to position [91, 0]
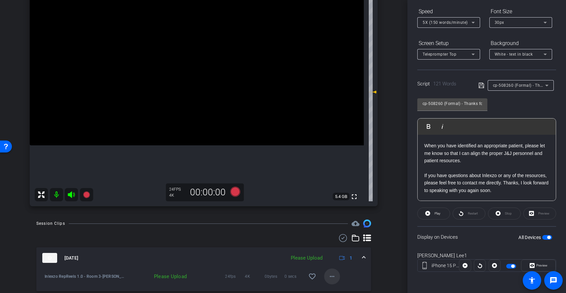
click at [328, 274] on mat-icon "more_horiz" at bounding box center [332, 276] width 8 height 8
click at [336, 246] on span "Upload" at bounding box center [339, 246] width 26 height 8
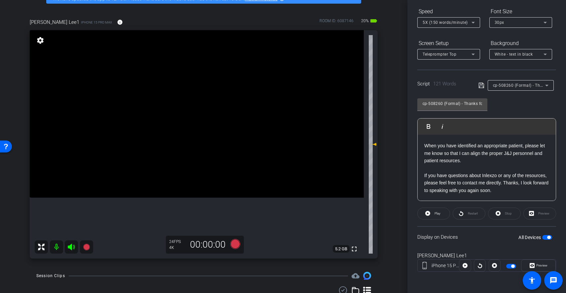
scroll to position [42, 0]
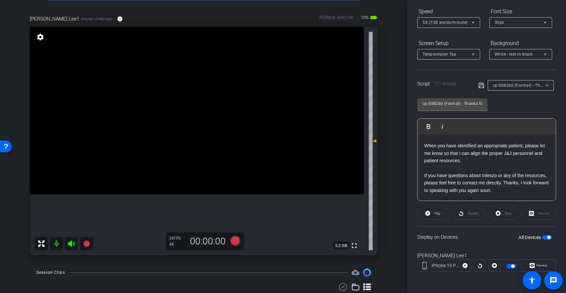
click at [532, 86] on span "cp-508260 (Formal) - Thanks for Seeing Me" at bounding box center [535, 84] width 84 height 5
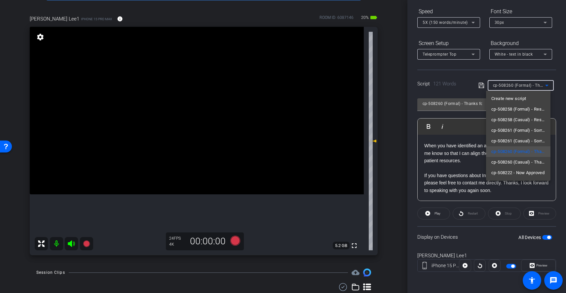
click at [532, 86] on div at bounding box center [283, 146] width 566 height 293
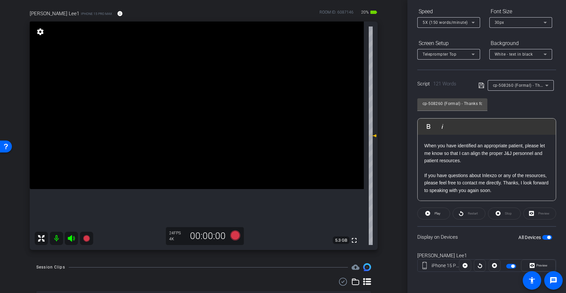
scroll to position [48, 0]
click at [237, 235] on icon at bounding box center [235, 235] width 10 height 10
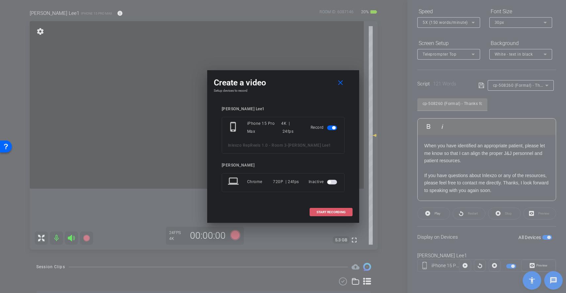
click at [338, 213] on span "START RECORDING" at bounding box center [331, 211] width 29 height 3
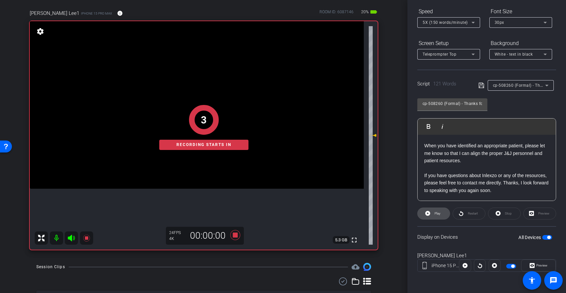
click at [437, 214] on span "Play" at bounding box center [438, 213] width 6 height 4
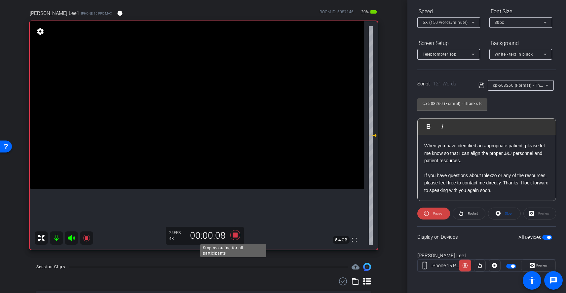
click at [233, 237] on icon at bounding box center [235, 235] width 16 height 12
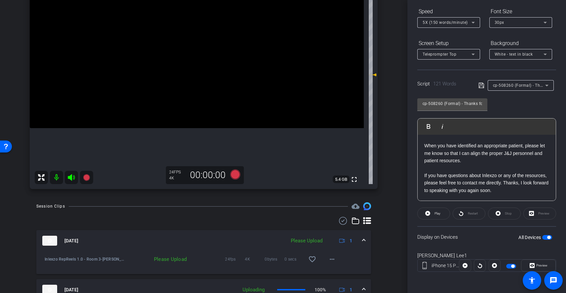
scroll to position [114, 0]
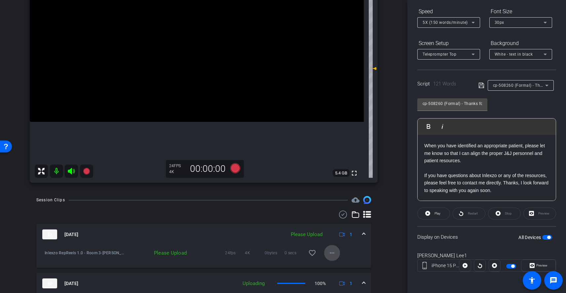
click at [333, 253] on mat-icon "more_horiz" at bounding box center [332, 253] width 8 height 8
click at [331, 262] on span "Upload" at bounding box center [339, 266] width 26 height 8
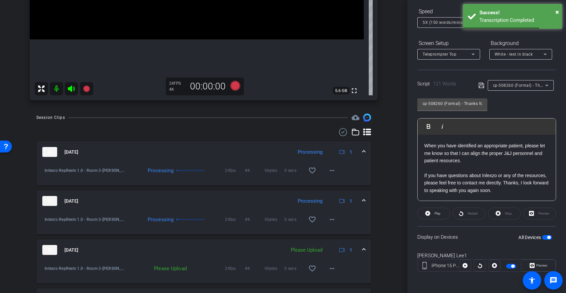
scroll to position [201, 0]
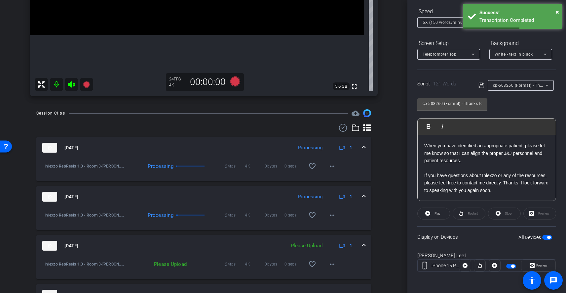
click at [344, 218] on div "Inlexzo RepReels 1.0 - Room 3-Sandra Lee1-2025-09-10-10-13-23-183-0 Processing …" at bounding box center [203, 218] width 335 height 23
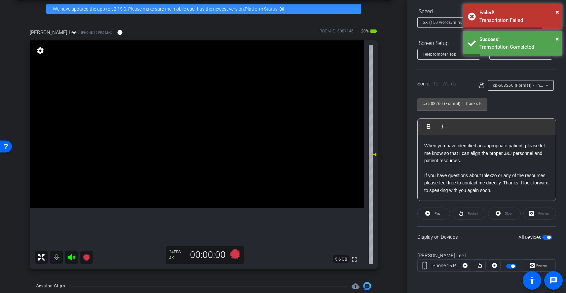
scroll to position [4, 0]
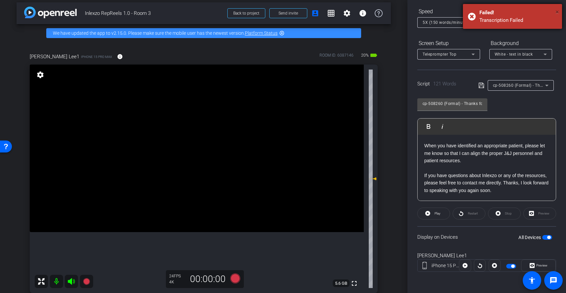
click at [559, 12] on span "×" at bounding box center [558, 12] width 4 height 8
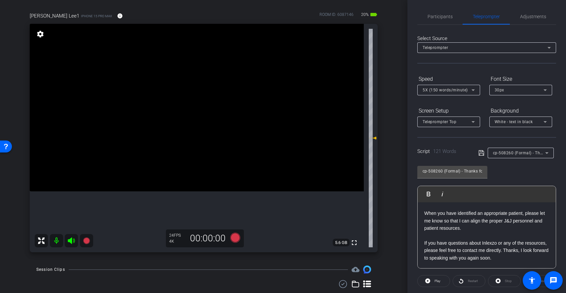
scroll to position [42, 0]
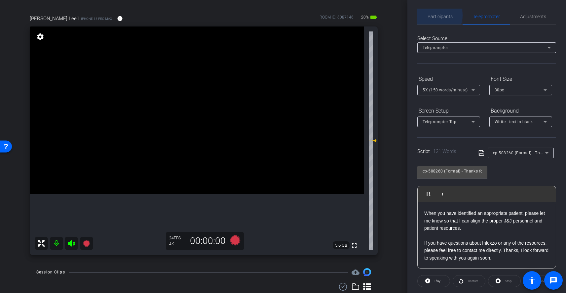
click at [434, 15] on span "Participants" at bounding box center [440, 16] width 25 height 5
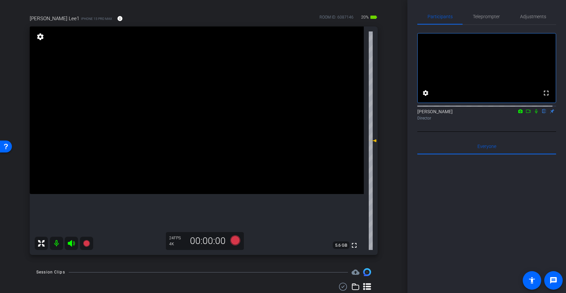
scroll to position [0, 0]
